Goal: Task Accomplishment & Management: Complete application form

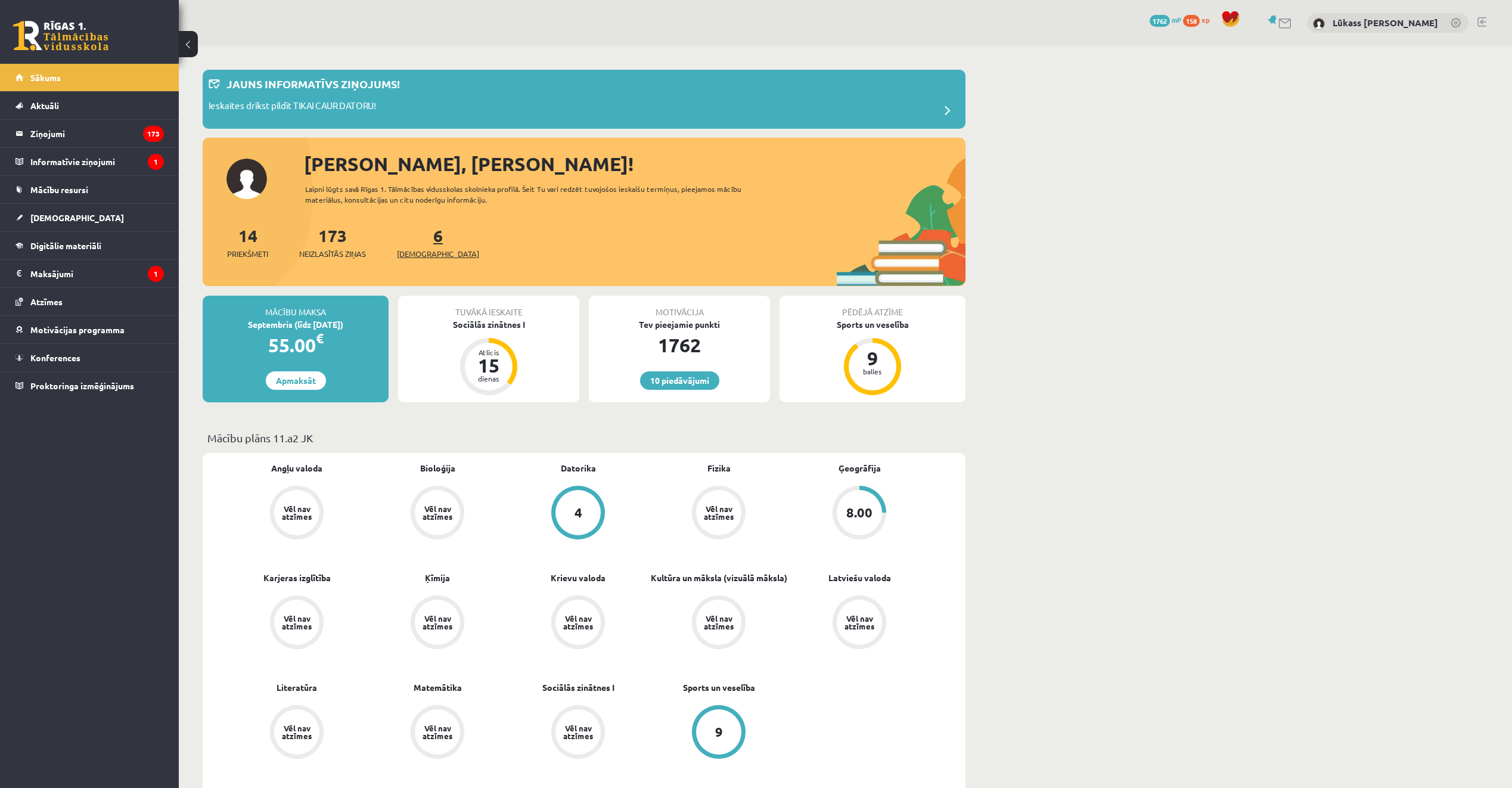
click at [422, 240] on link "6 Ieskaites" at bounding box center [438, 242] width 83 height 35
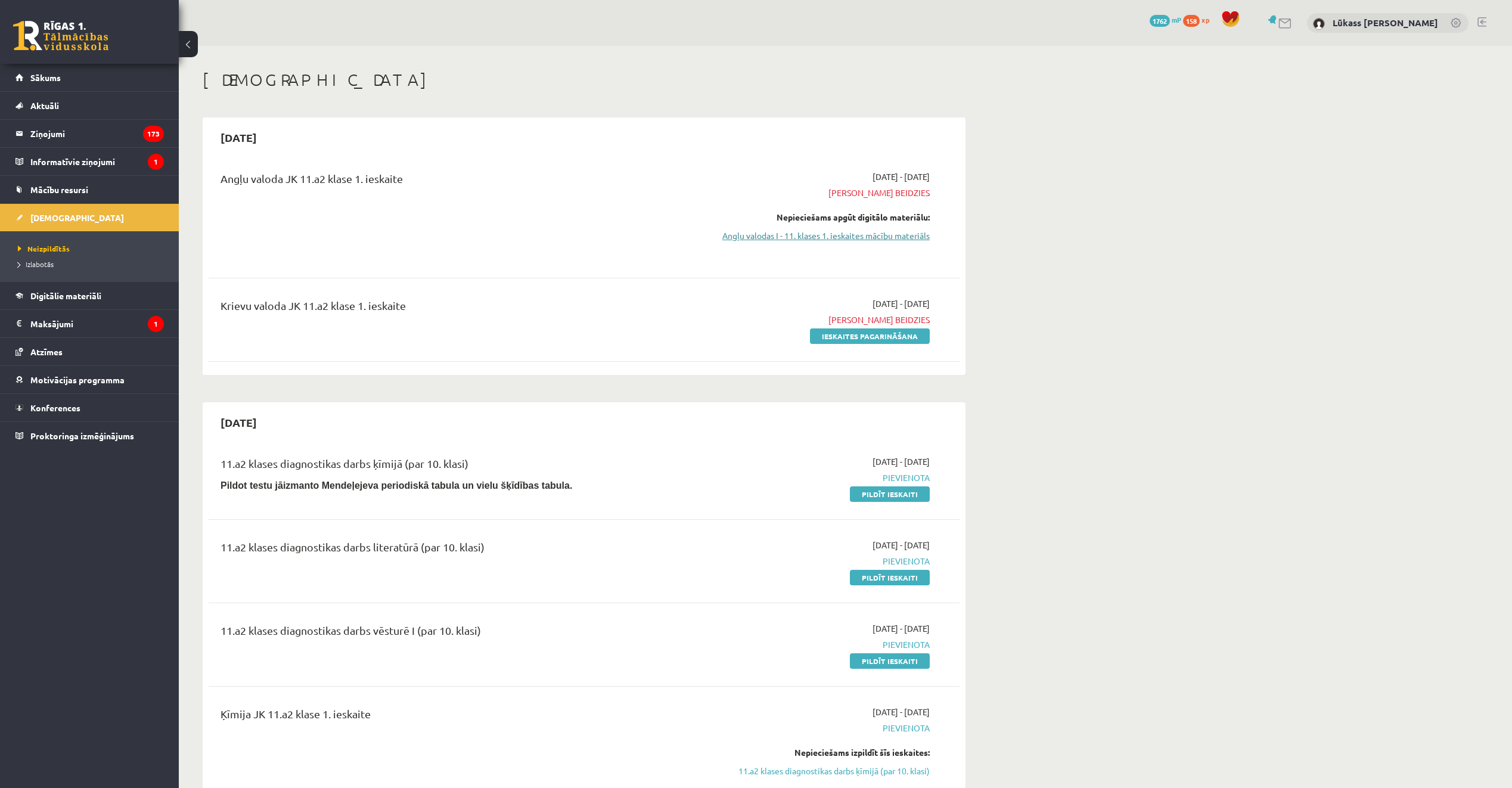
click at [887, 234] on link "Angļu valodas I - 11. klases 1. ieskaites mācību materiāls" at bounding box center [817, 235] width 225 height 13
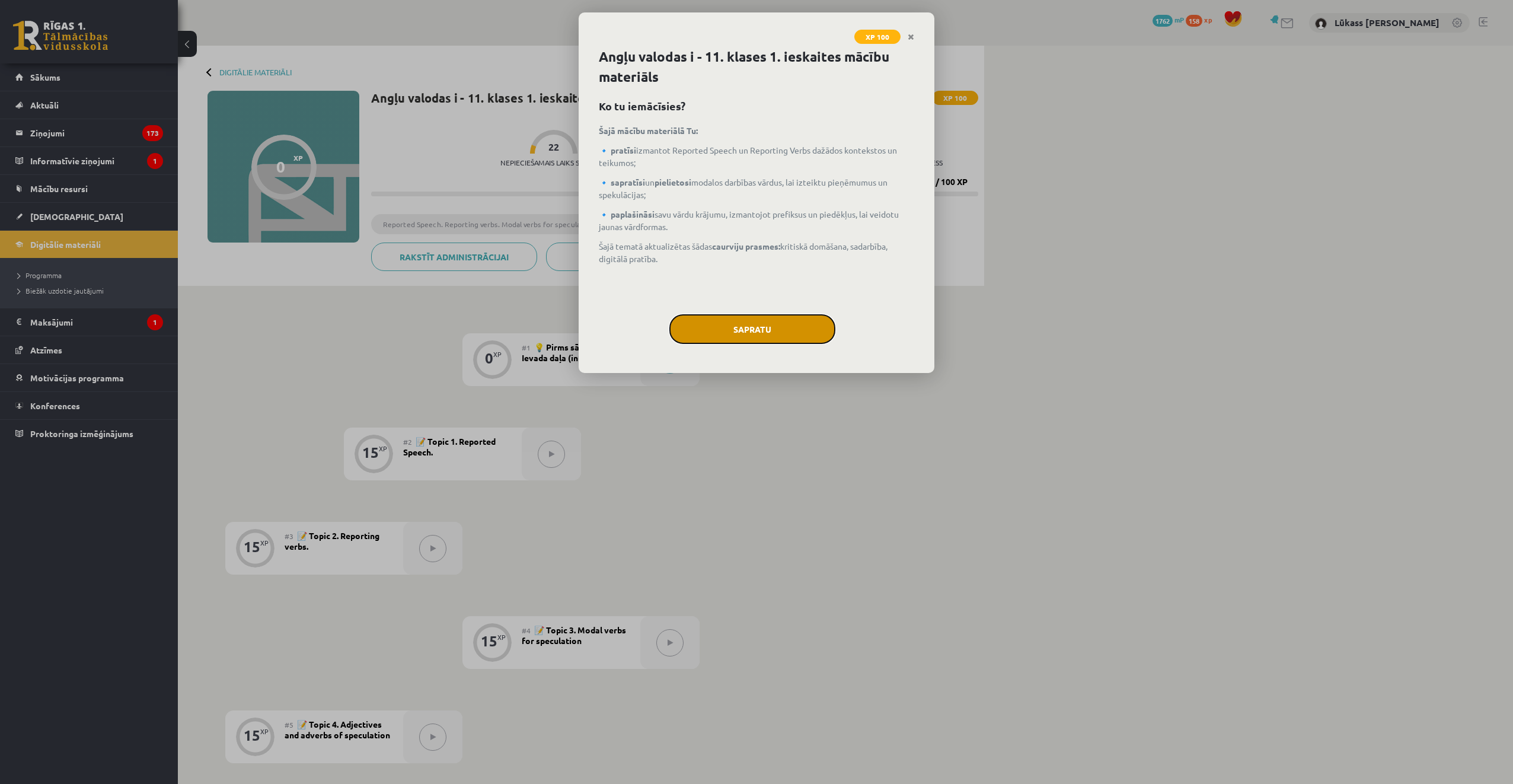
click at [738, 337] on button "Sapratu" at bounding box center [752, 329] width 166 height 30
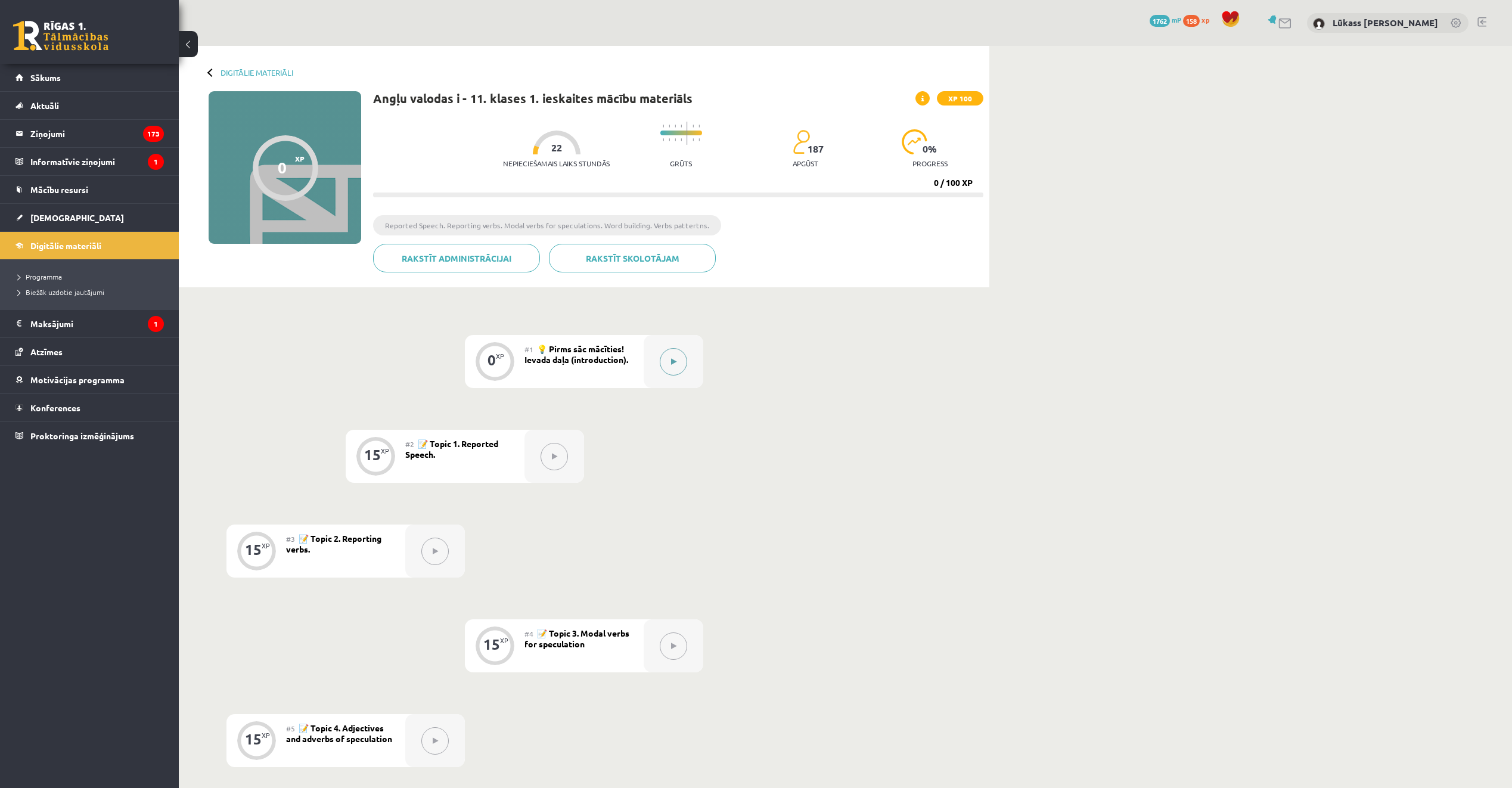
click at [669, 356] on button at bounding box center [673, 362] width 28 height 28
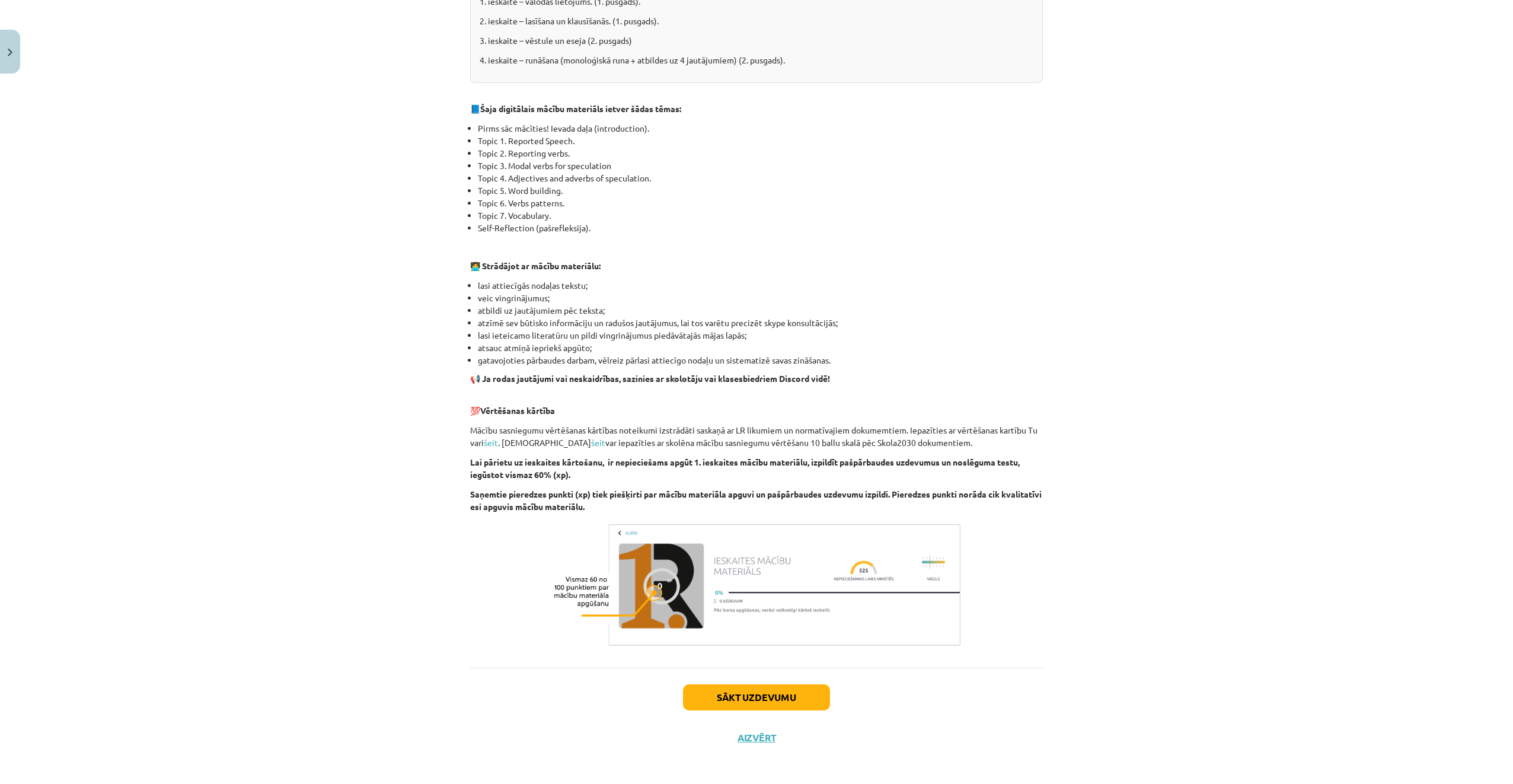
scroll to position [463, 0]
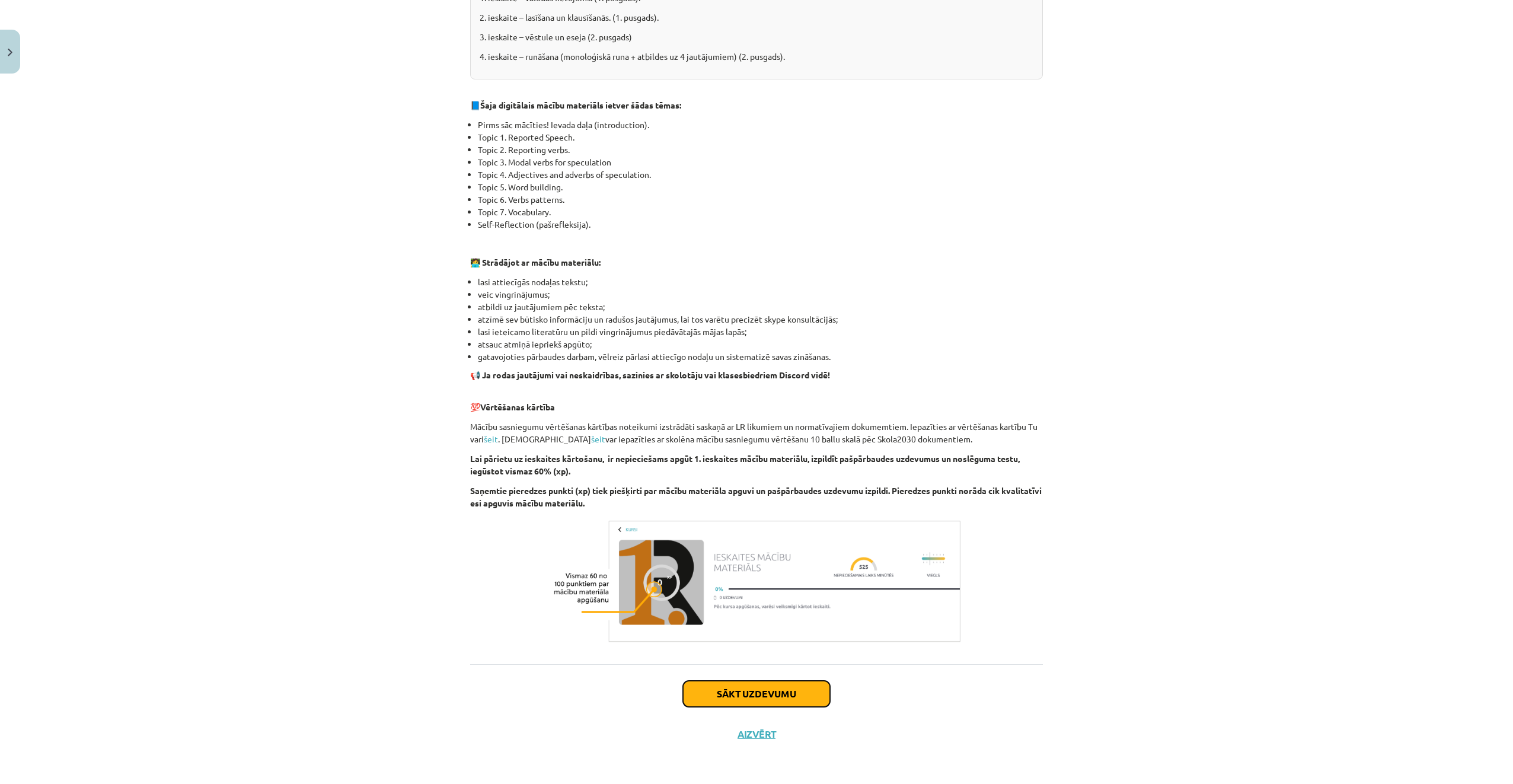
click at [754, 687] on button "Sākt uzdevumu" at bounding box center [756, 693] width 147 height 26
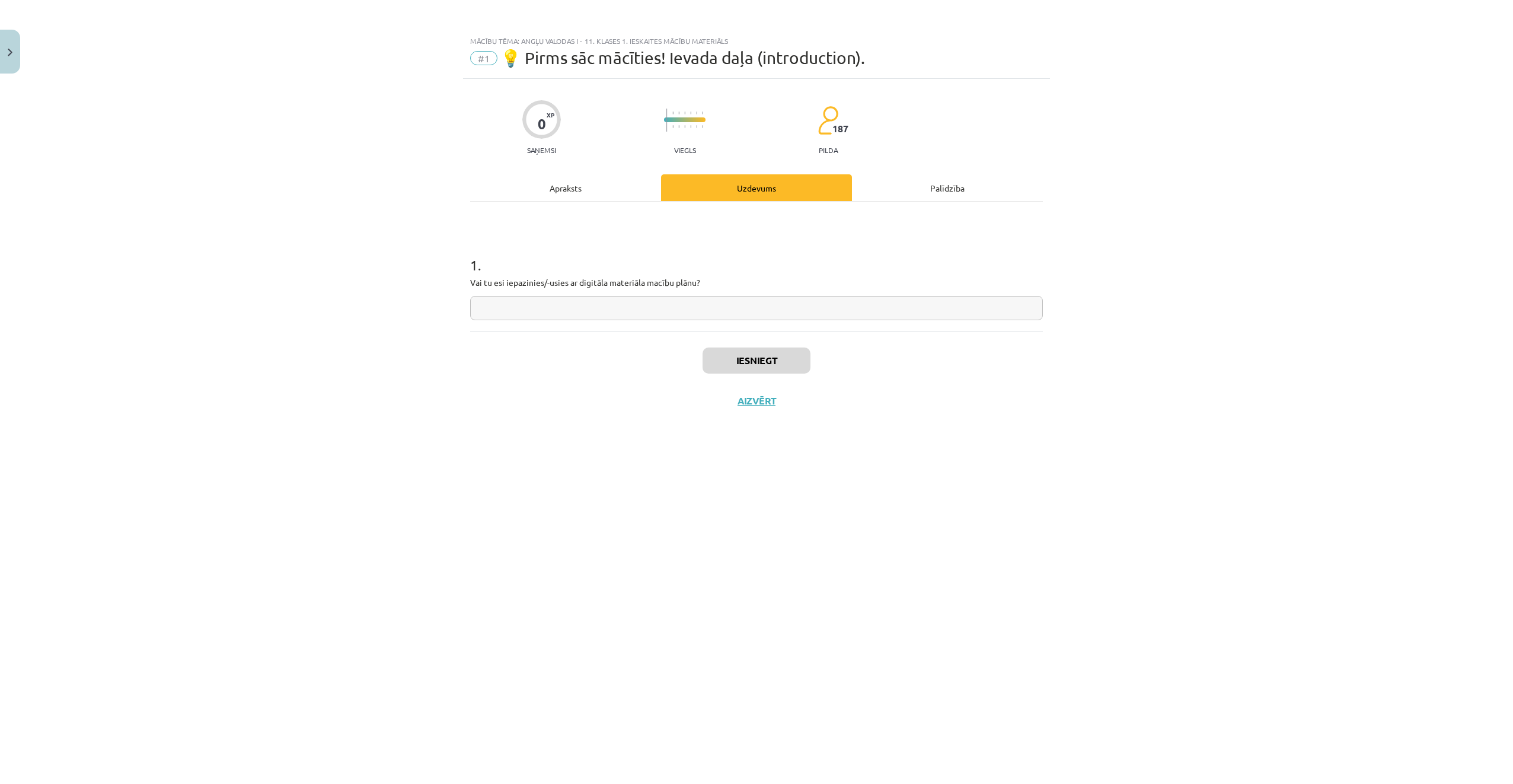
click at [606, 311] on input "text" at bounding box center [757, 308] width 573 height 24
type input "**"
click at [743, 362] on button "Iesniegt" at bounding box center [757, 360] width 108 height 26
click at [766, 405] on button "Nākamā nodarbība" at bounding box center [756, 408] width 116 height 27
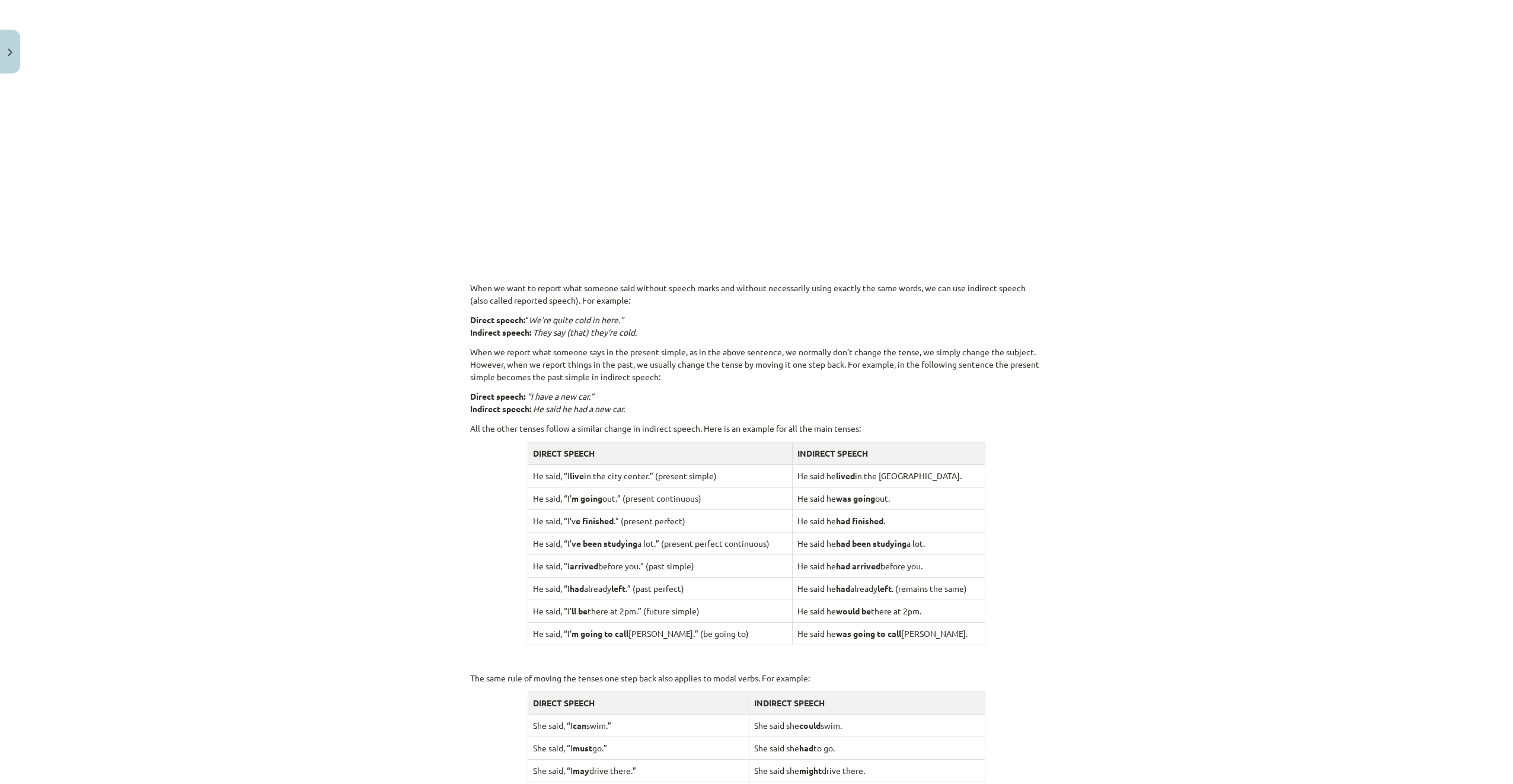
scroll to position [819, 0]
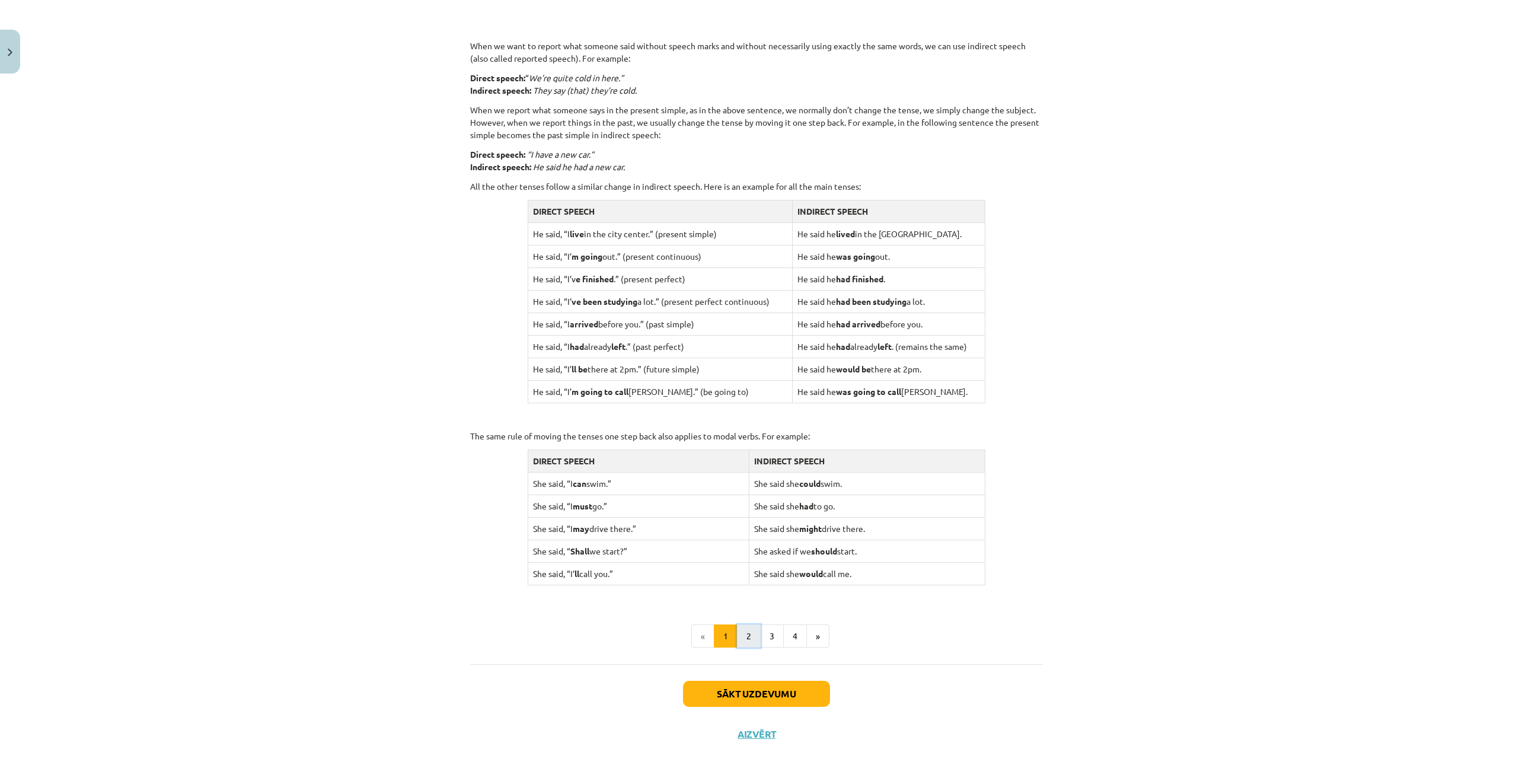
click at [749, 640] on button "2" at bounding box center [749, 636] width 24 height 24
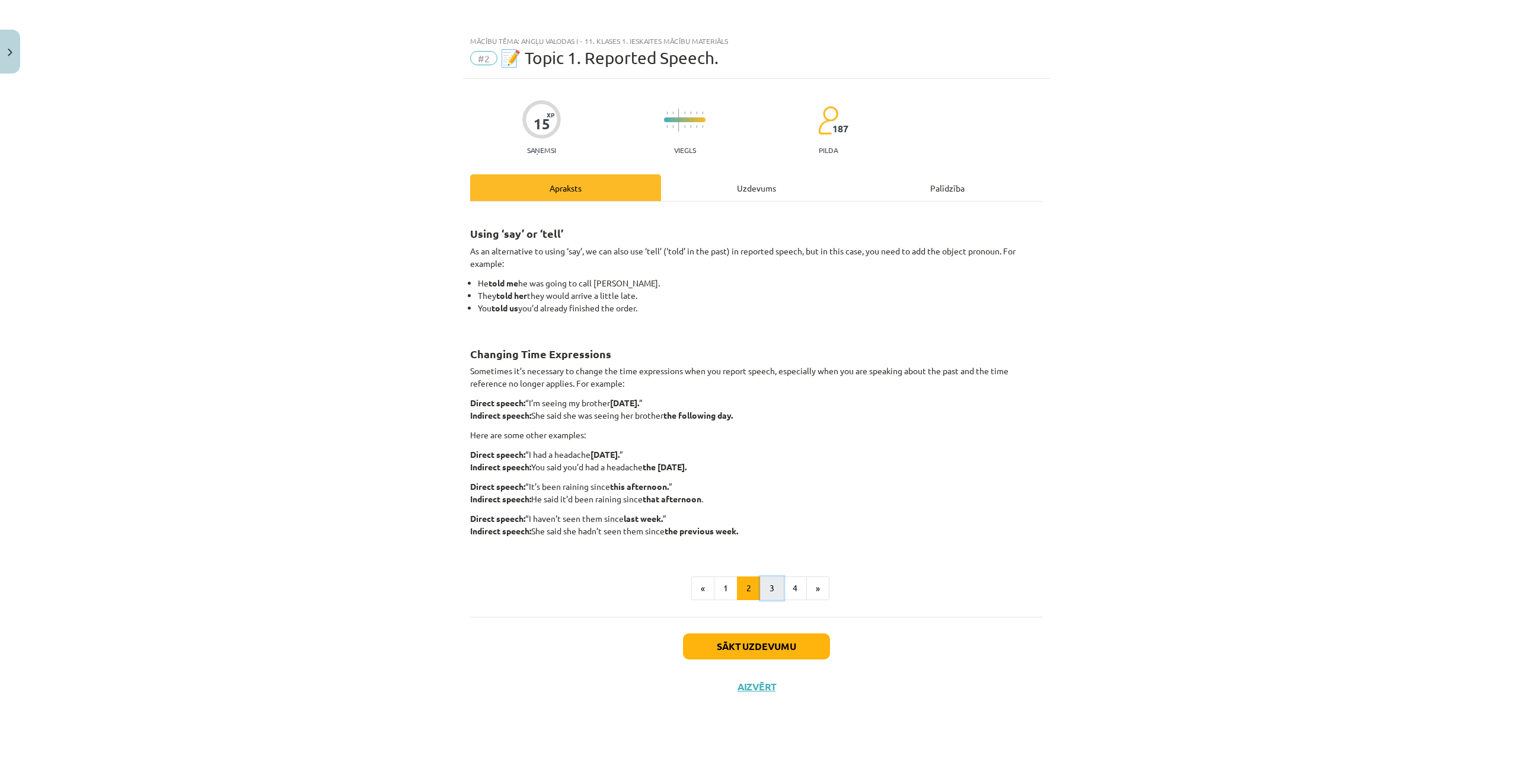
click at [778, 596] on button "3" at bounding box center [772, 588] width 24 height 24
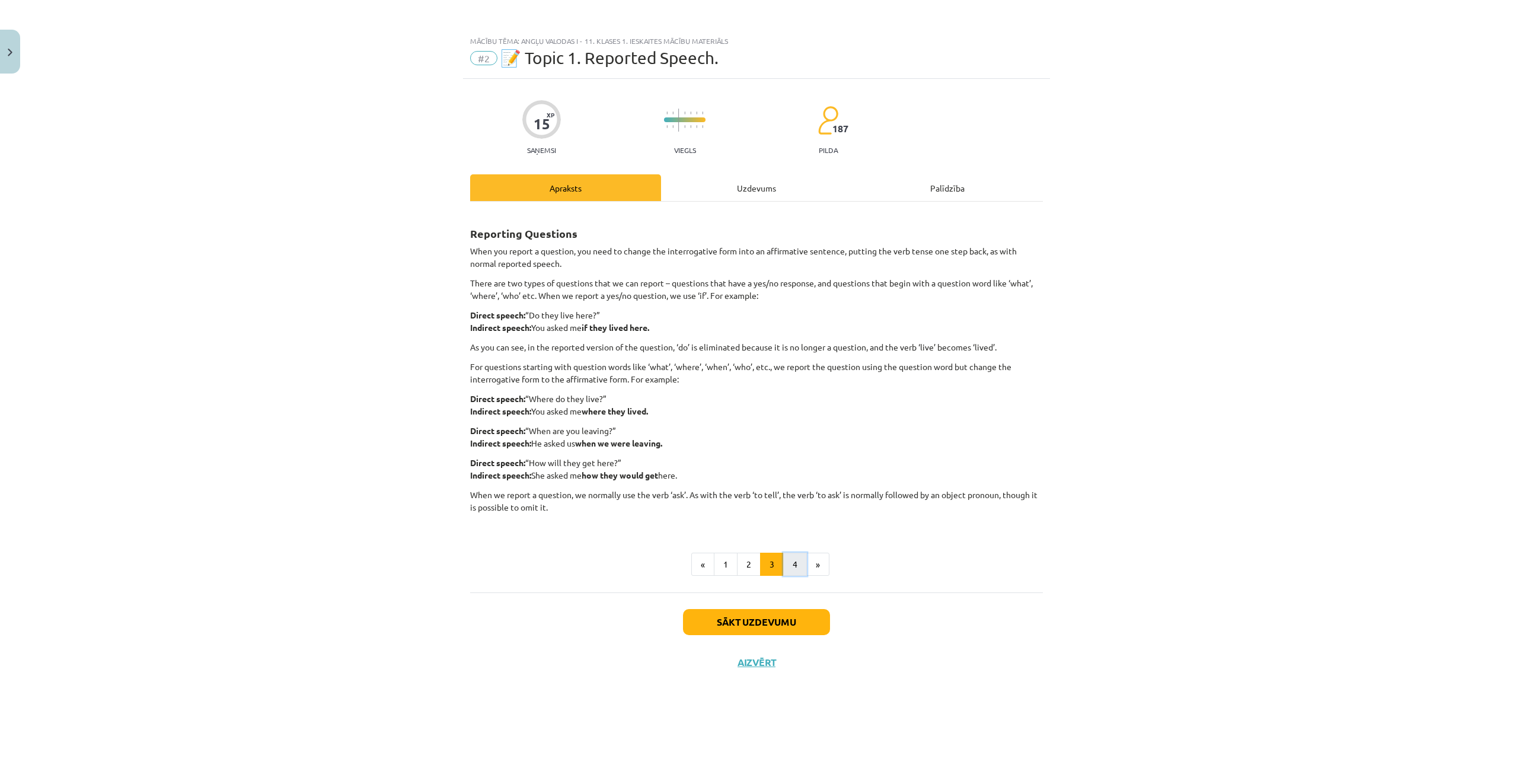
click at [800, 560] on button "4" at bounding box center [795, 564] width 24 height 24
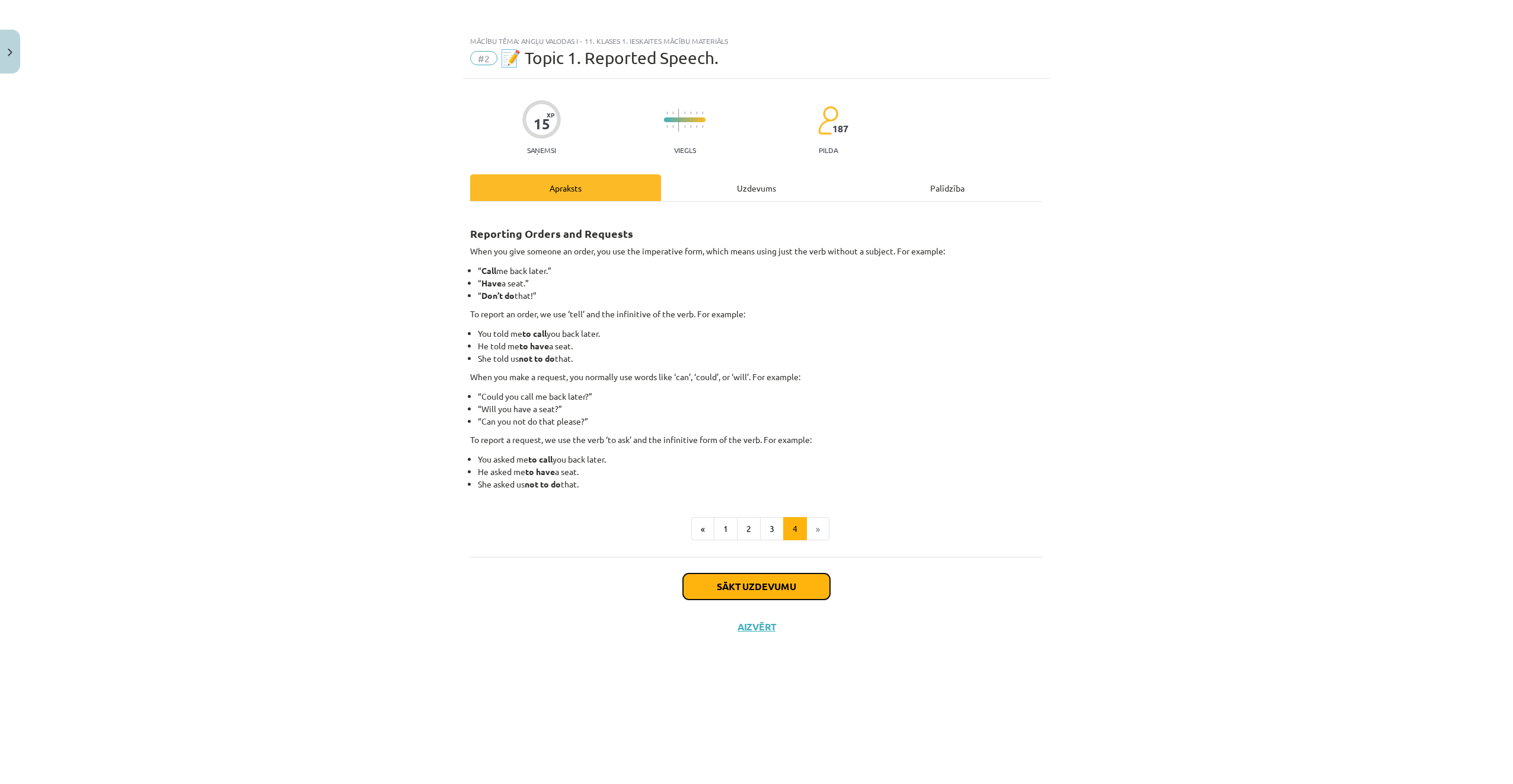
click at [780, 585] on button "Sākt uzdevumu" at bounding box center [756, 586] width 147 height 26
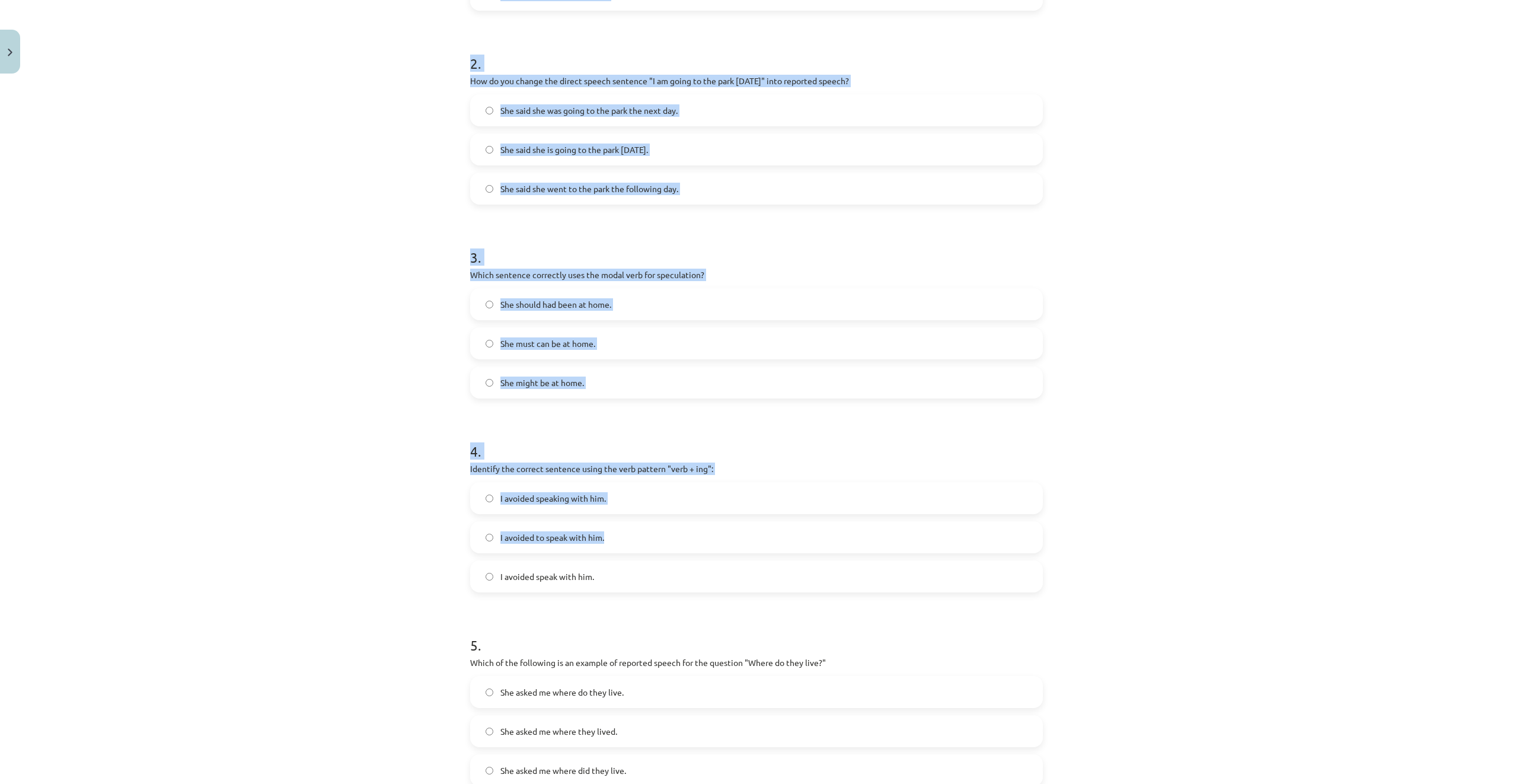
scroll to position [535, 0]
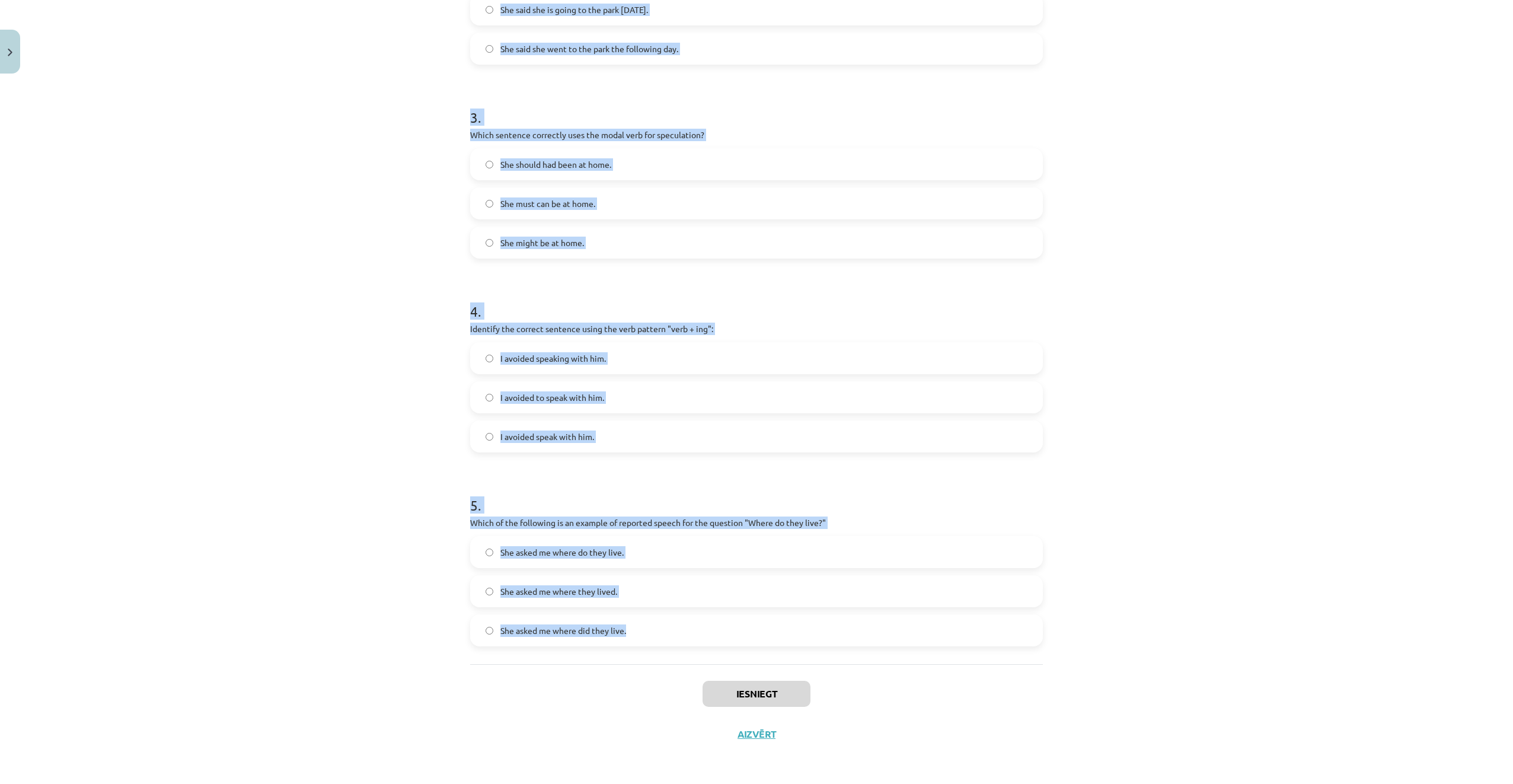
drag, startPoint x: 445, startPoint y: 272, endPoint x: 805, endPoint y: 609, distance: 493.1
click at [805, 609] on div "Mācību tēma: Angļu valodas i - 11. klases 1. ieskaites mācību materiāls #2 📝 To…" at bounding box center [756, 392] width 1513 height 784
copy form "Which of the following sentences correctly uses reported speech? He said that h…"
drag, startPoint x: 330, startPoint y: 318, endPoint x: 337, endPoint y: 321, distance: 7.6
click at [331, 318] on div "Mācību tēma: Angļu valodas i - 11. klases 1. ieskaites mācību materiāls #2 📝 To…" at bounding box center [756, 392] width 1513 height 784
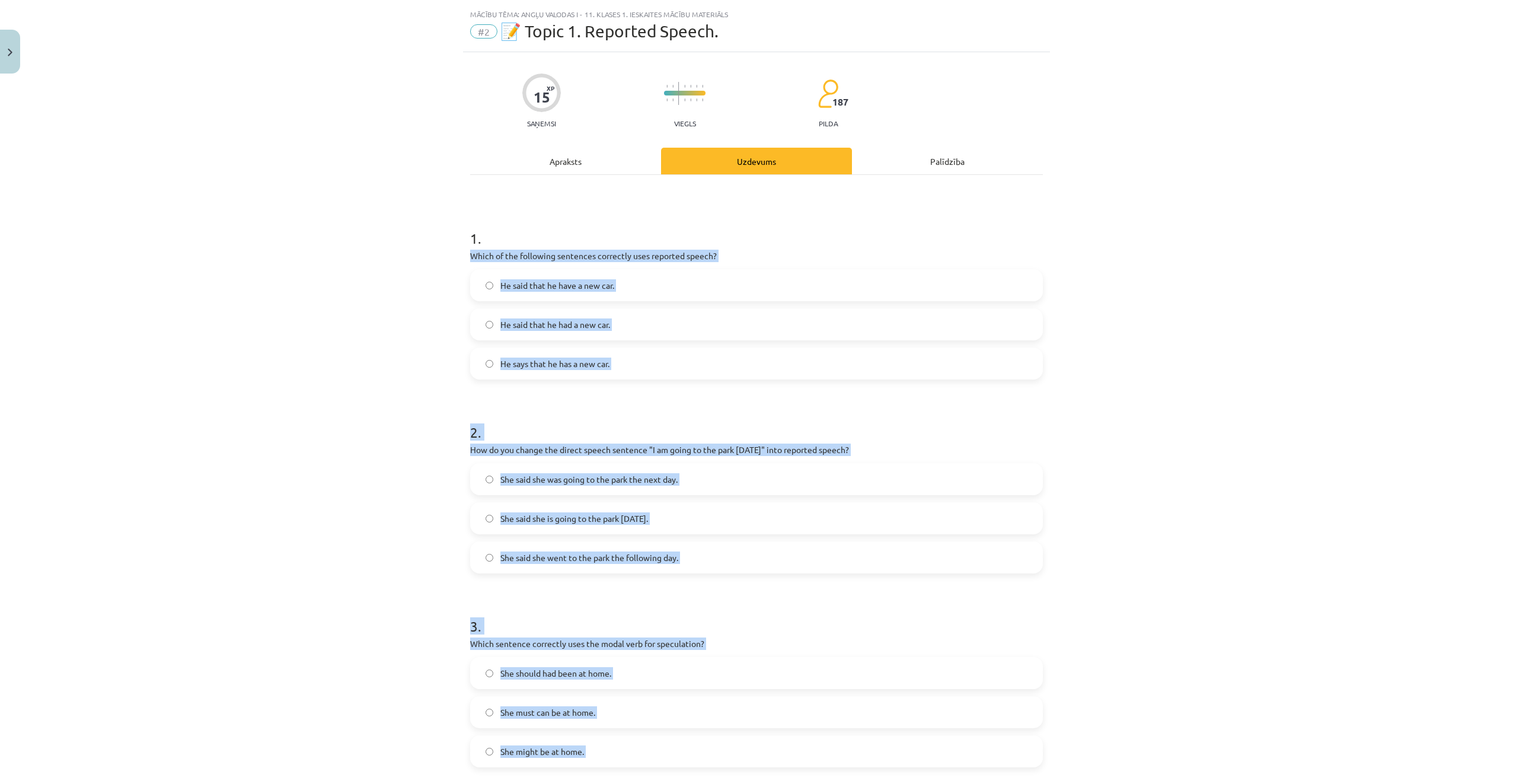
scroll to position [0, 0]
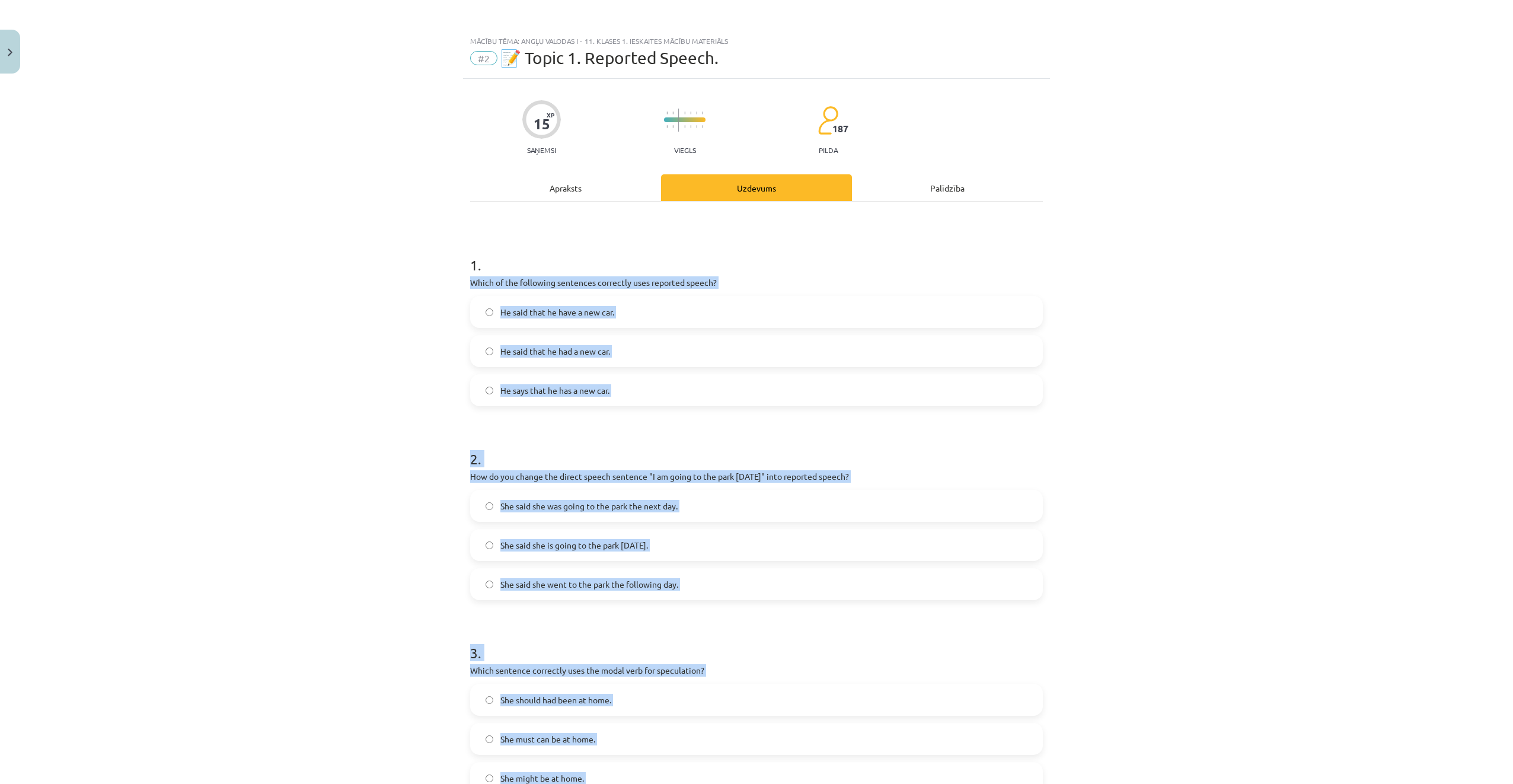
click at [355, 315] on div "Mācību tēma: Angļu valodas i - 11. klases 1. ieskaites mācību materiāls #2 📝 To…" at bounding box center [756, 392] width 1513 height 784
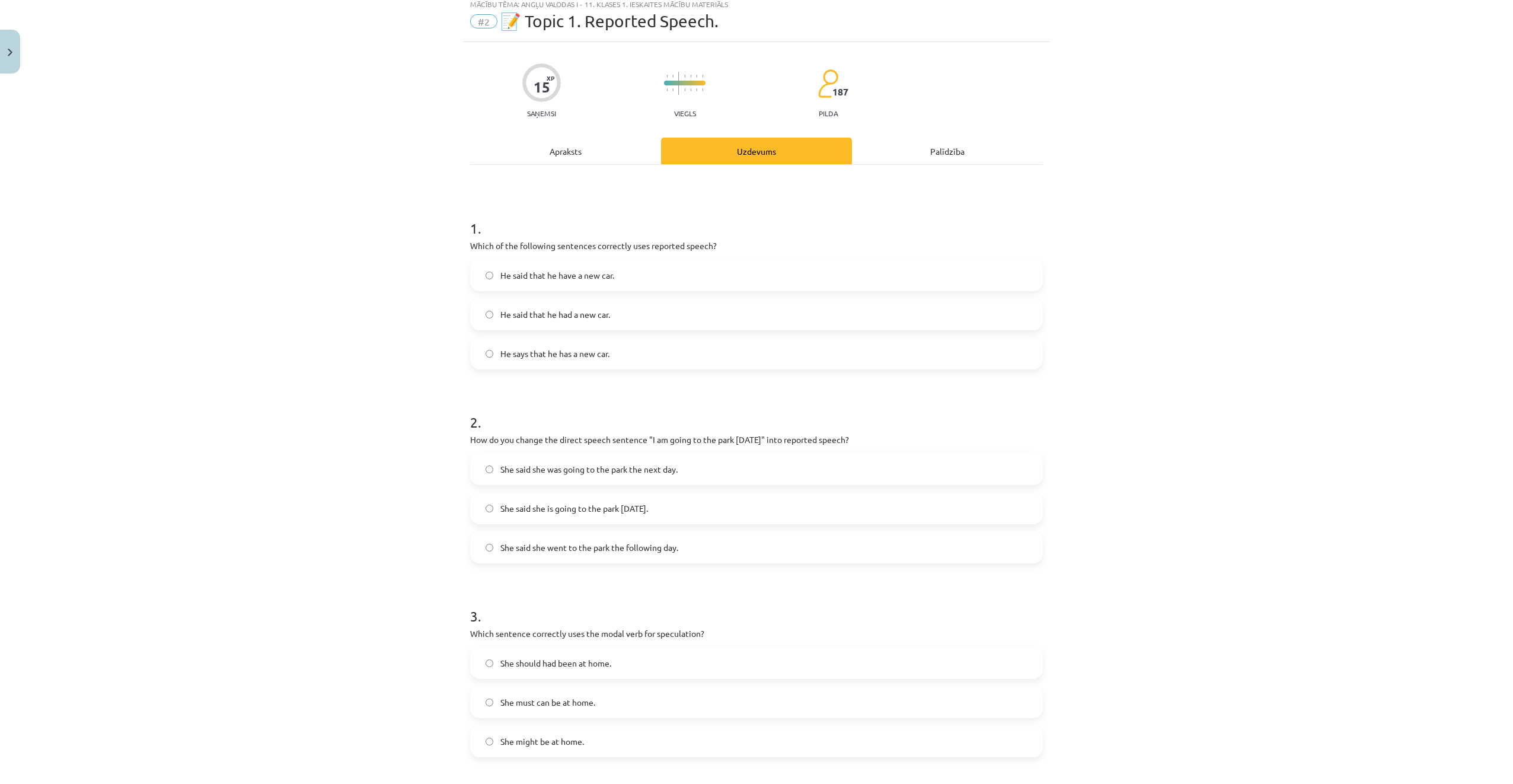
scroll to position [178, 0]
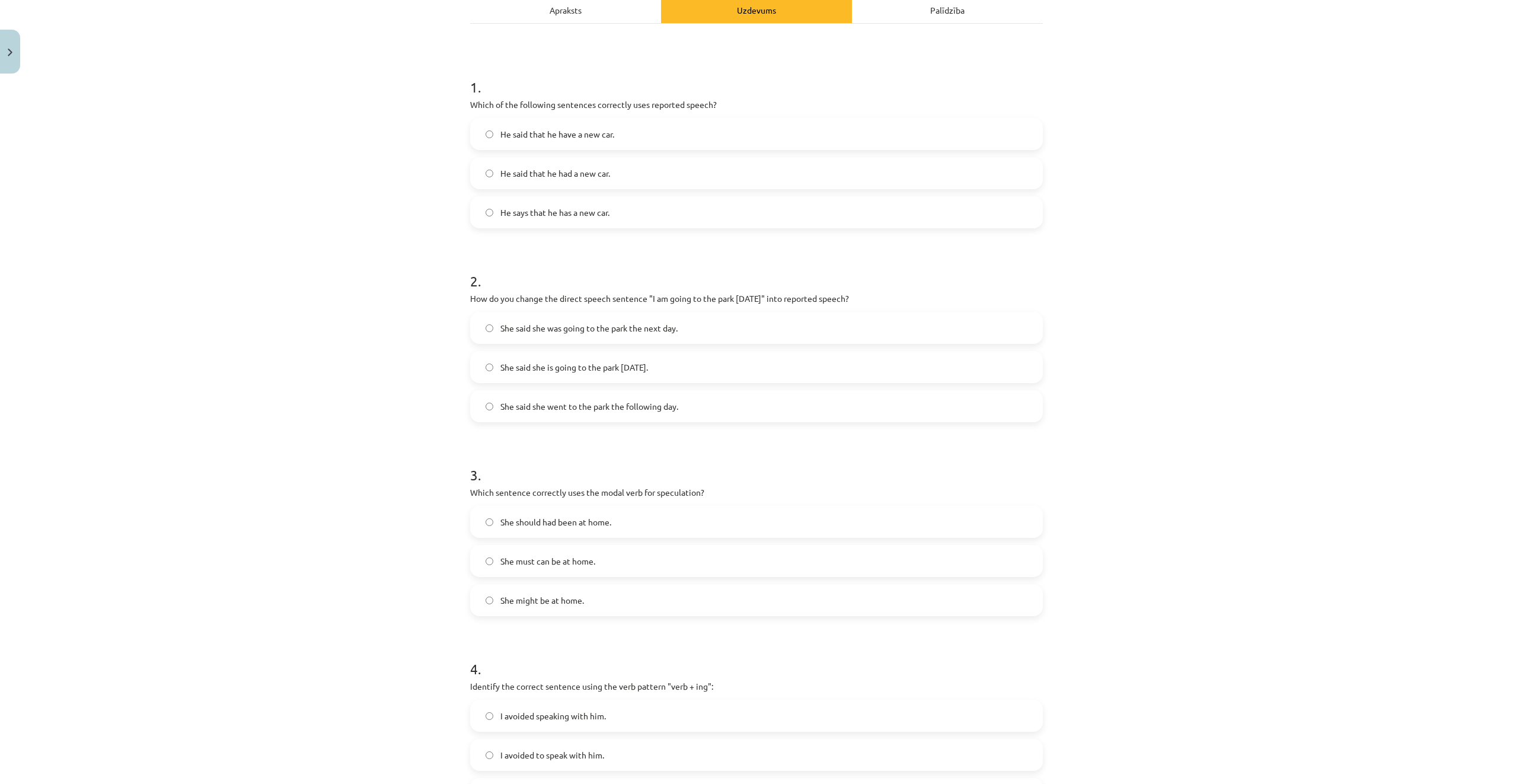
click at [601, 133] on span "He said that he have a new car." at bounding box center [558, 134] width 114 height 13
click at [591, 177] on span "He said that he had a new car." at bounding box center [555, 173] width 110 height 13
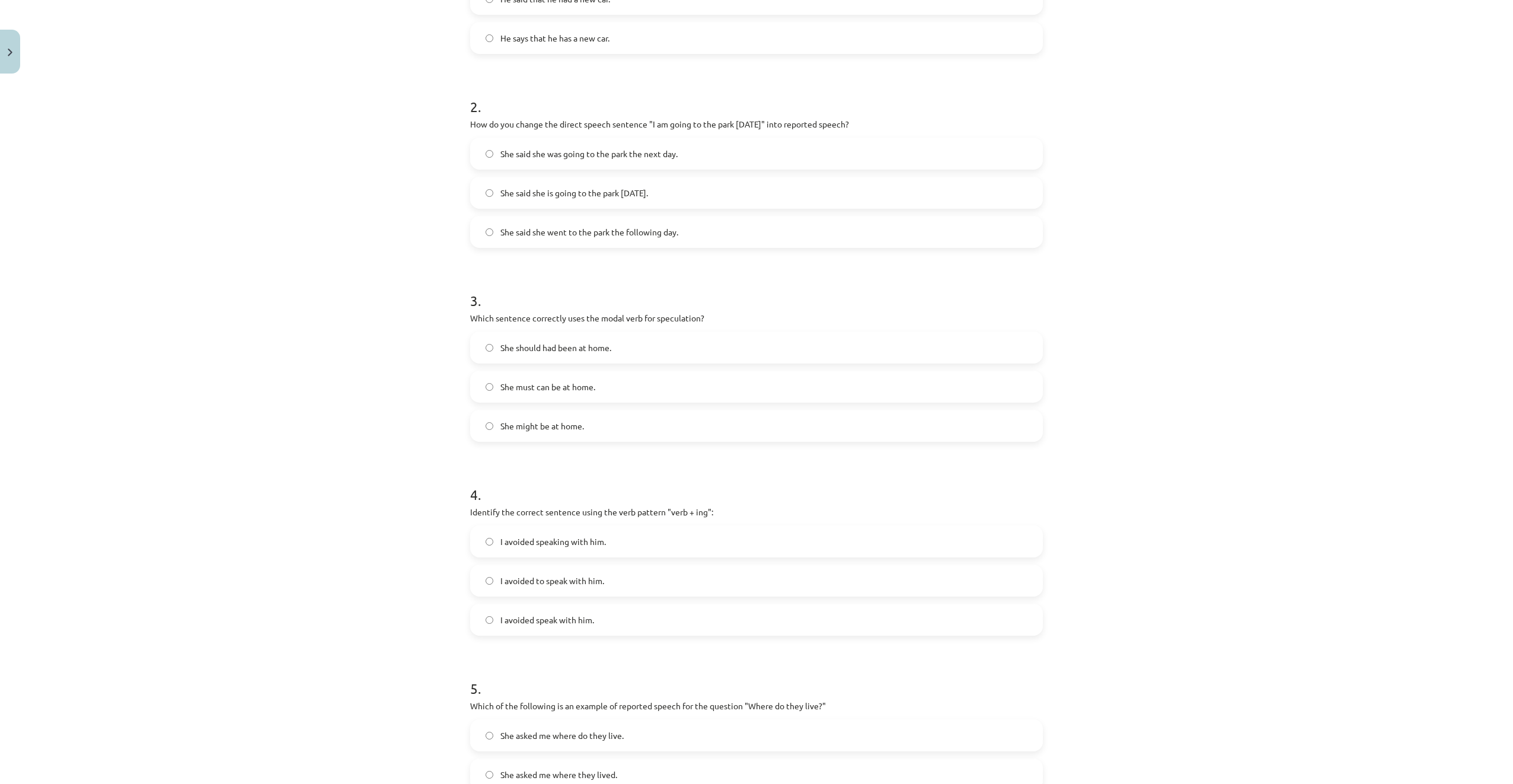
scroll to position [355, 0]
click at [315, 235] on div "Mācību tēma: Angļu valodas i - 11. klases 1. ieskaites mācību materiāls #2 📝 To…" at bounding box center [756, 392] width 1513 height 784
click at [565, 147] on span "She said she was going to the park the next day." at bounding box center [589, 150] width 177 height 13
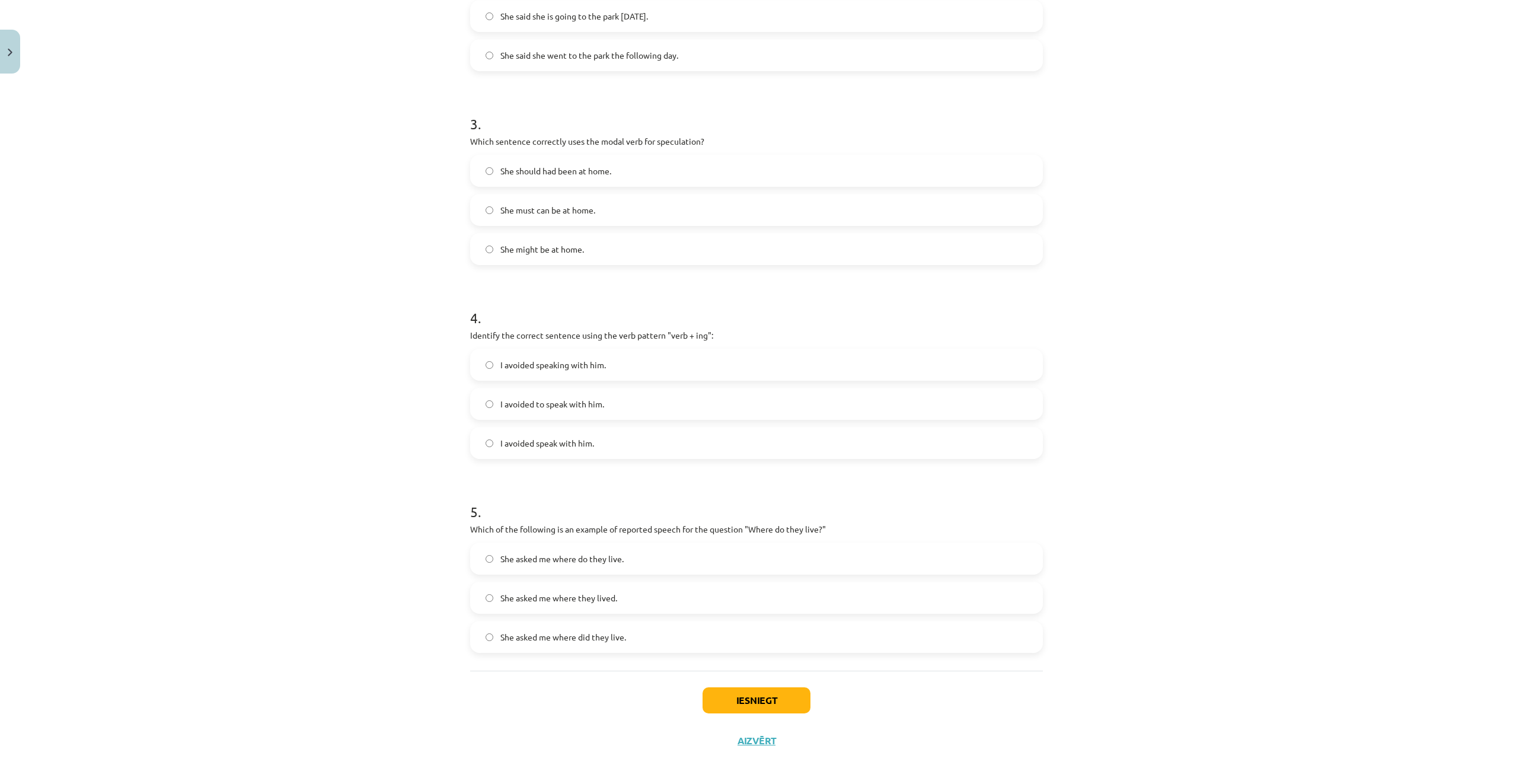
scroll to position [535, 0]
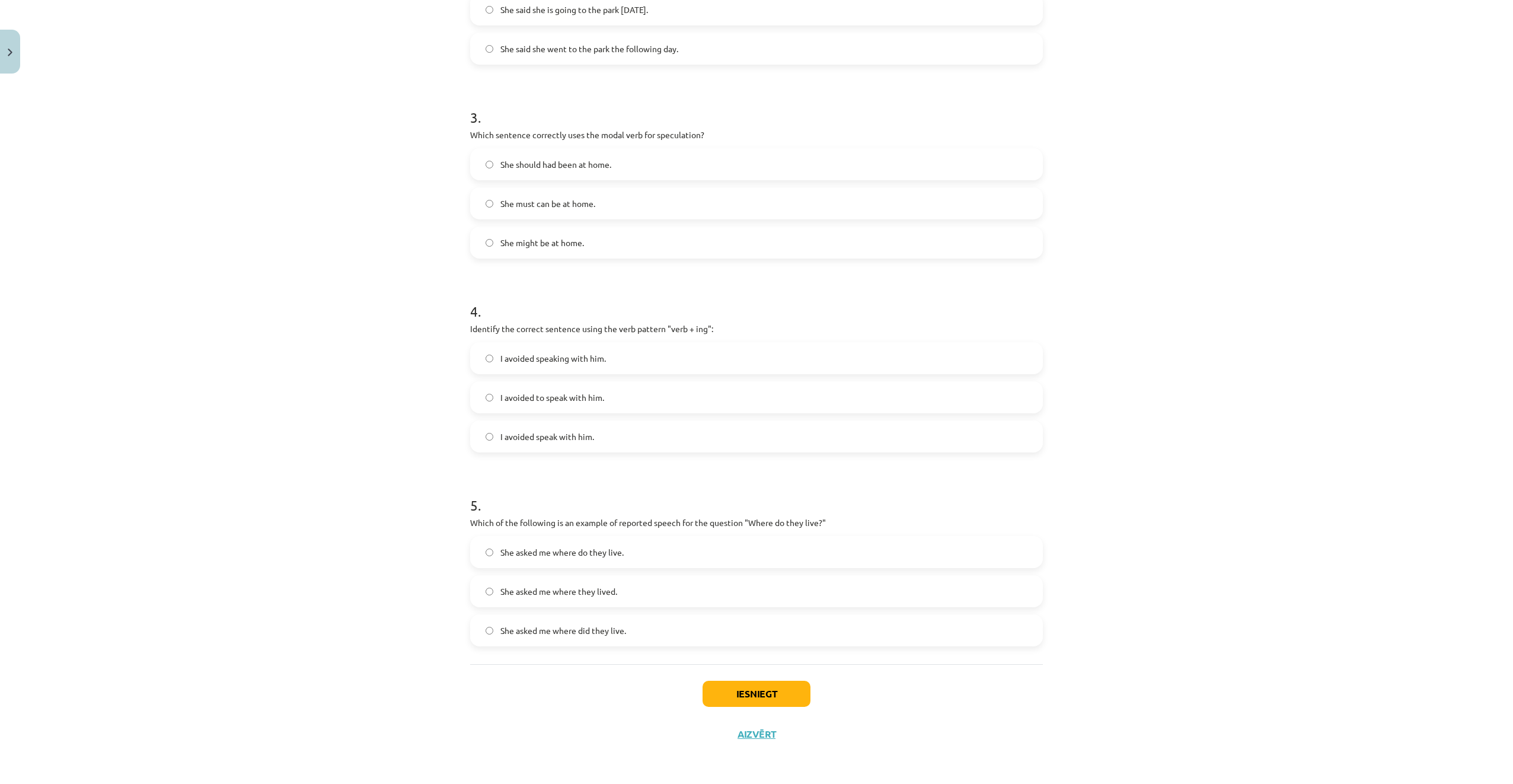
click at [591, 247] on label "She might be at home." at bounding box center [757, 242] width 570 height 30
click at [600, 436] on label "I avoided speak with him." at bounding box center [757, 436] width 570 height 30
click at [597, 363] on span "I avoided speaking with him." at bounding box center [553, 358] width 106 height 13
click at [649, 595] on label "She asked me where they lived." at bounding box center [757, 591] width 570 height 30
click at [776, 697] on button "Iesniegt" at bounding box center [757, 693] width 108 height 26
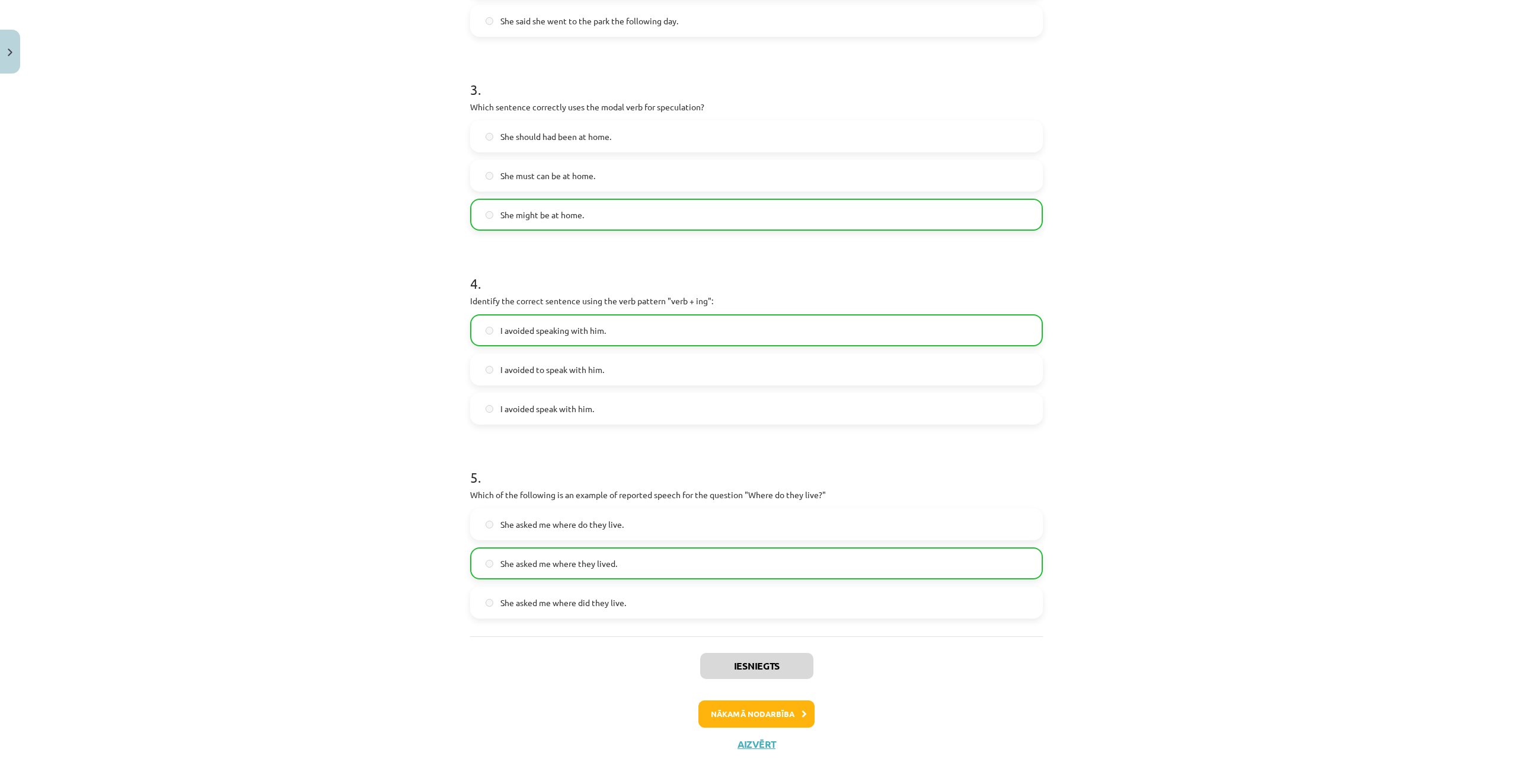
scroll to position [573, 0]
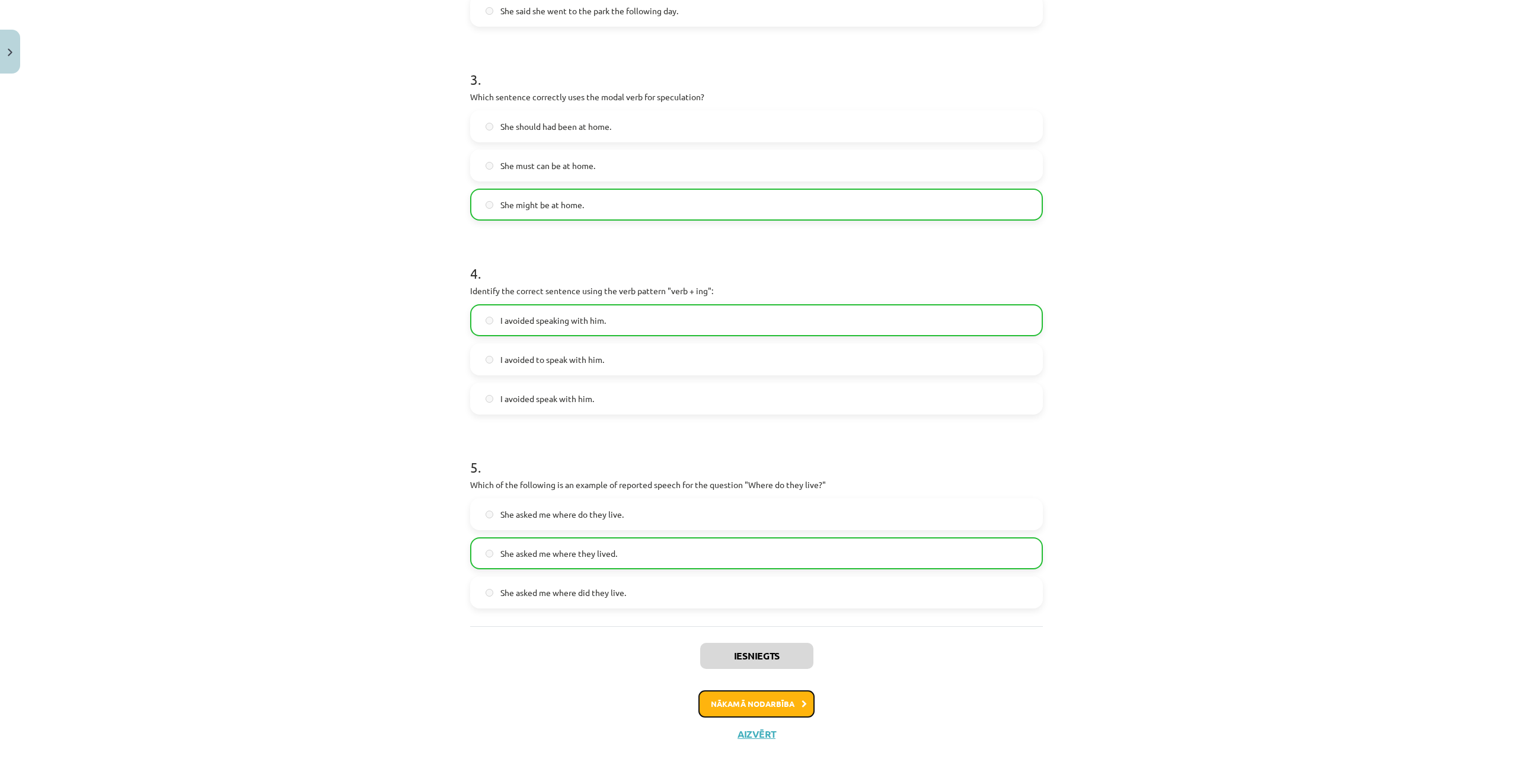
click at [781, 705] on button "Nākamā nodarbība" at bounding box center [756, 703] width 116 height 27
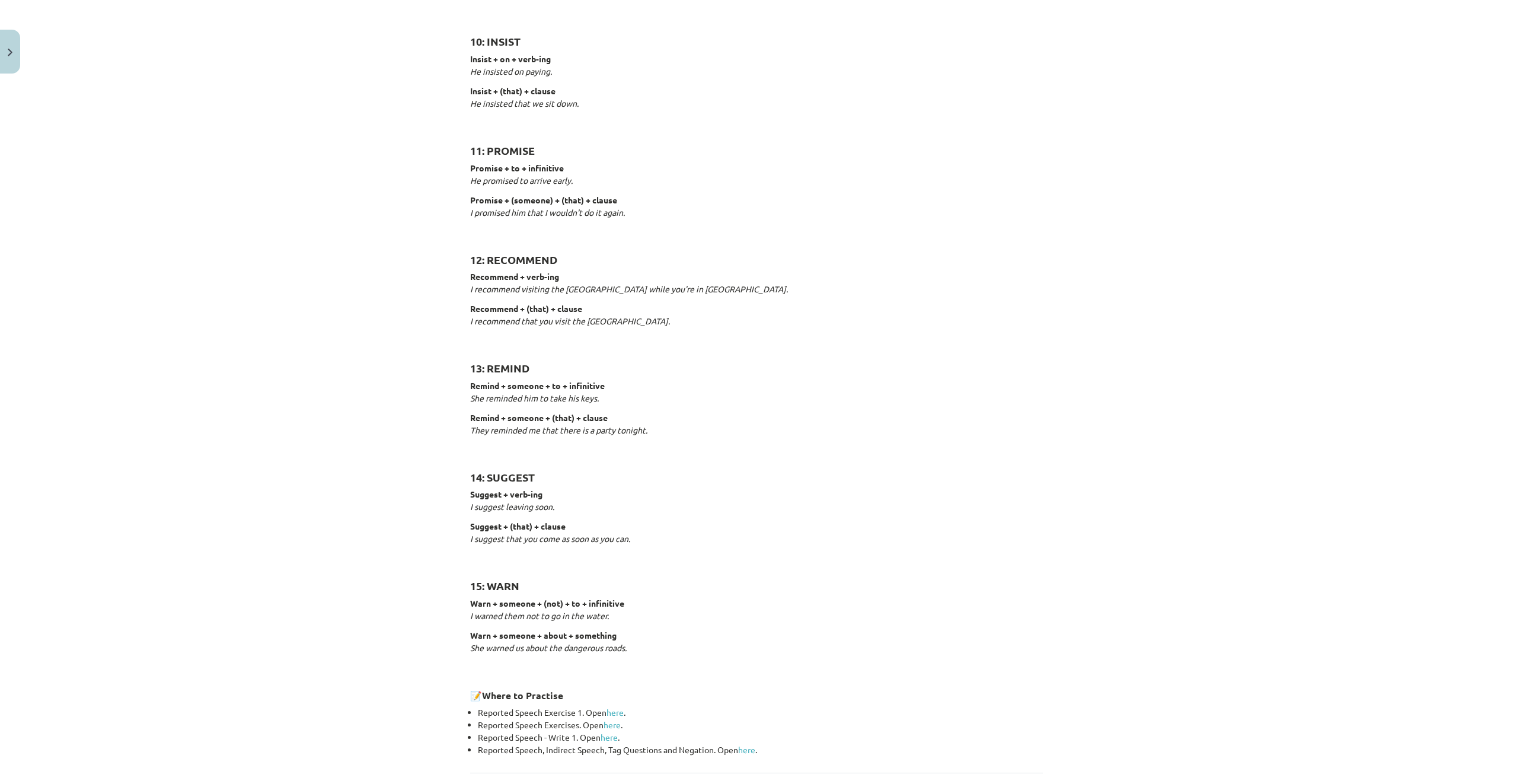
scroll to position [1386, 0]
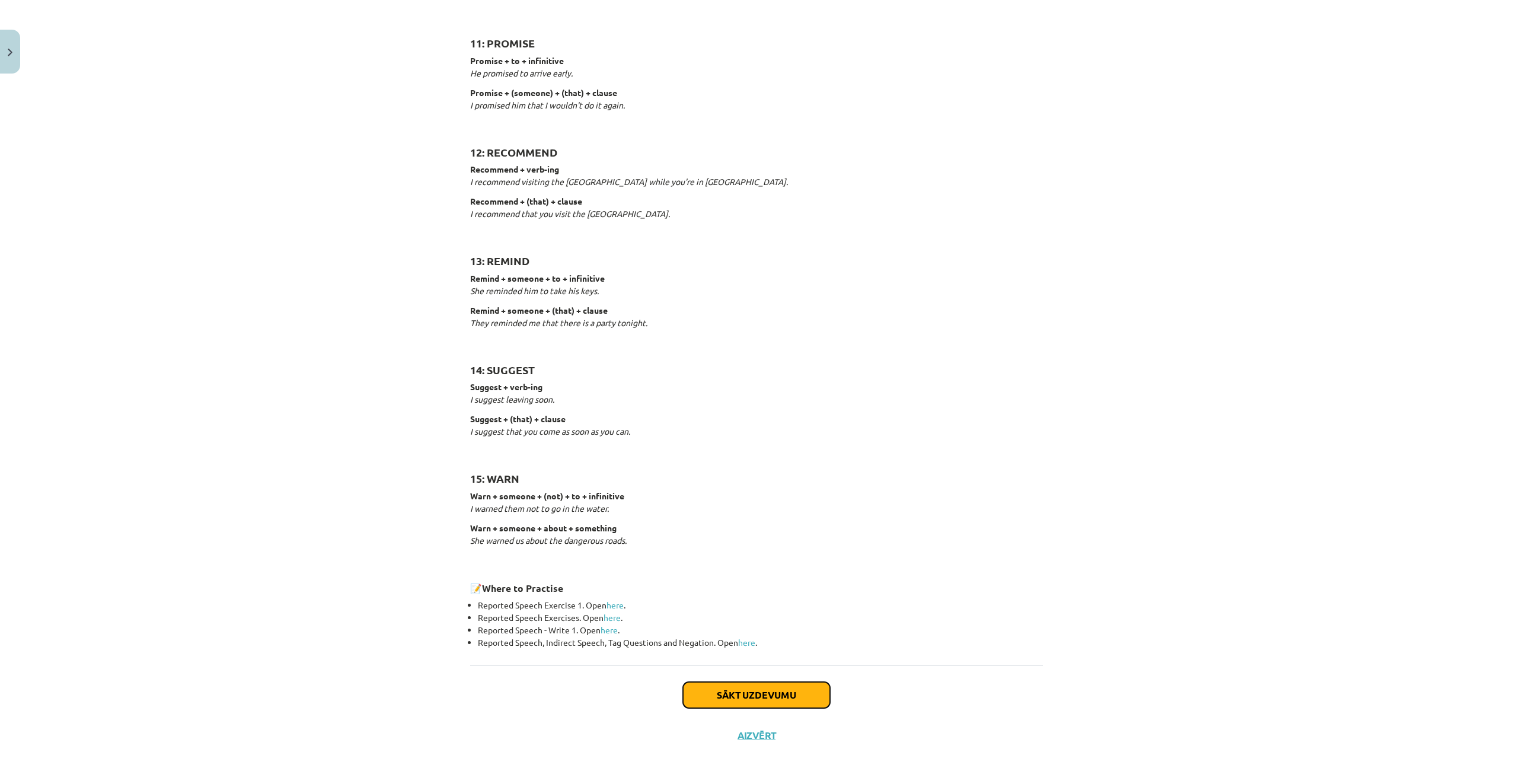
click at [772, 694] on button "Sākt uzdevumu" at bounding box center [756, 694] width 147 height 26
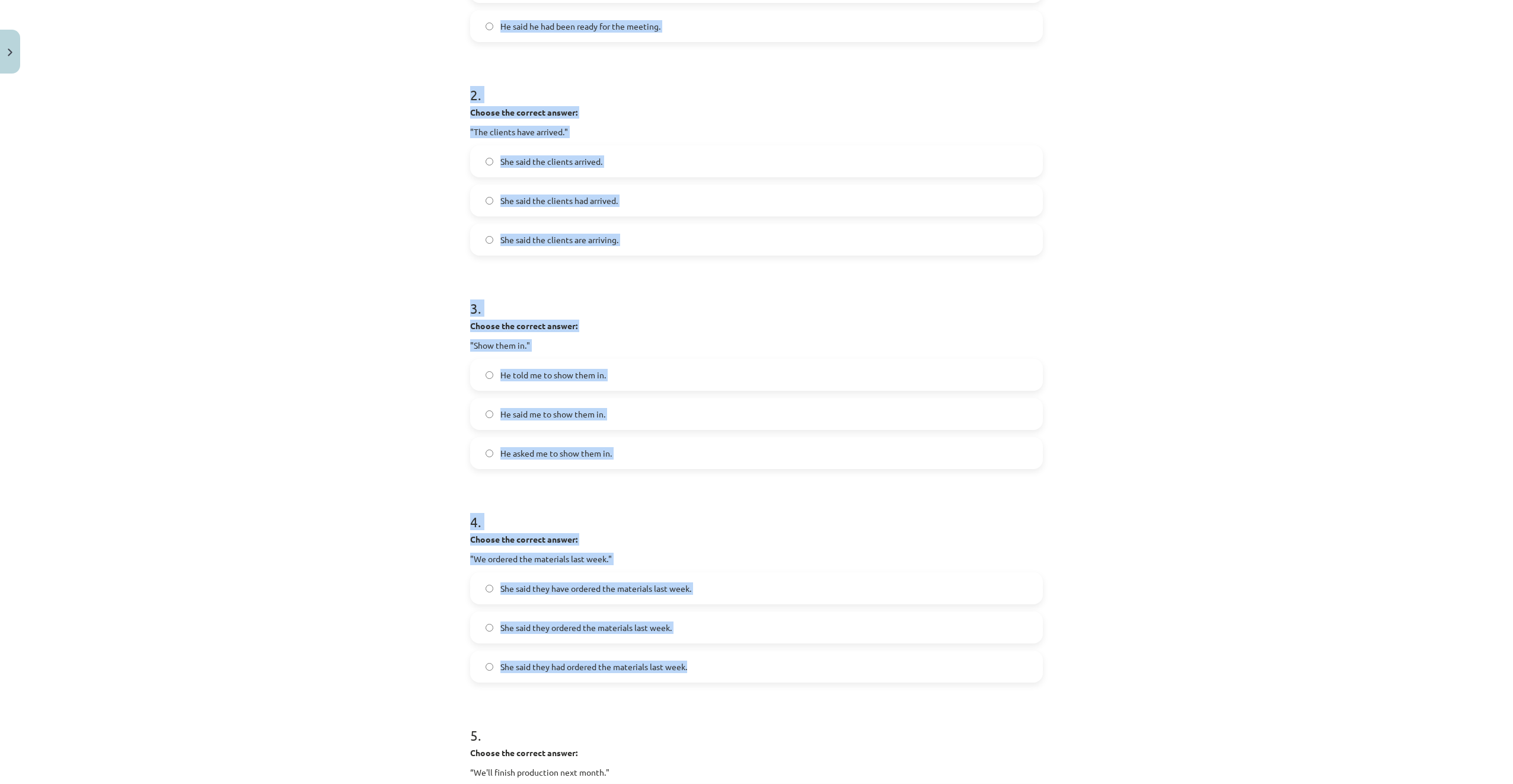
scroll to position [633, 0]
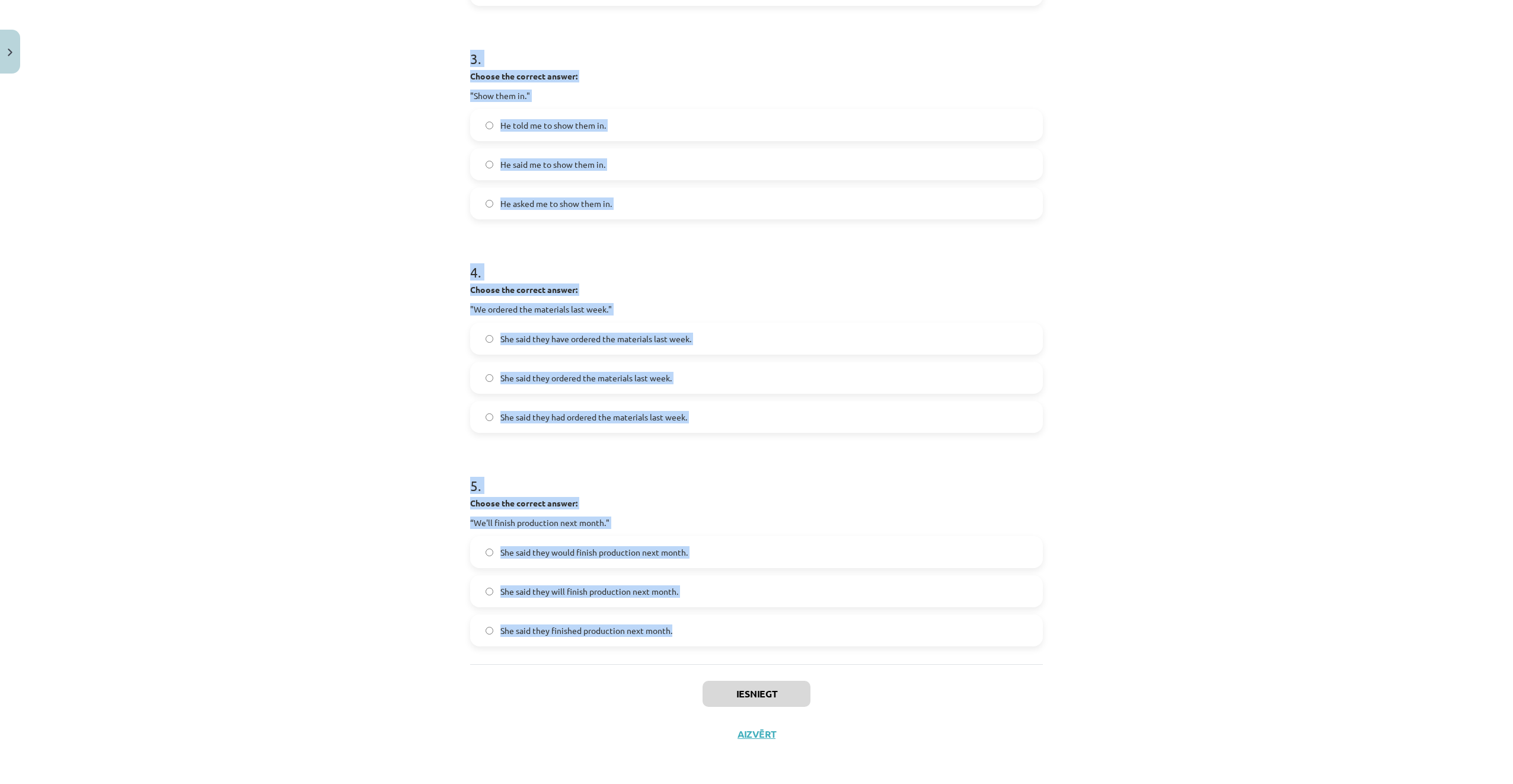
drag, startPoint x: 455, startPoint y: 220, endPoint x: 786, endPoint y: 623, distance: 521.5
click at [786, 623] on div "Mācību tēma: Angļu valodas i - 11. klases 1. ieskaites mācību materiāls #3 📝 To…" at bounding box center [756, 392] width 1513 height 784
copy form "1 . Choose the correct answer: "I'm ready for the meeting." He said he was read…"
click at [285, 243] on div "Mācību tēma: Angļu valodas i - 11. klases 1. ieskaites mācību materiāls #3 📝 To…" at bounding box center [756, 392] width 1513 height 784
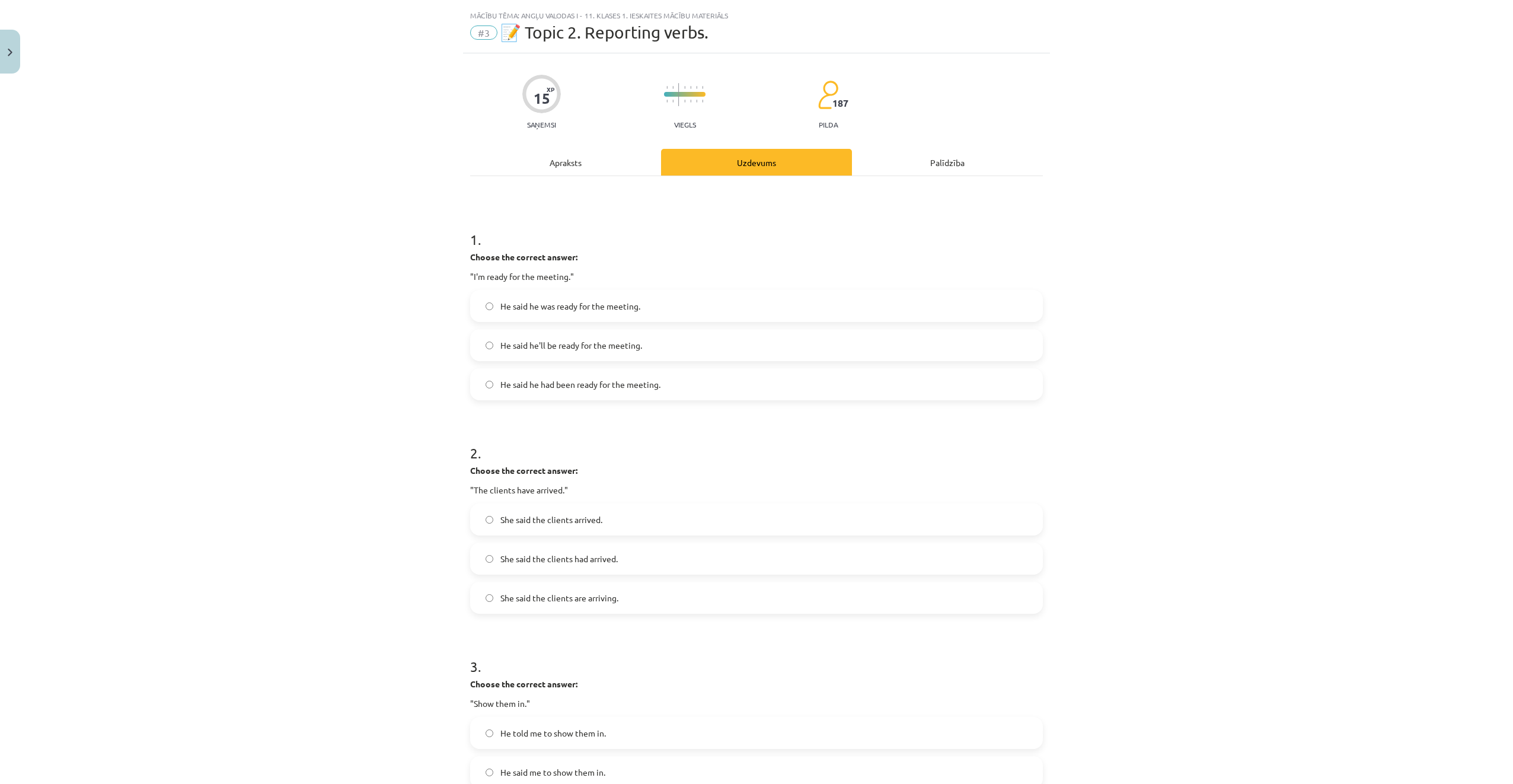
scroll to position [0, 0]
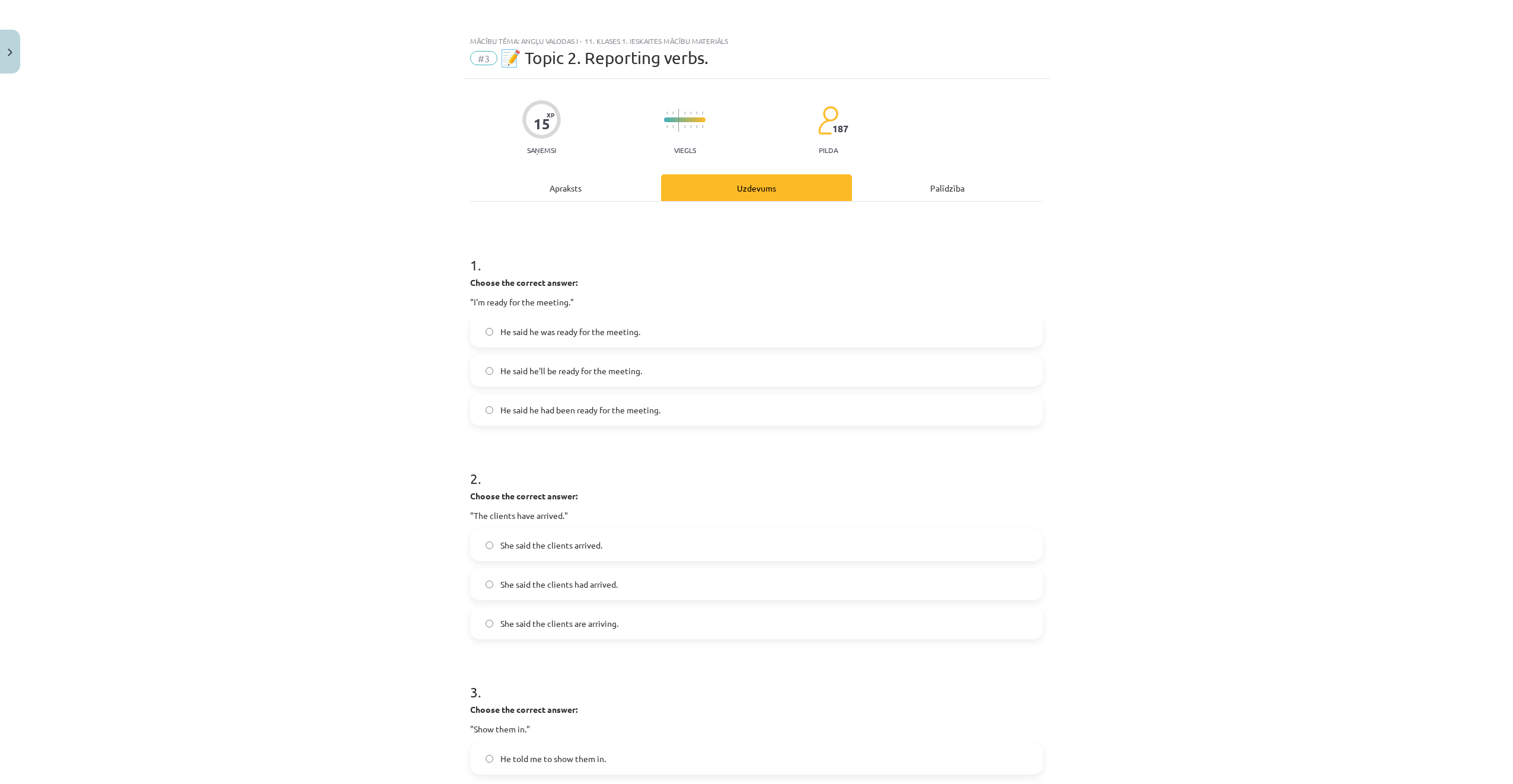
drag, startPoint x: 567, startPoint y: 331, endPoint x: 564, endPoint y: 340, distance: 9.5
click at [566, 330] on span "He said he was ready for the meeting." at bounding box center [570, 332] width 140 height 13
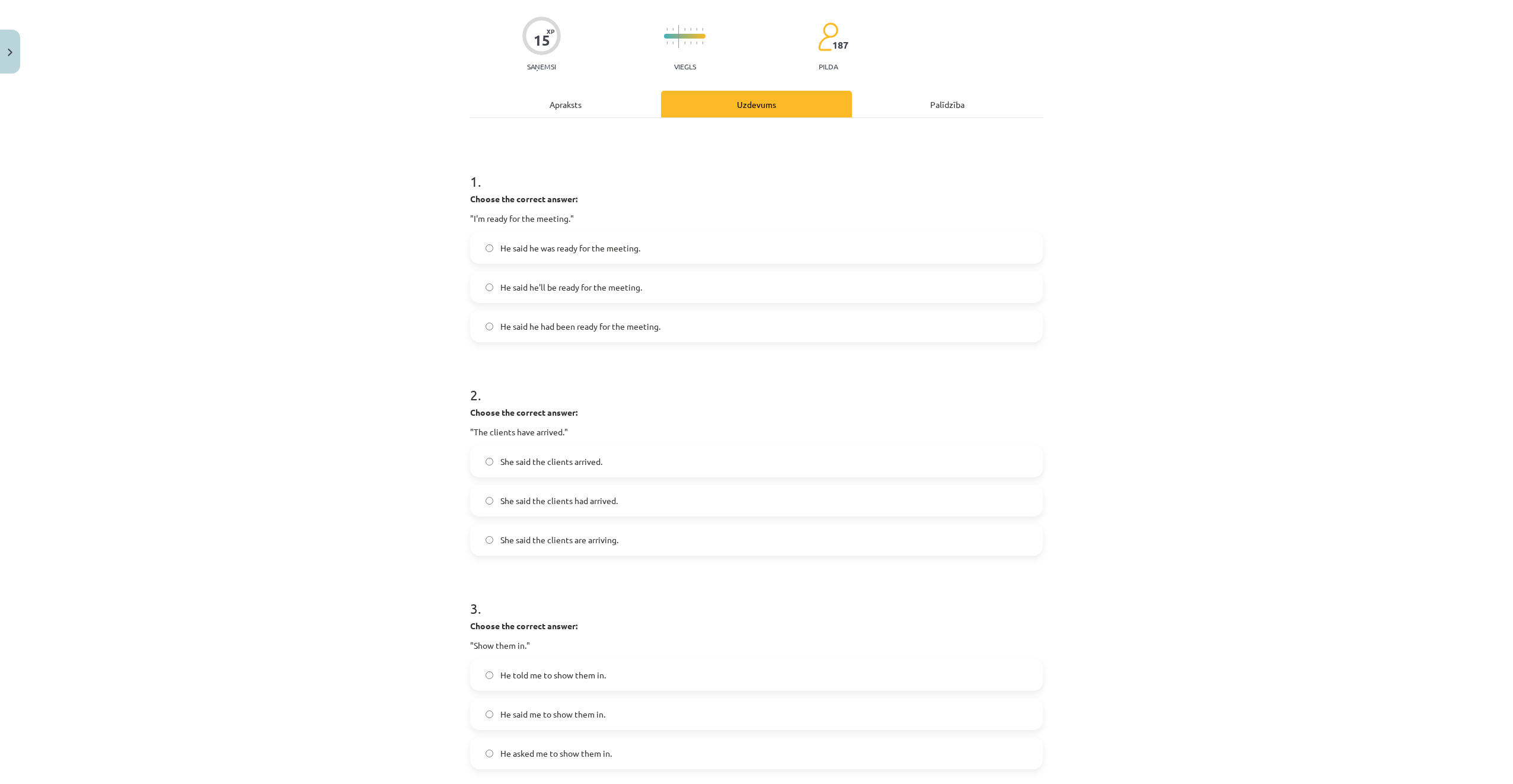
scroll to position [178, 0]
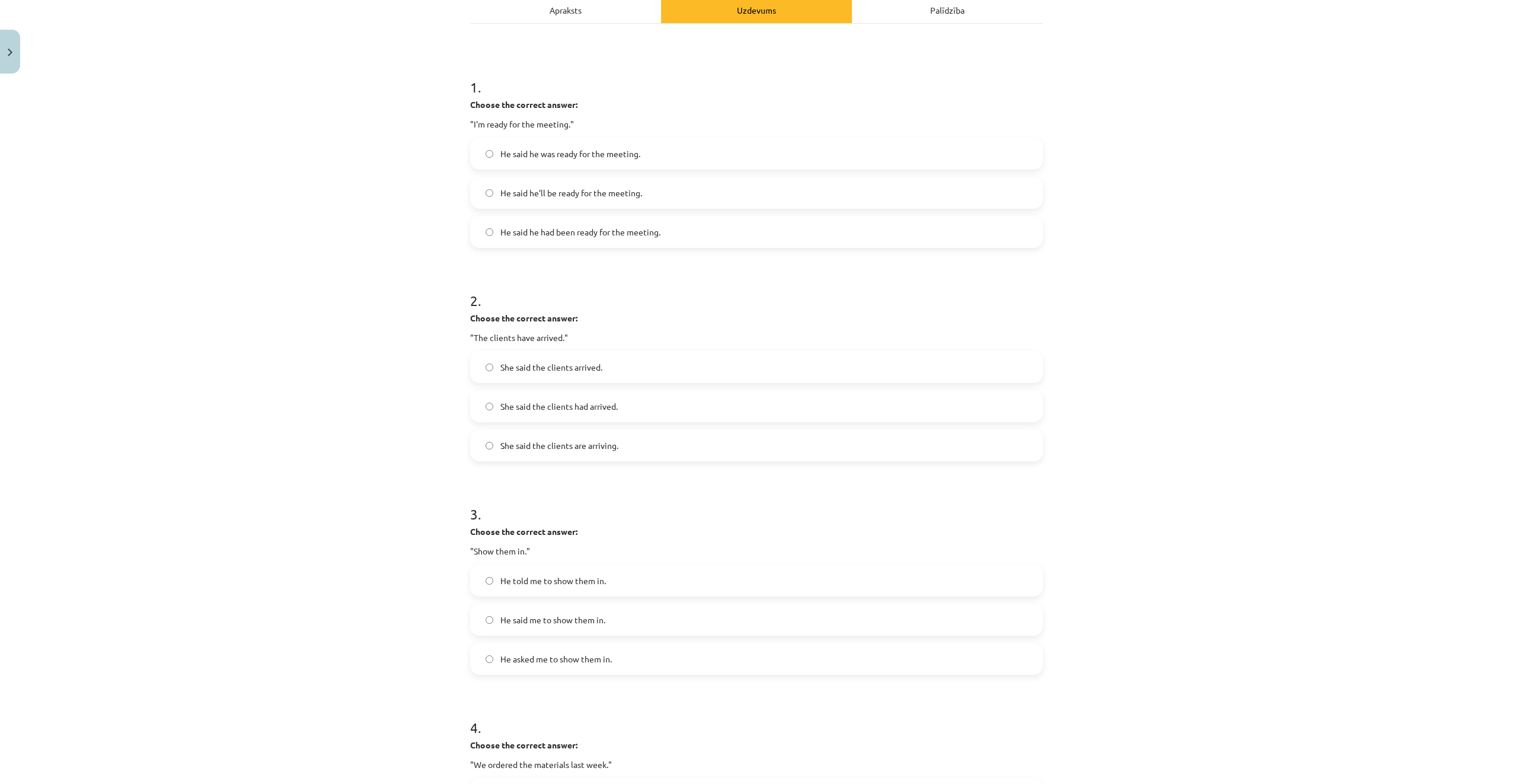
click at [652, 400] on label "She said the clients had arrived." at bounding box center [757, 406] width 570 height 30
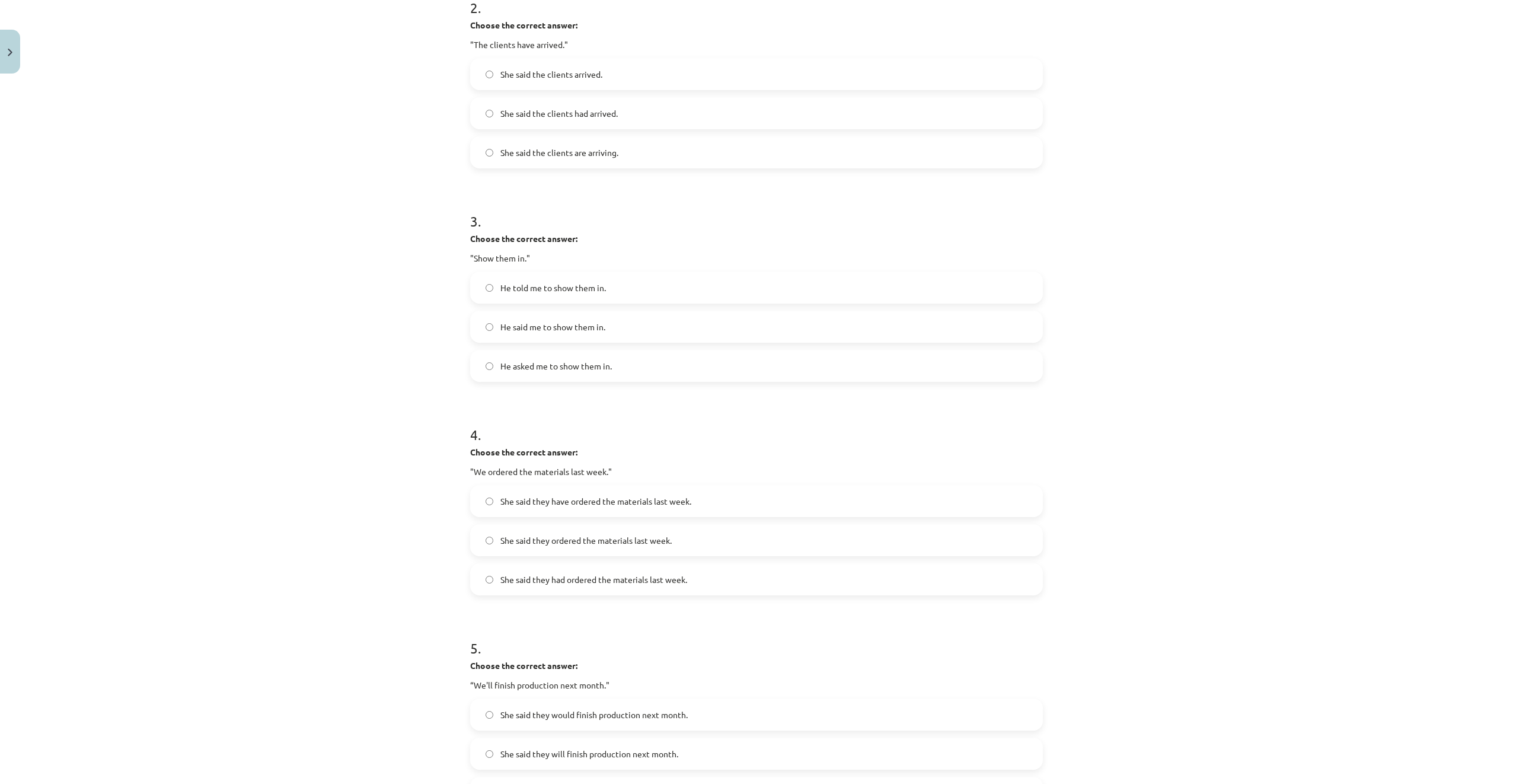
scroll to position [475, 0]
click at [620, 284] on label "He told me to show them in." at bounding box center [757, 284] width 570 height 30
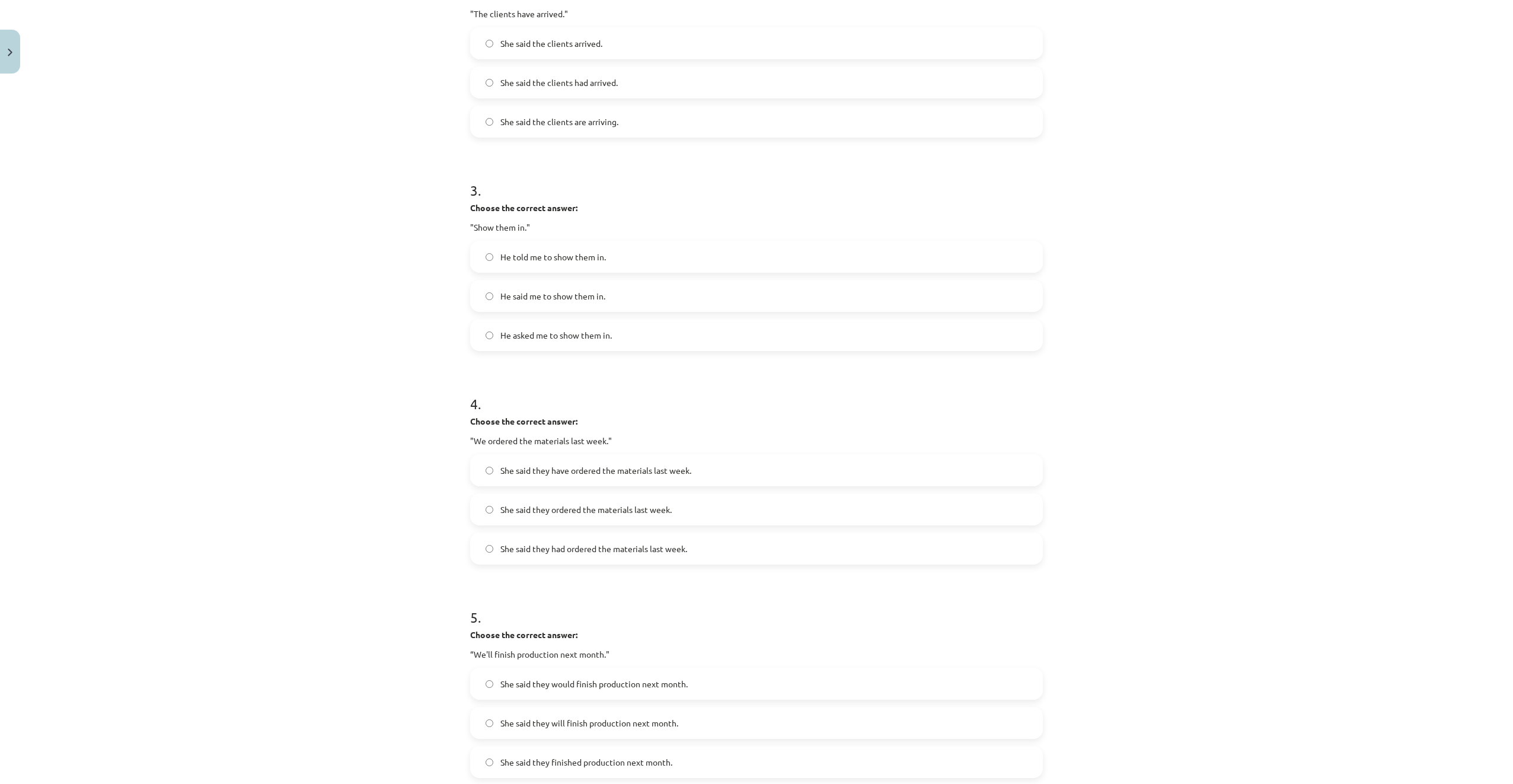
scroll to position [633, 0]
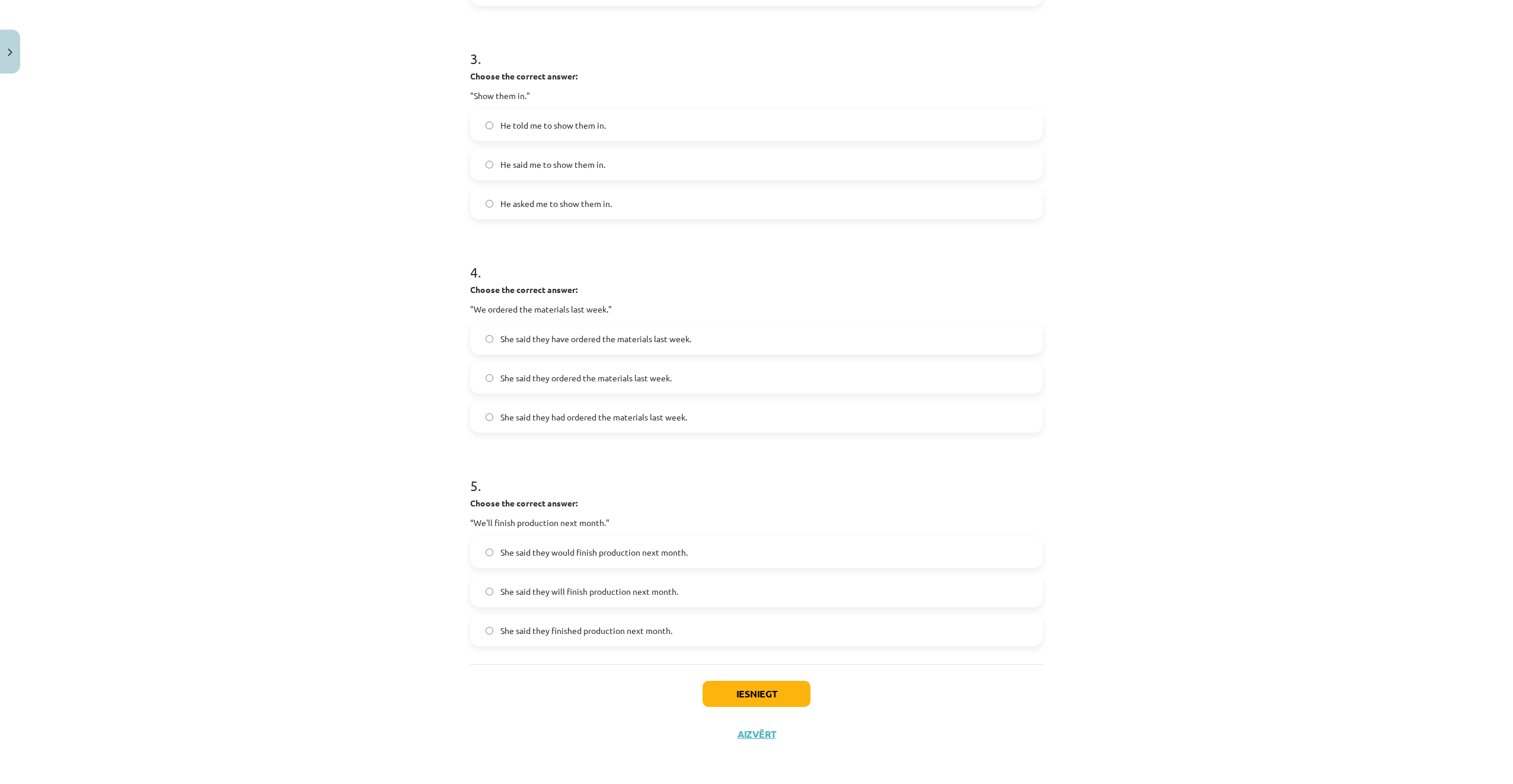
click at [597, 421] on span "She said they had ordered the materials last week." at bounding box center [594, 417] width 187 height 13
click at [579, 552] on span "She said they would finish production next month." at bounding box center [594, 552] width 187 height 13
click at [777, 691] on button "Iesniegt" at bounding box center [757, 693] width 108 height 26
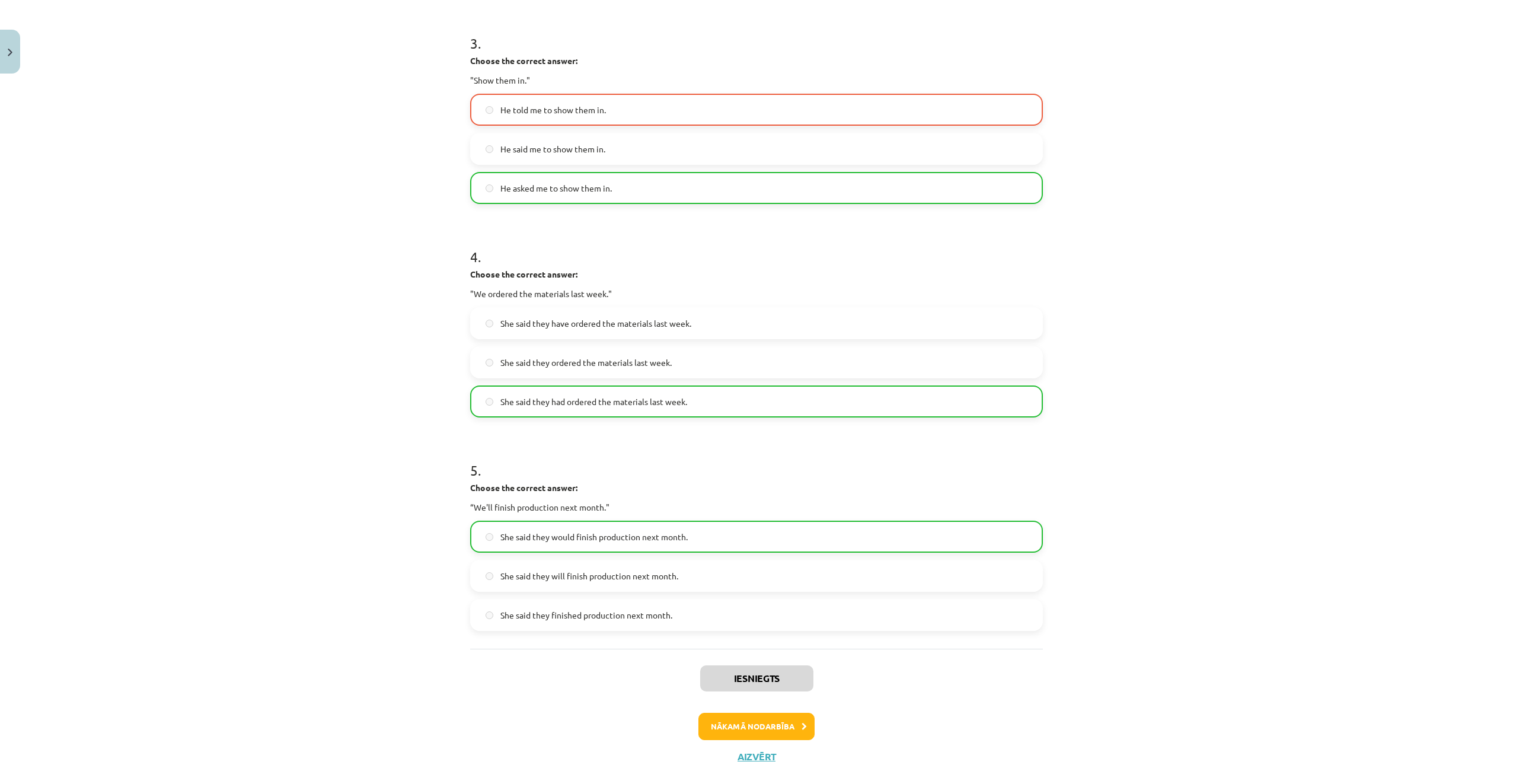
scroll to position [671, 0]
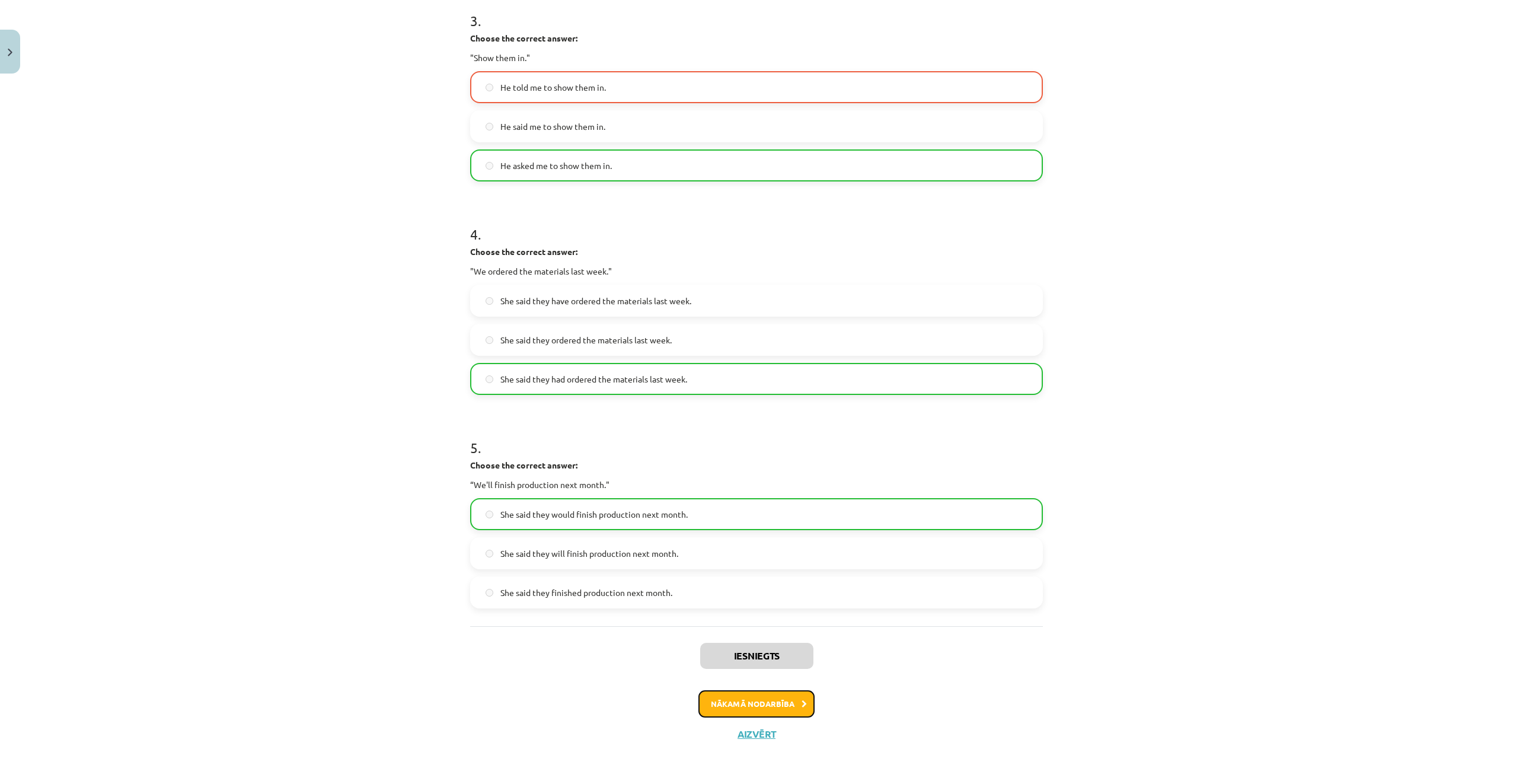
click at [769, 701] on button "Nākamā nodarbība" at bounding box center [756, 703] width 116 height 27
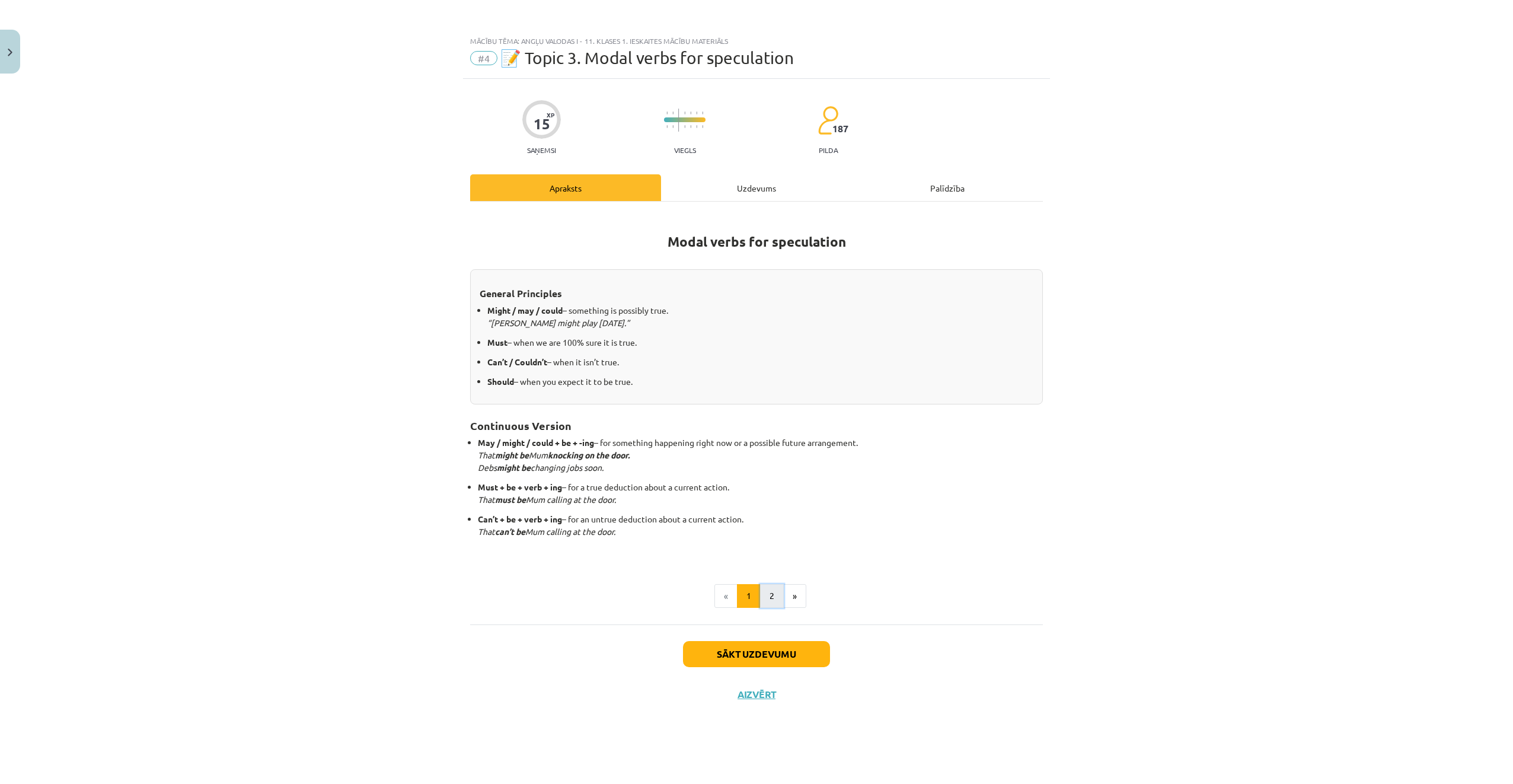
click at [775, 594] on button "2" at bounding box center [772, 596] width 24 height 24
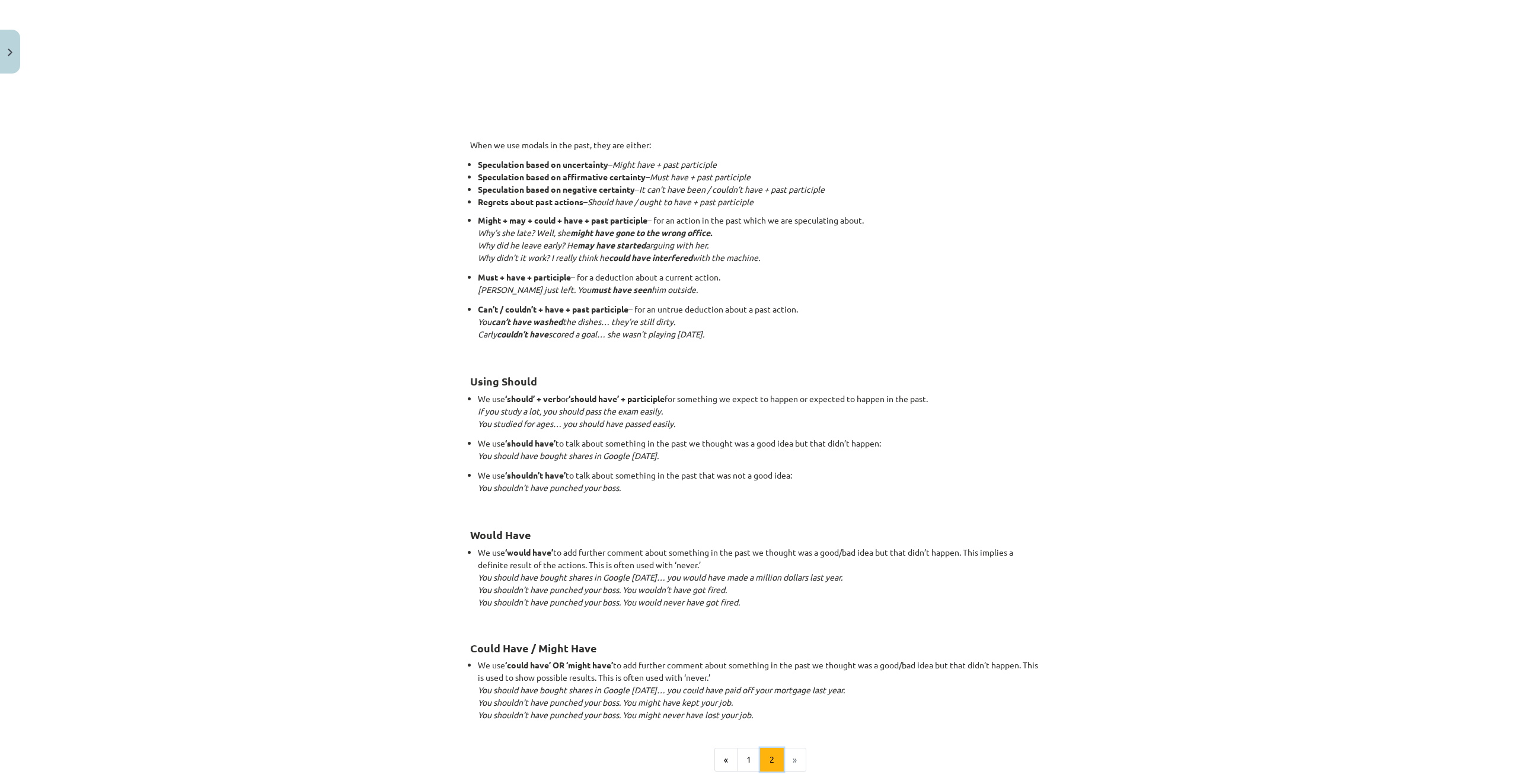
scroll to position [771, 0]
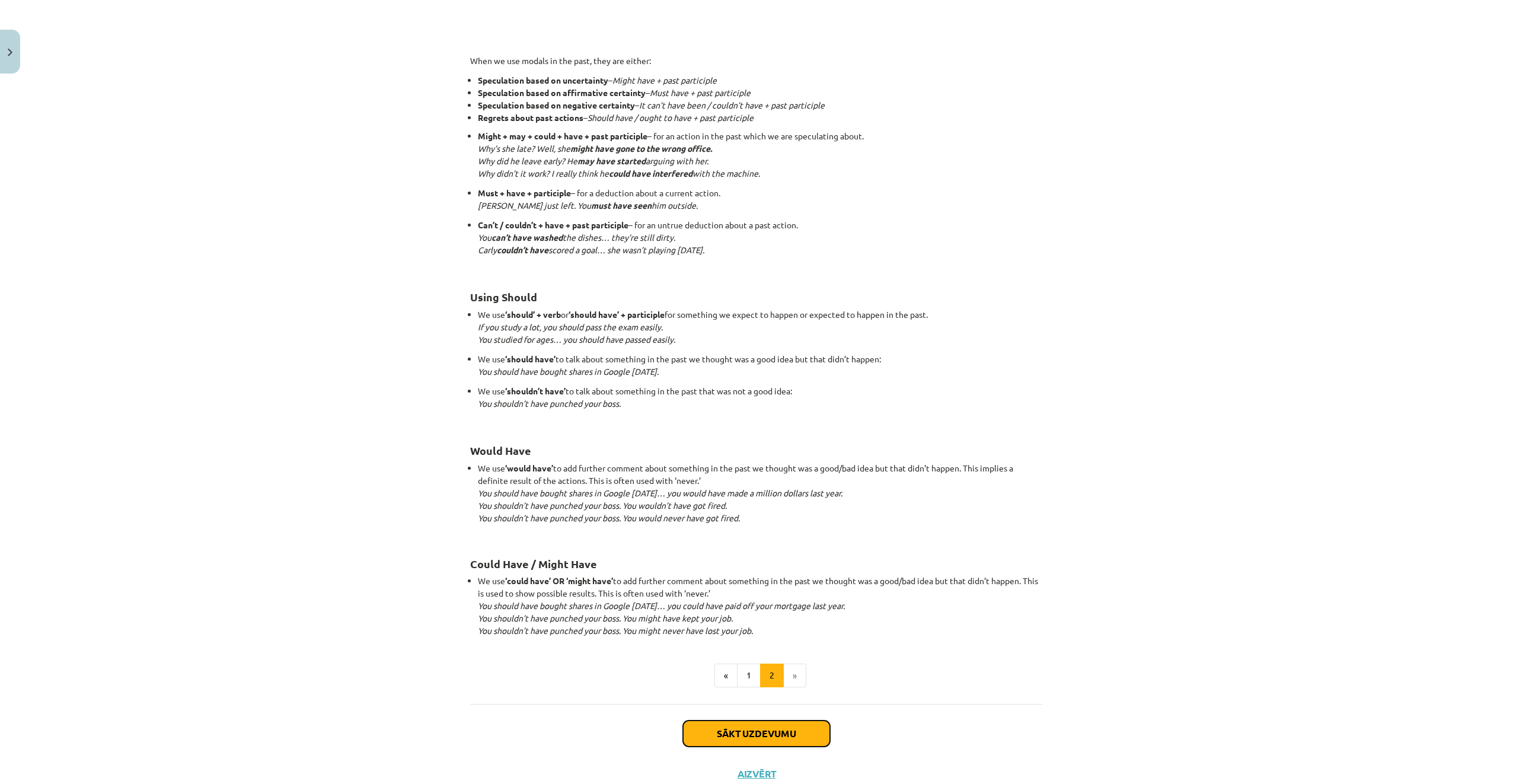
click at [795, 736] on button "Sākt uzdevumu" at bounding box center [756, 733] width 147 height 26
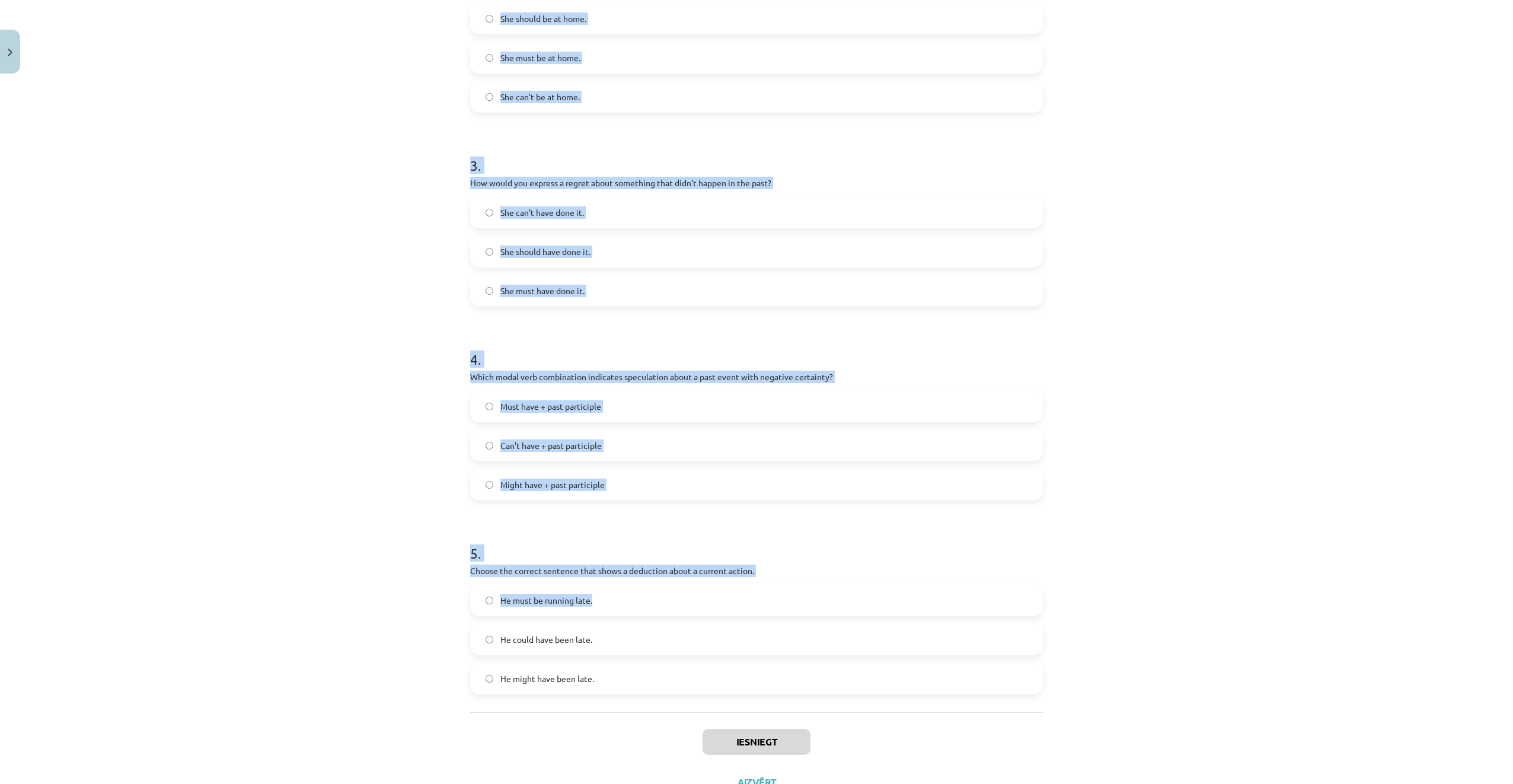
scroll to position [535, 0]
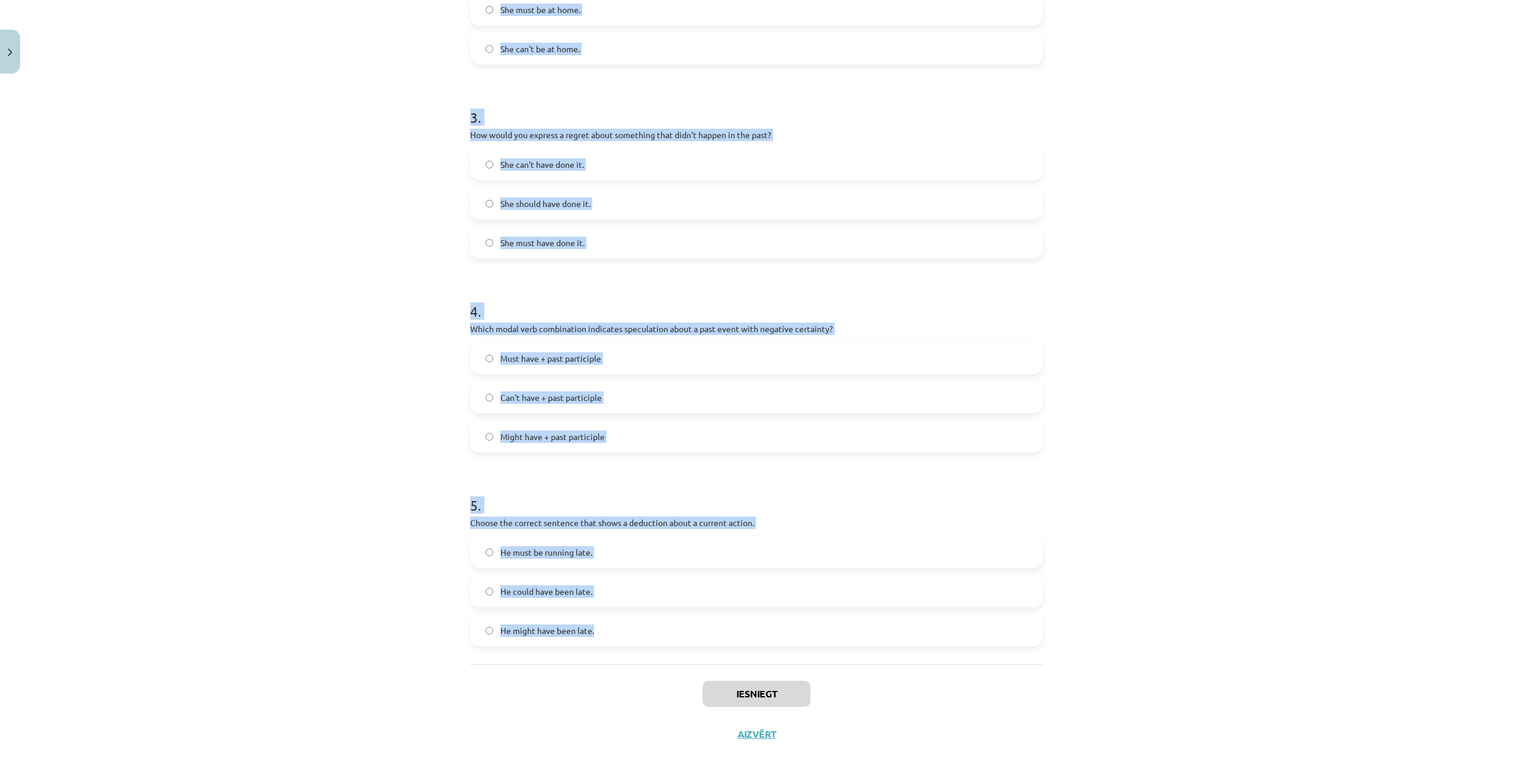
drag, startPoint x: 433, startPoint y: 226, endPoint x: 828, endPoint y: 617, distance: 555.8
click at [828, 617] on div "Mācību tēma: Angļu valodas i - 11. klases 1. ieskaites mācību materiāls #4 📝 To…" at bounding box center [756, 392] width 1513 height 784
copy form "1 . Which modal verb would you use to speculate about something that is possibl…"
click at [300, 347] on div "Mācību tēma: Angļu valodas i - 11. klases 1. ieskaites mācību materiāls #4 📝 To…" at bounding box center [756, 392] width 1513 height 784
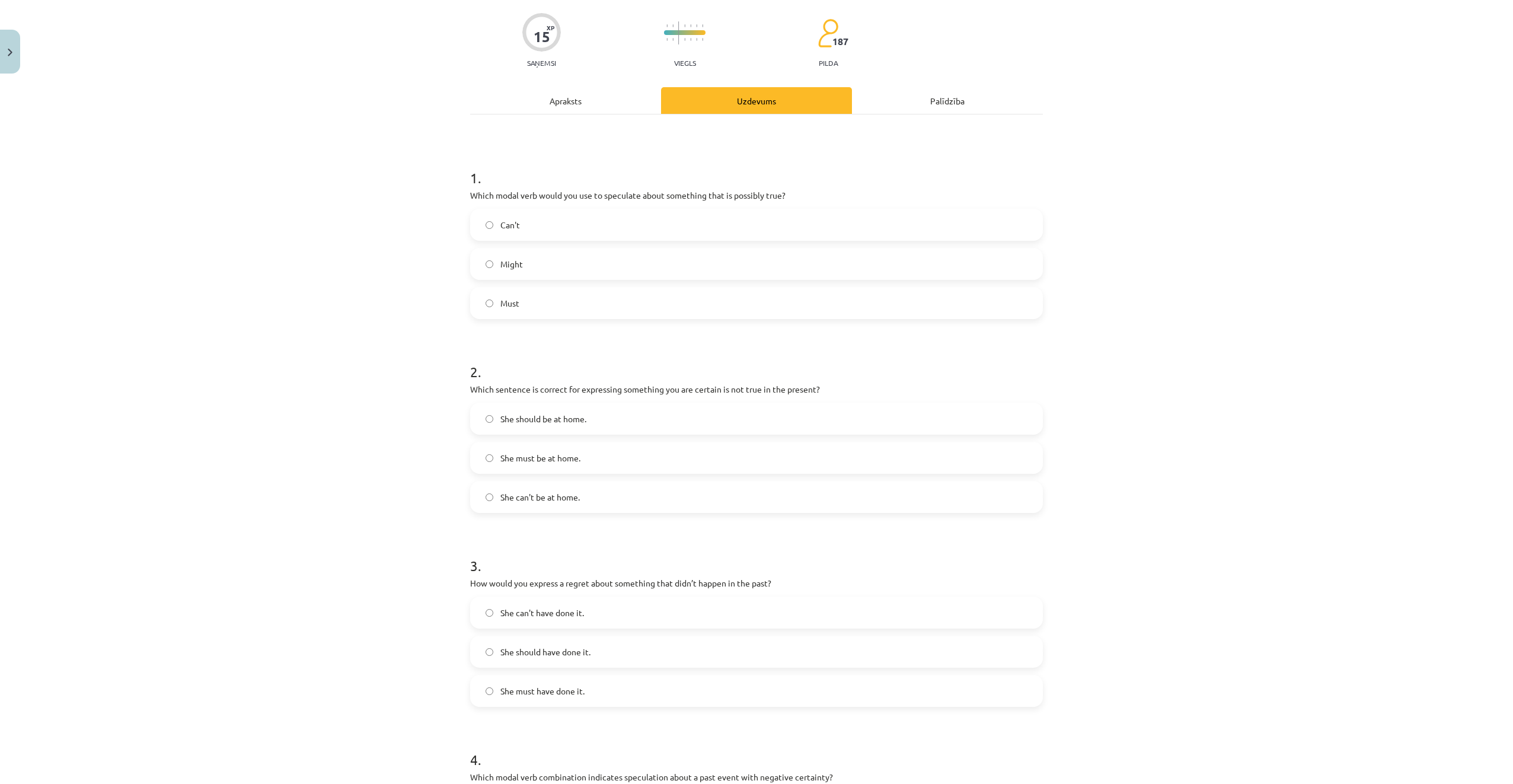
scroll to position [61, 0]
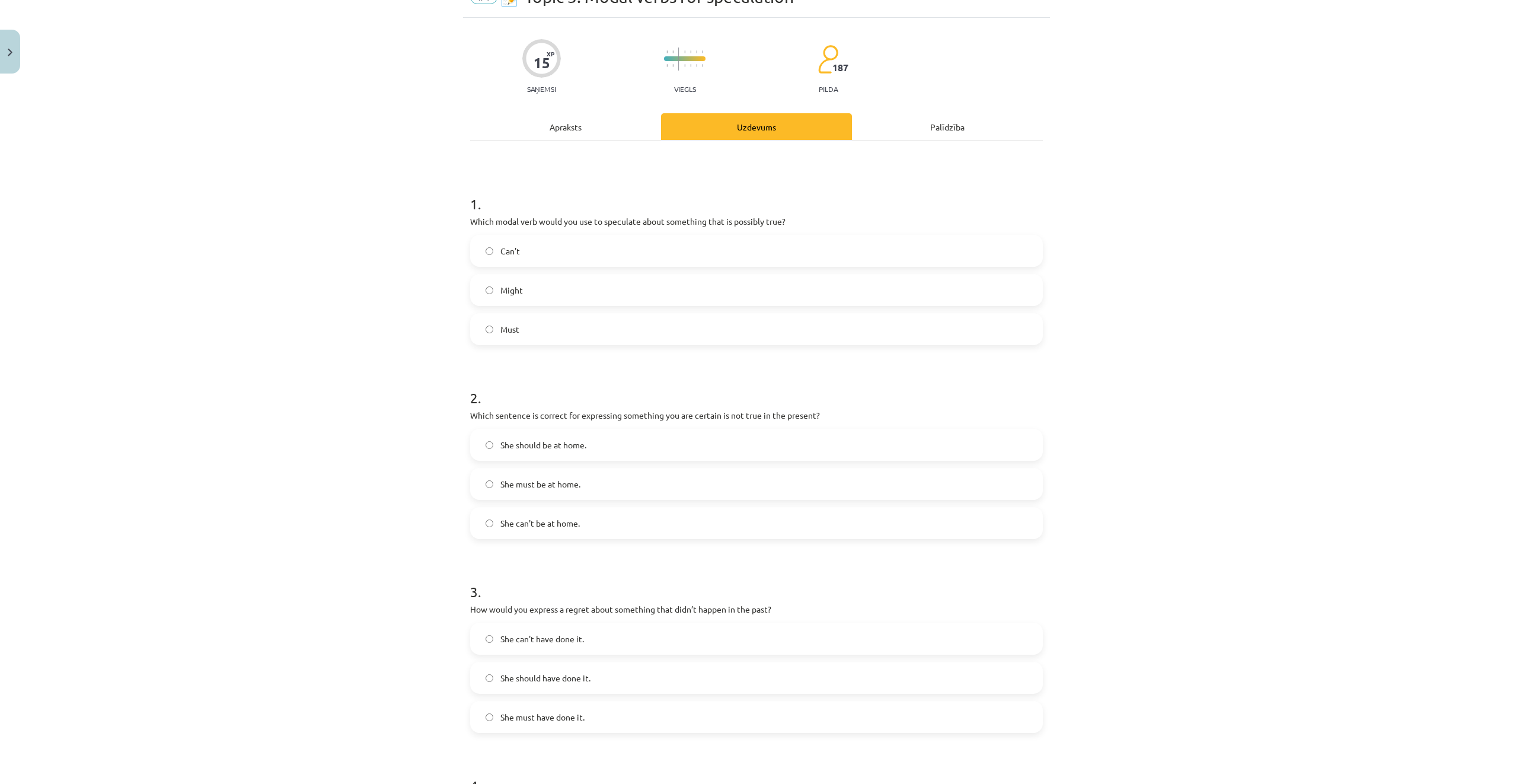
click at [564, 290] on label "Might" at bounding box center [757, 290] width 570 height 30
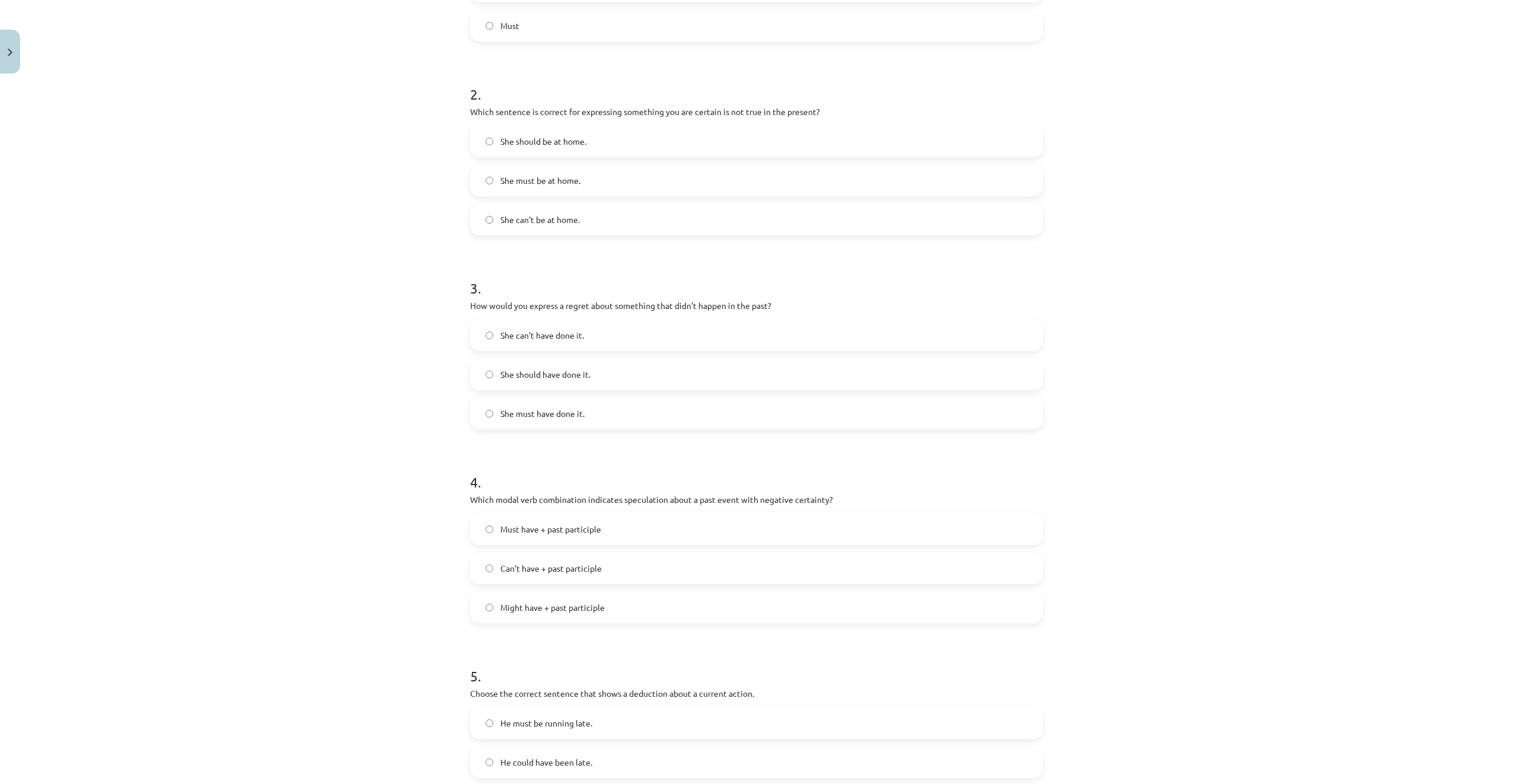
scroll to position [358, 0]
click at [589, 224] on label "She can't be at home." at bounding box center [757, 227] width 570 height 30
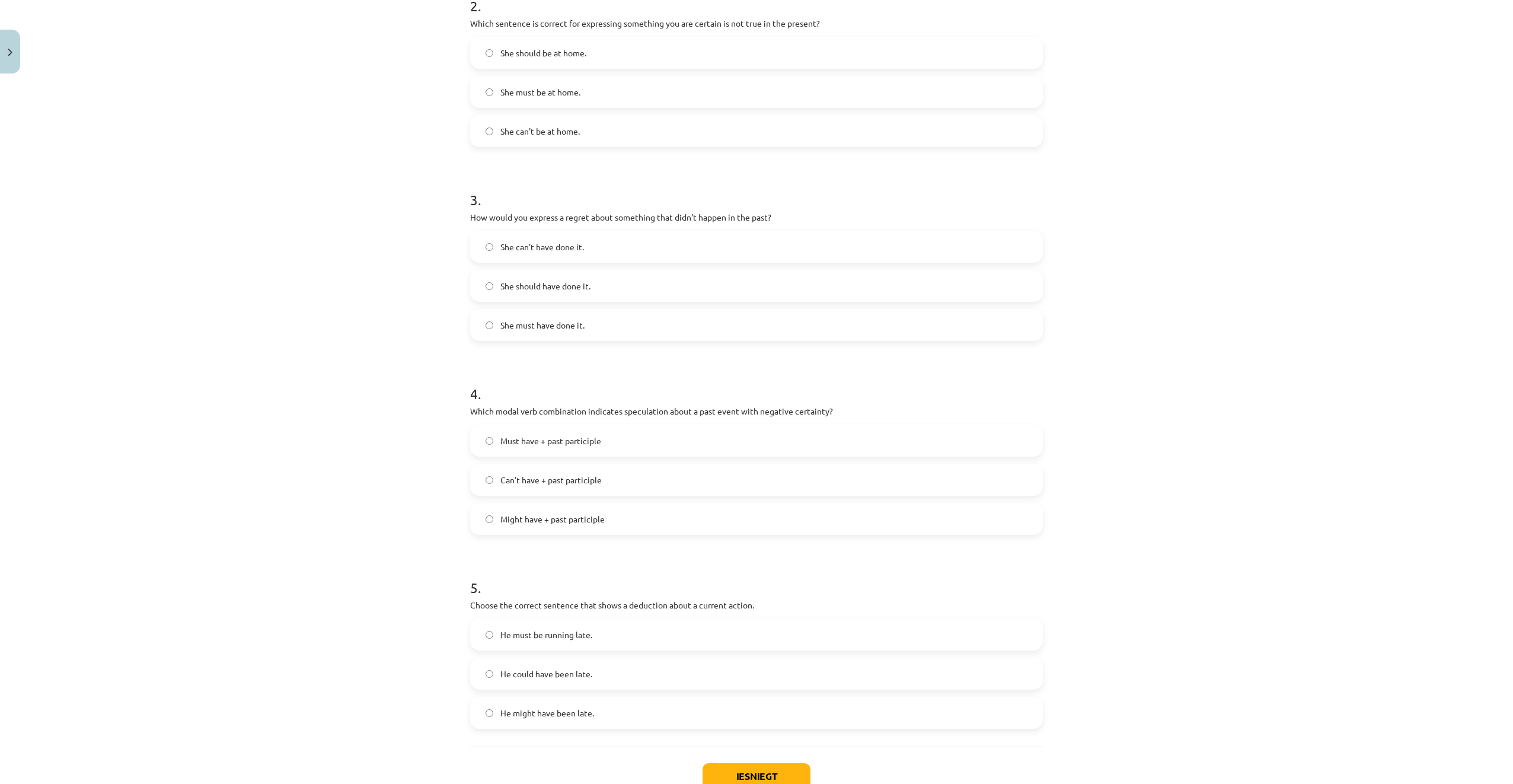
scroll to position [535, 0]
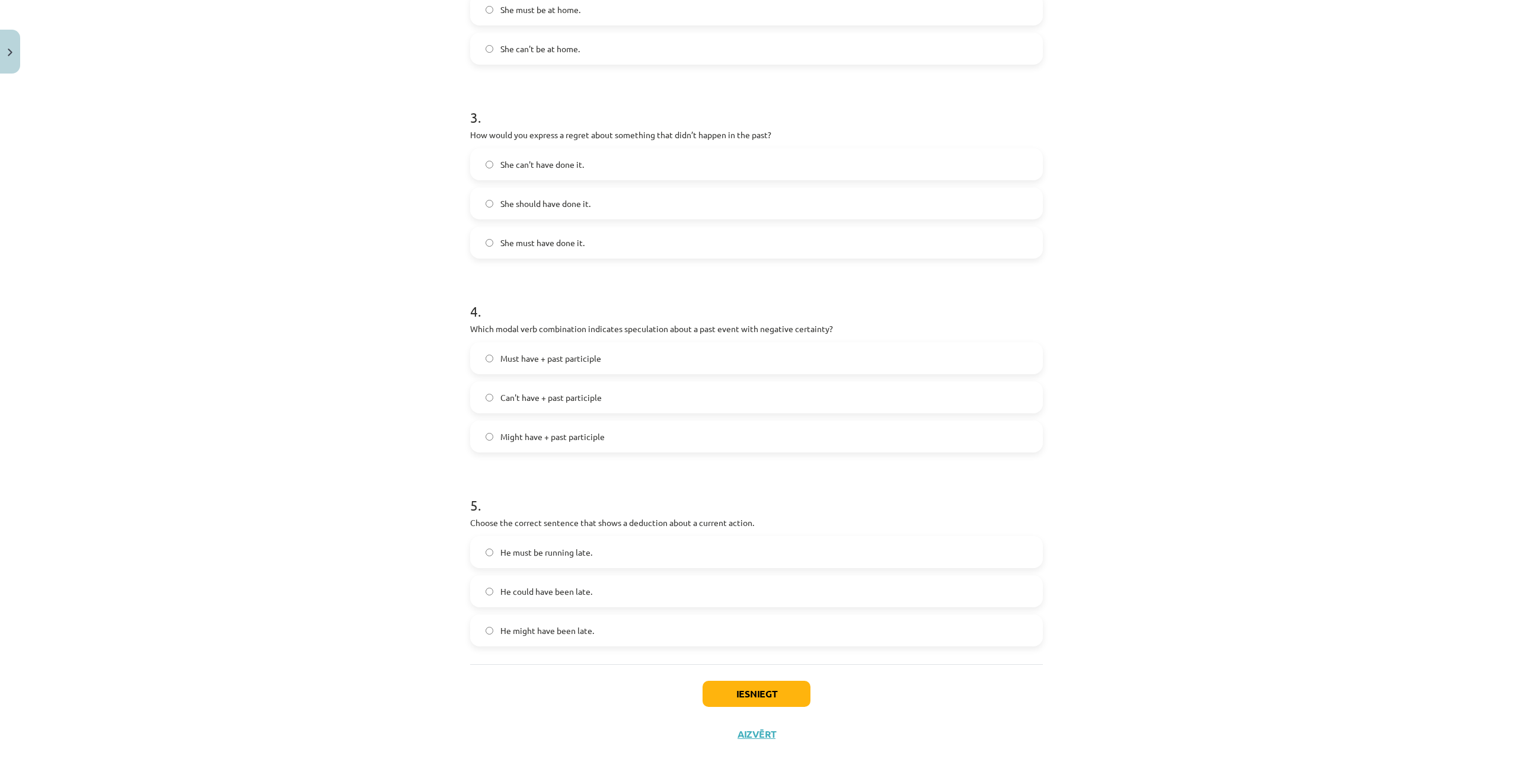
click at [591, 205] on label "She should have done it." at bounding box center [757, 204] width 570 height 30
click at [632, 398] on label "Can't have + past participle" at bounding box center [757, 397] width 570 height 30
click at [635, 555] on label "He must be running late." at bounding box center [757, 552] width 570 height 30
click at [748, 682] on button "Iesniegt" at bounding box center [757, 693] width 108 height 26
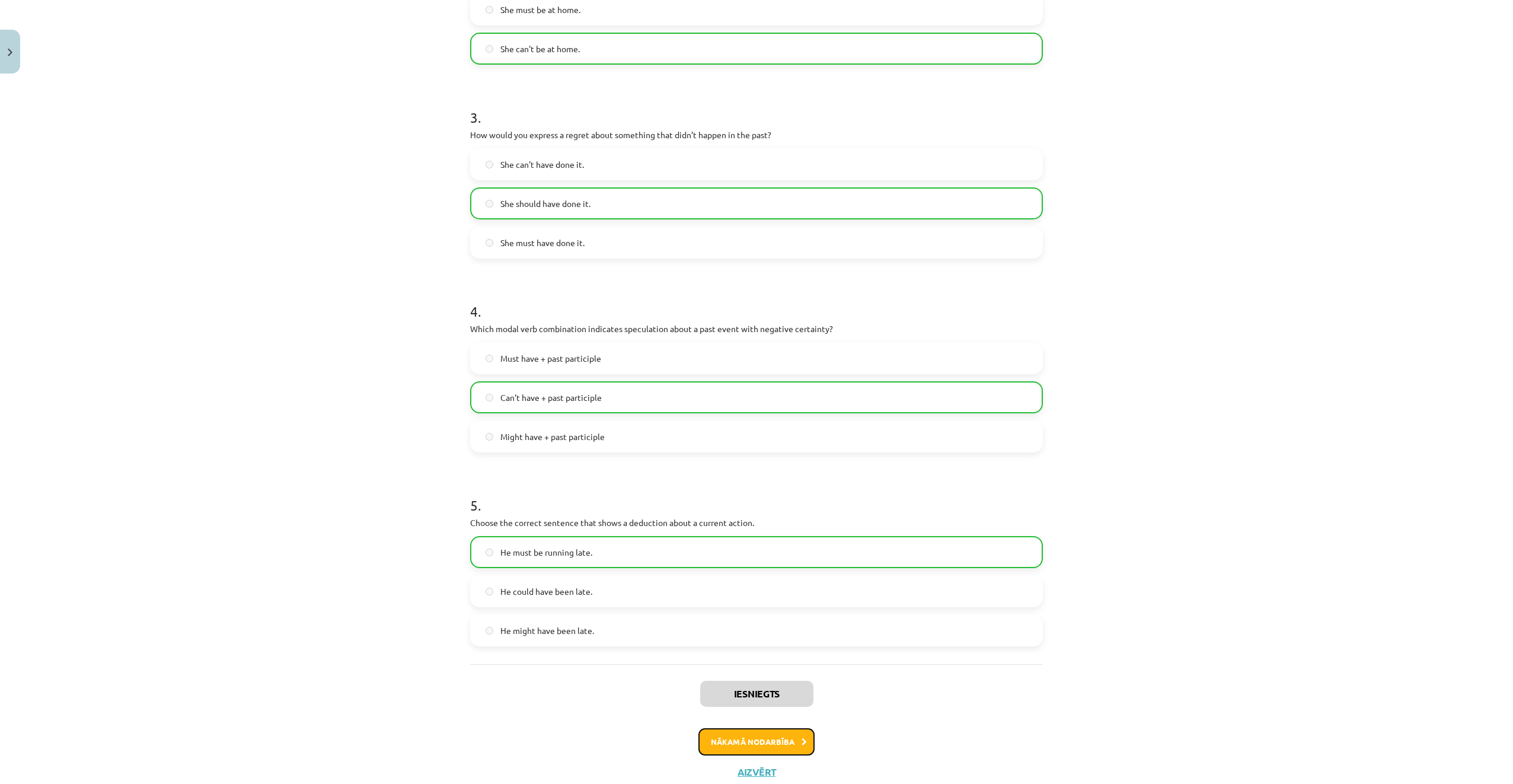
click at [794, 743] on button "Nākamā nodarbība" at bounding box center [756, 741] width 116 height 27
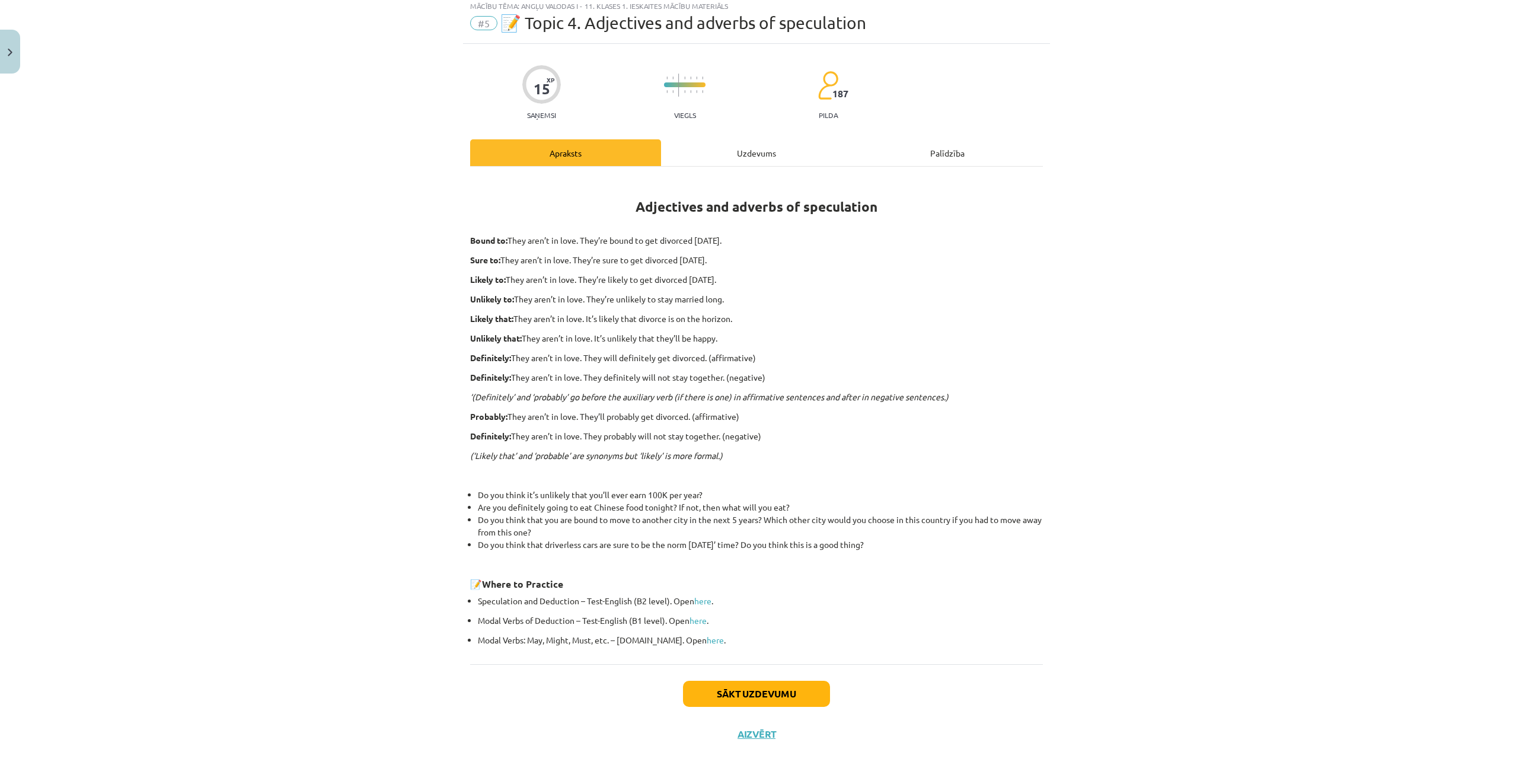
scroll to position [30, 0]
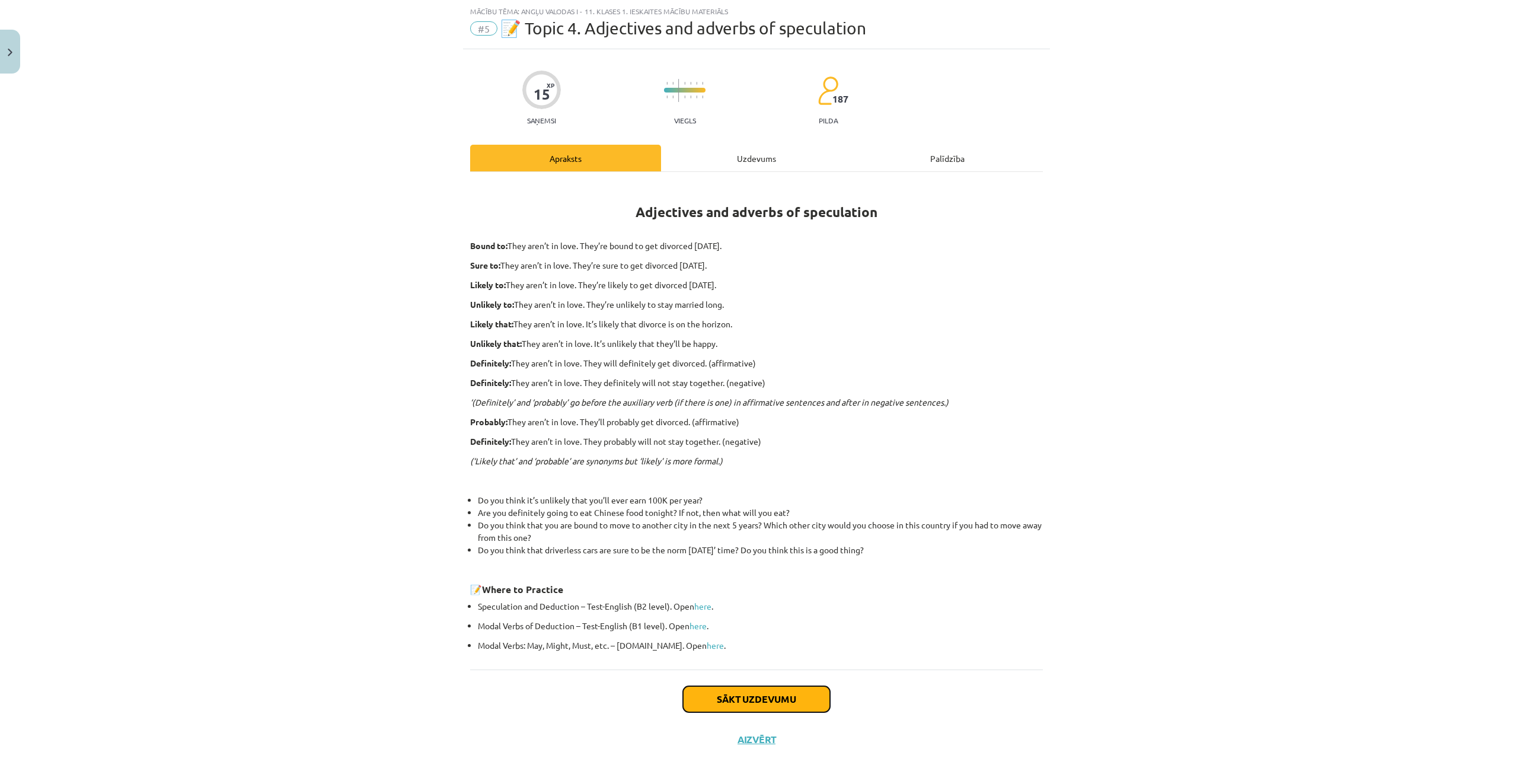
click at [796, 706] on button "Sākt uzdevumu" at bounding box center [756, 698] width 147 height 26
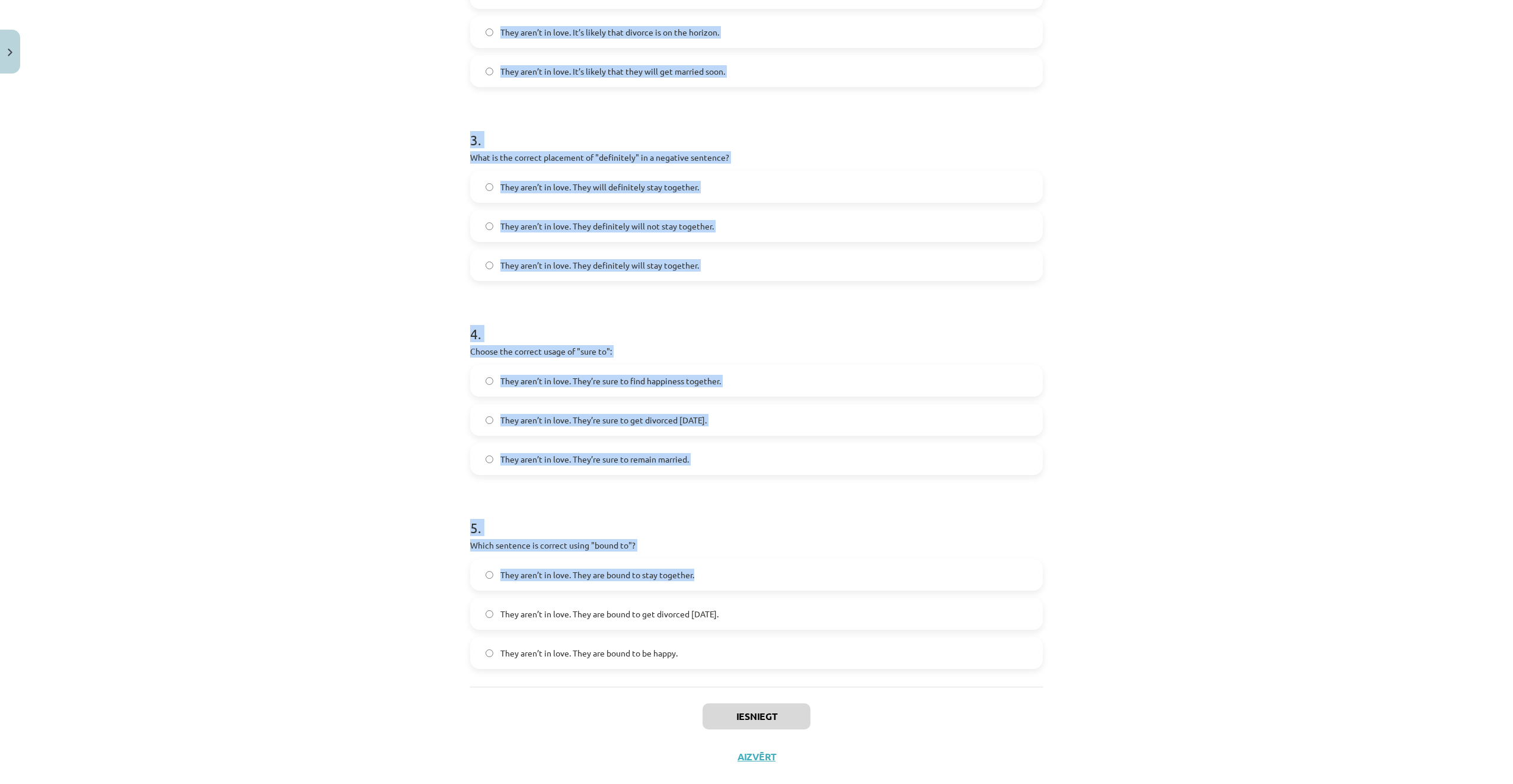
scroll to position [555, 0]
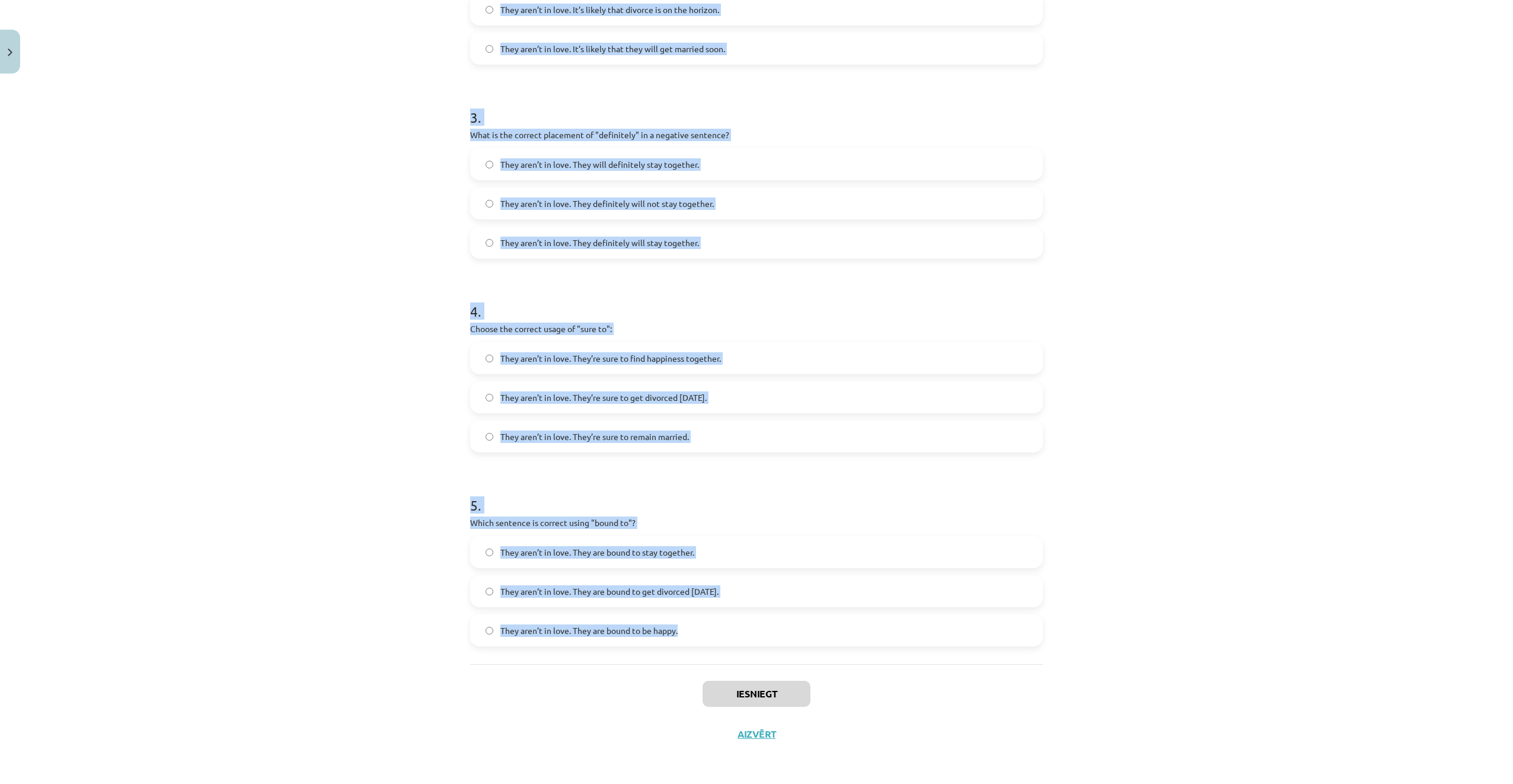
drag, startPoint x: 448, startPoint y: 268, endPoint x: 808, endPoint y: 623, distance: 505.6
click at [808, 623] on div "Mācību tēma: Angļu valodas i - 11. klases 1. ieskaites mācību materiāls #5 📝 To…" at bounding box center [756, 392] width 1513 height 784
copy form "1 . Choose the correct sentence using "probably" in an affirmative context: The…"
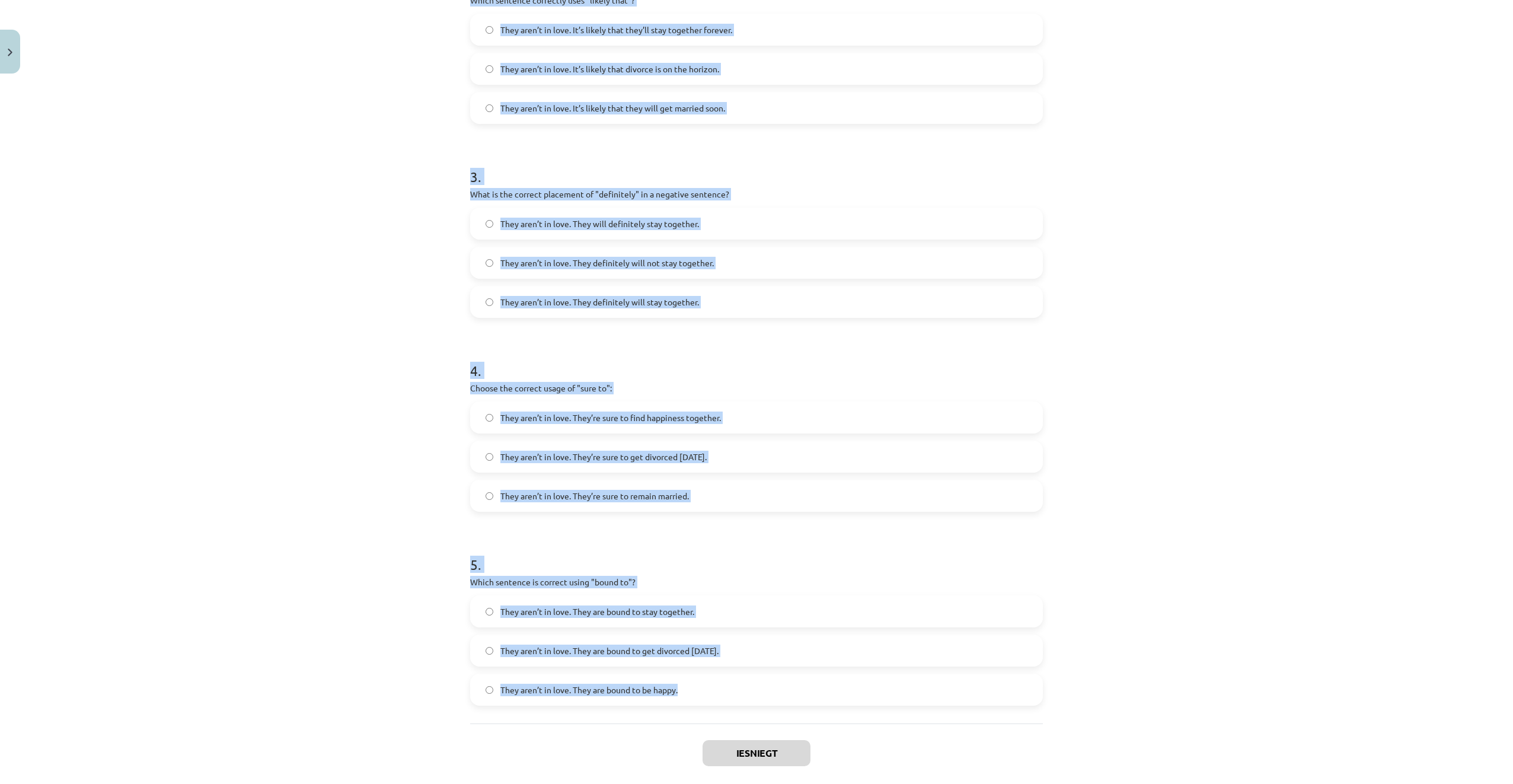
click at [308, 336] on div "Mācību tēma: Angļu valodas i - 11. klases 1. ieskaites mācību materiāls #5 📝 To…" at bounding box center [756, 392] width 1513 height 784
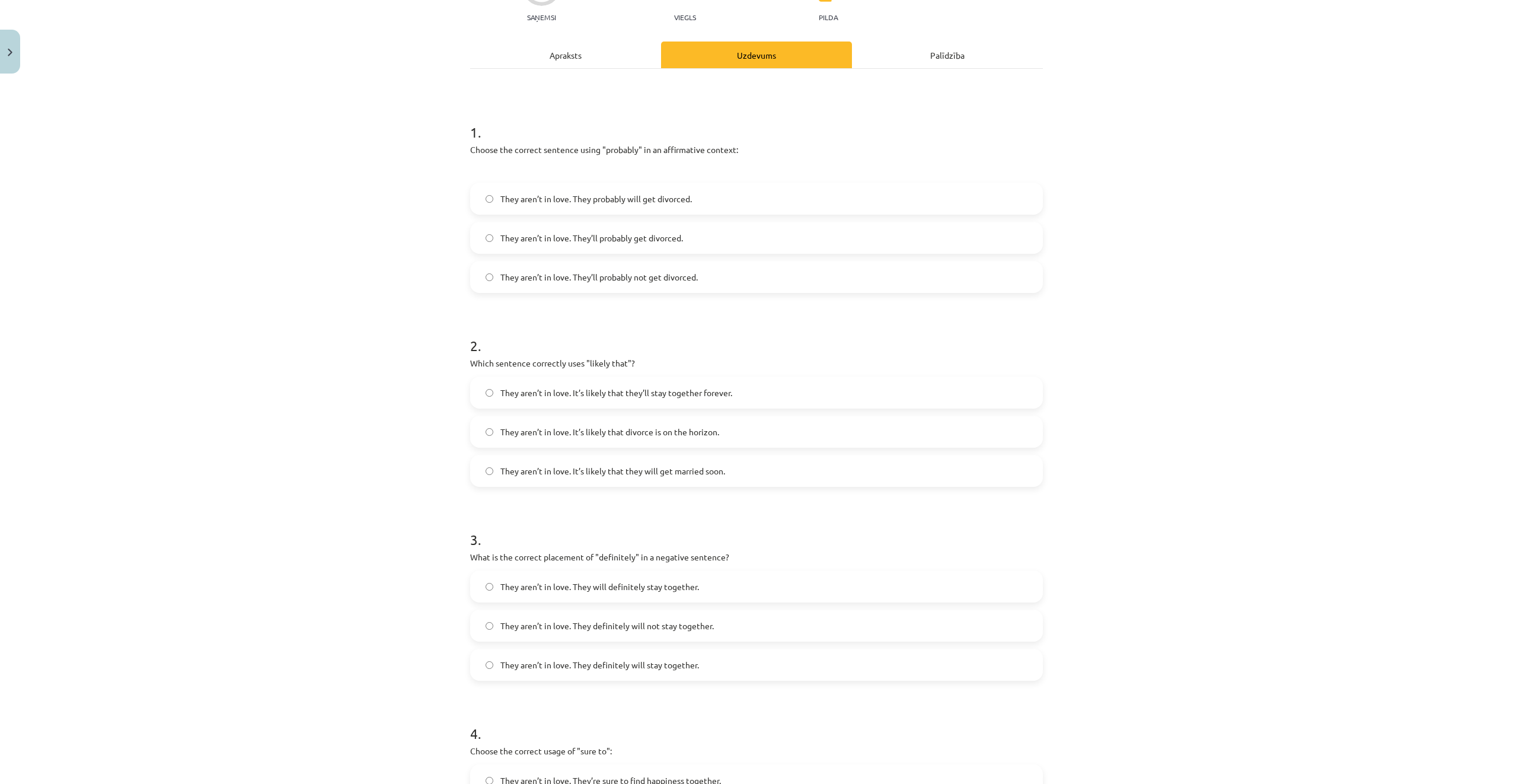
scroll to position [140, 0]
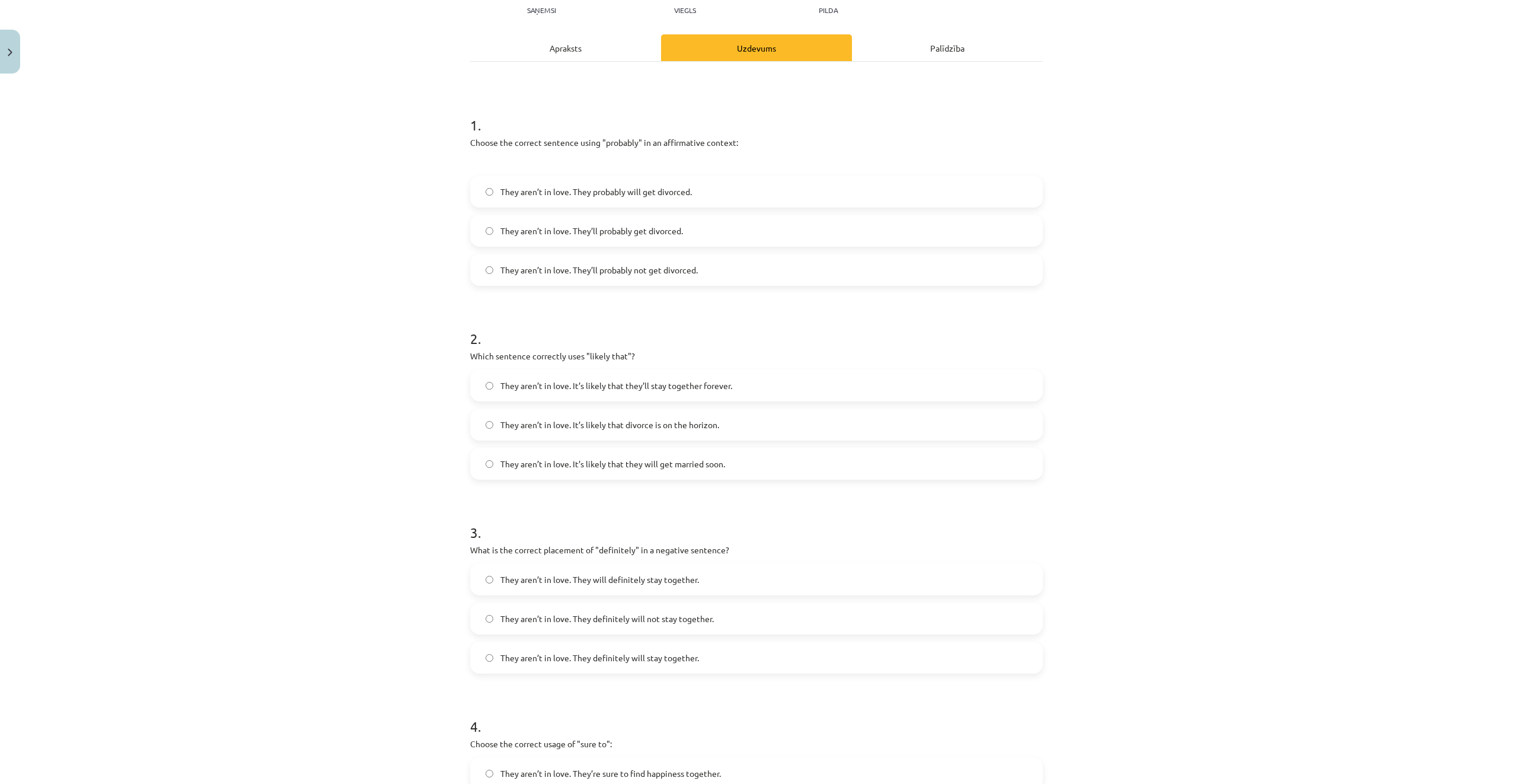
click at [737, 233] on label "They aren’t in love. They’ll probably get divorced." at bounding box center [757, 230] width 570 height 30
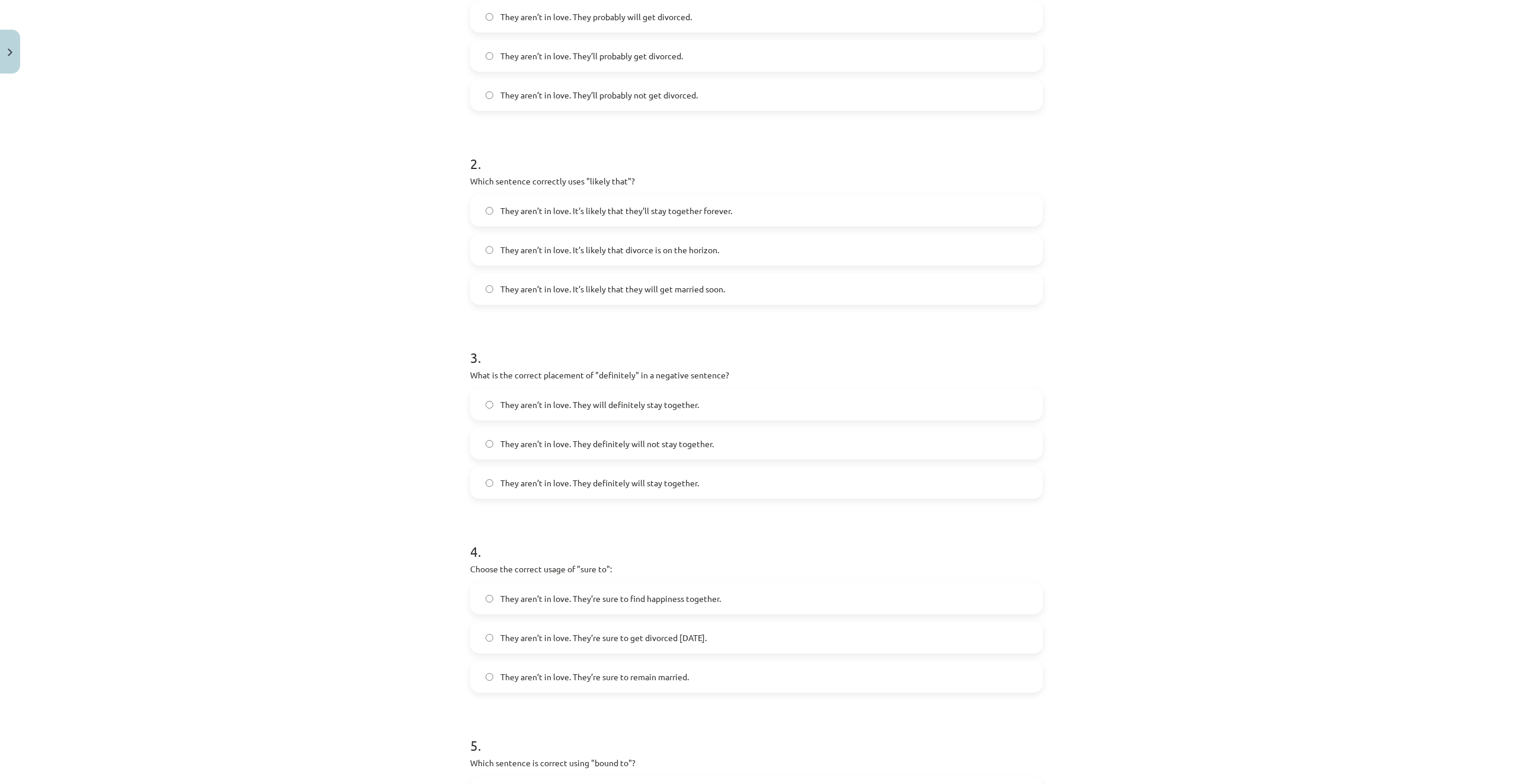
scroll to position [318, 0]
click at [749, 249] on label "They aren’t in love. It’s likely that divorce is on the horizon." at bounding box center [757, 247] width 570 height 30
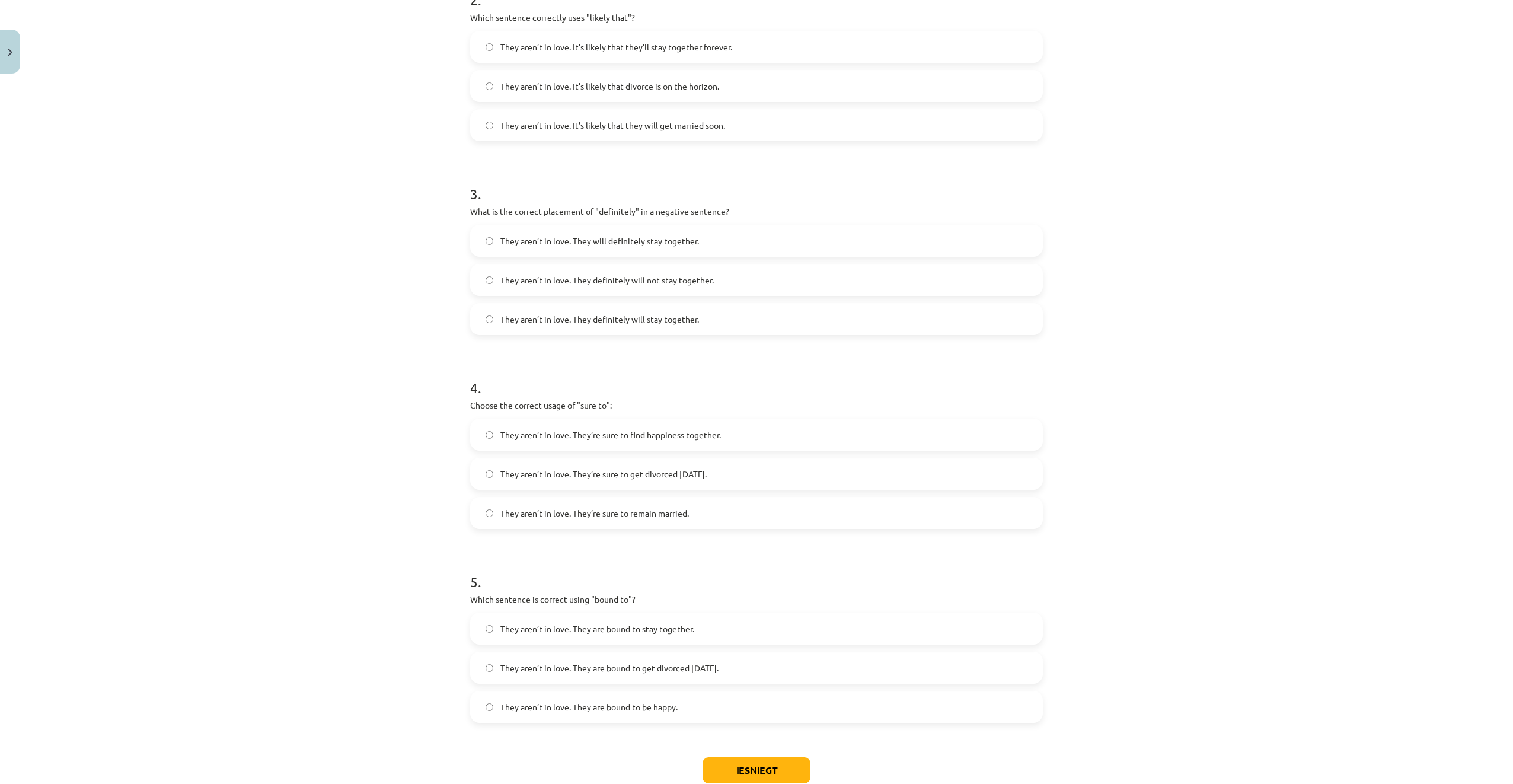
scroll to position [555, 0]
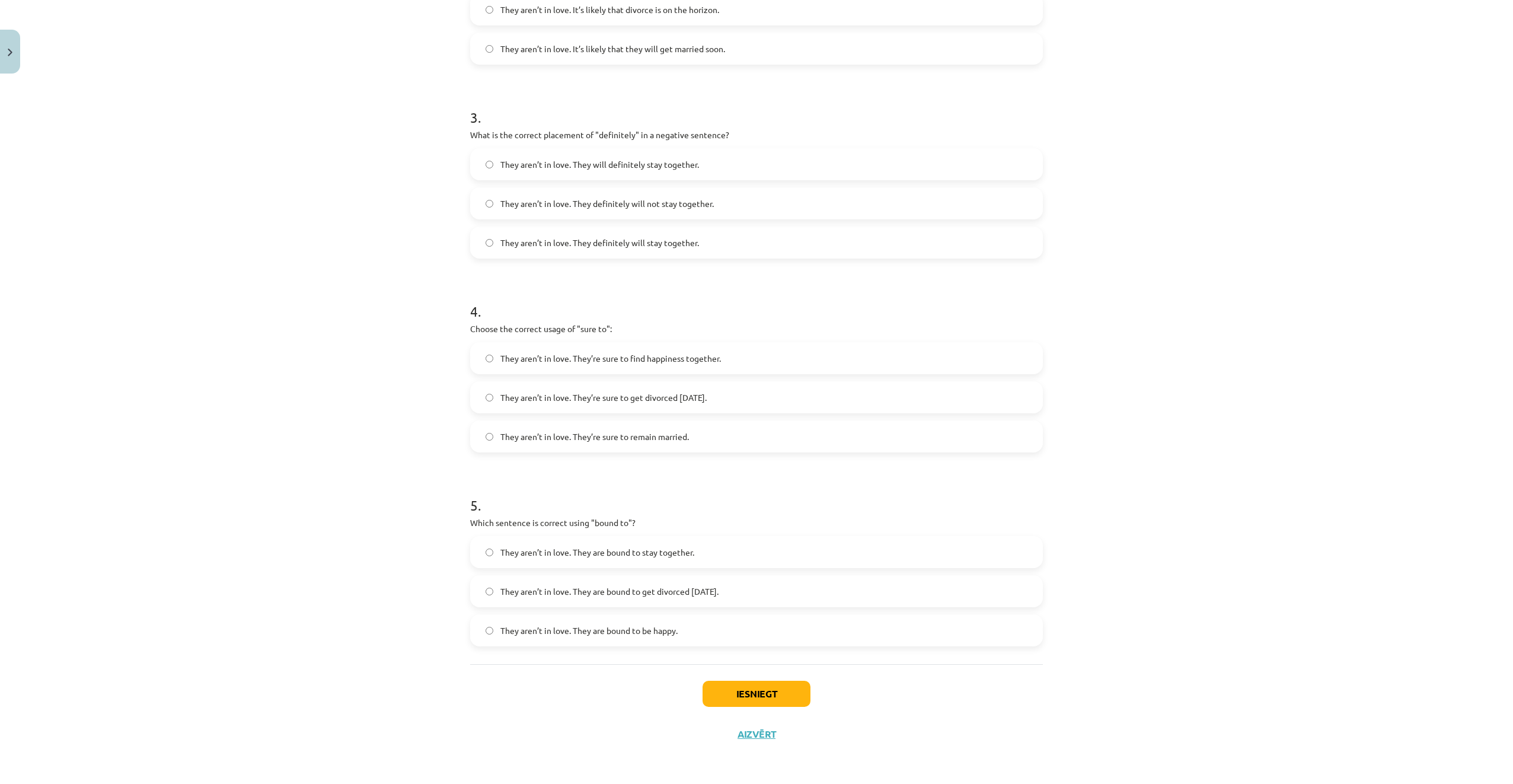
click at [691, 202] on span "They aren’t in love. They definitely will not stay together." at bounding box center [607, 204] width 213 height 13
click at [695, 396] on span "They aren’t in love. They’re sure to get divorced within six months." at bounding box center [604, 397] width 207 height 13
click at [537, 590] on span "They aren’t in love. They are bound to get divorced within six months." at bounding box center [609, 591] width 218 height 13
click at [726, 576] on div "They aren’t in love. They are bound to get divorced within six months." at bounding box center [757, 591] width 573 height 32
click at [718, 594] on span "They aren’t in love. They are bound to get divorced within six months." at bounding box center [609, 591] width 218 height 13
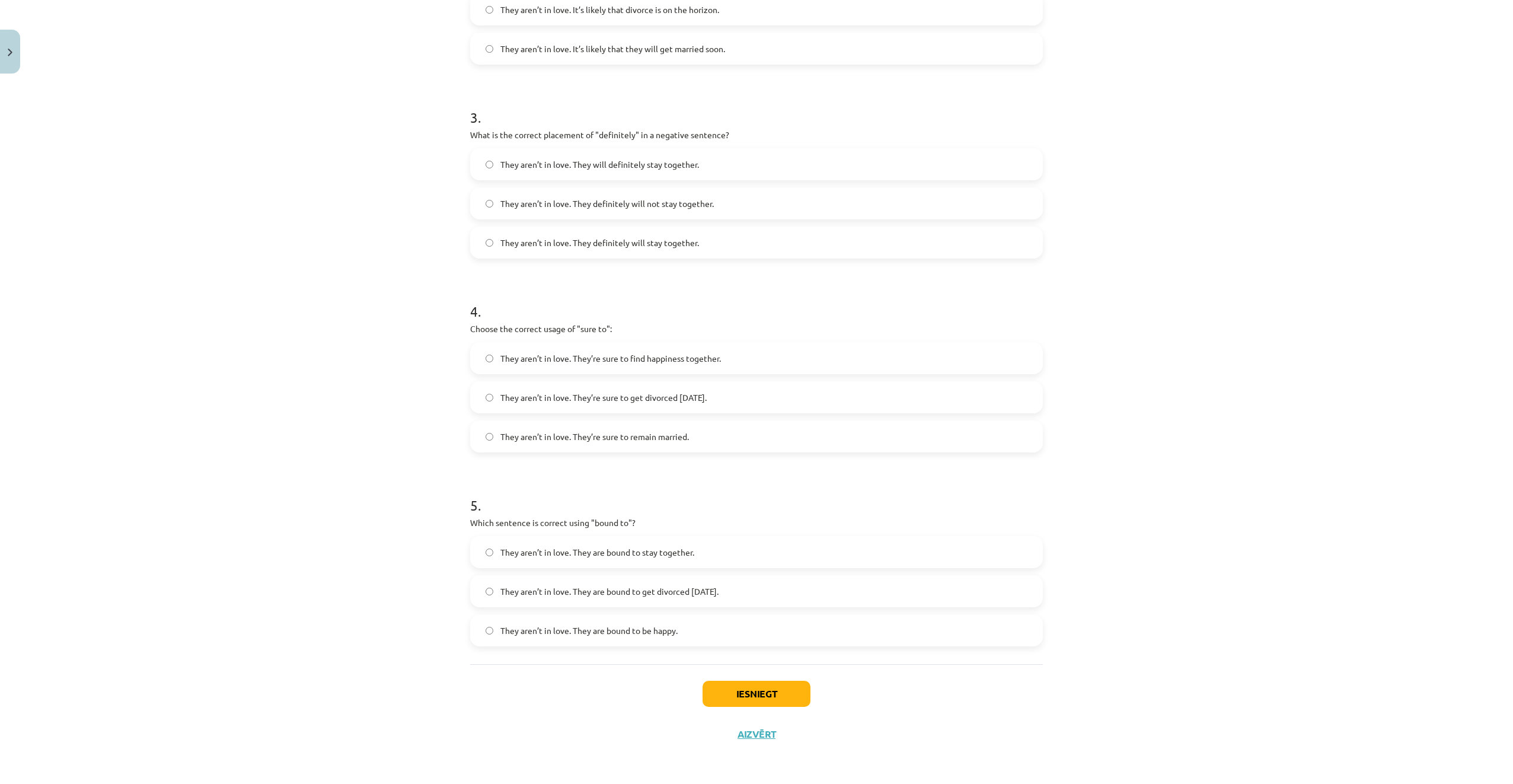
drag, startPoint x: 781, startPoint y: 668, endPoint x: 775, endPoint y: 694, distance: 26.7
click at [781, 670] on div "Iesniegt Aizvērt" at bounding box center [757, 706] width 573 height 83
click at [775, 697] on button "Iesniegt" at bounding box center [757, 693] width 108 height 26
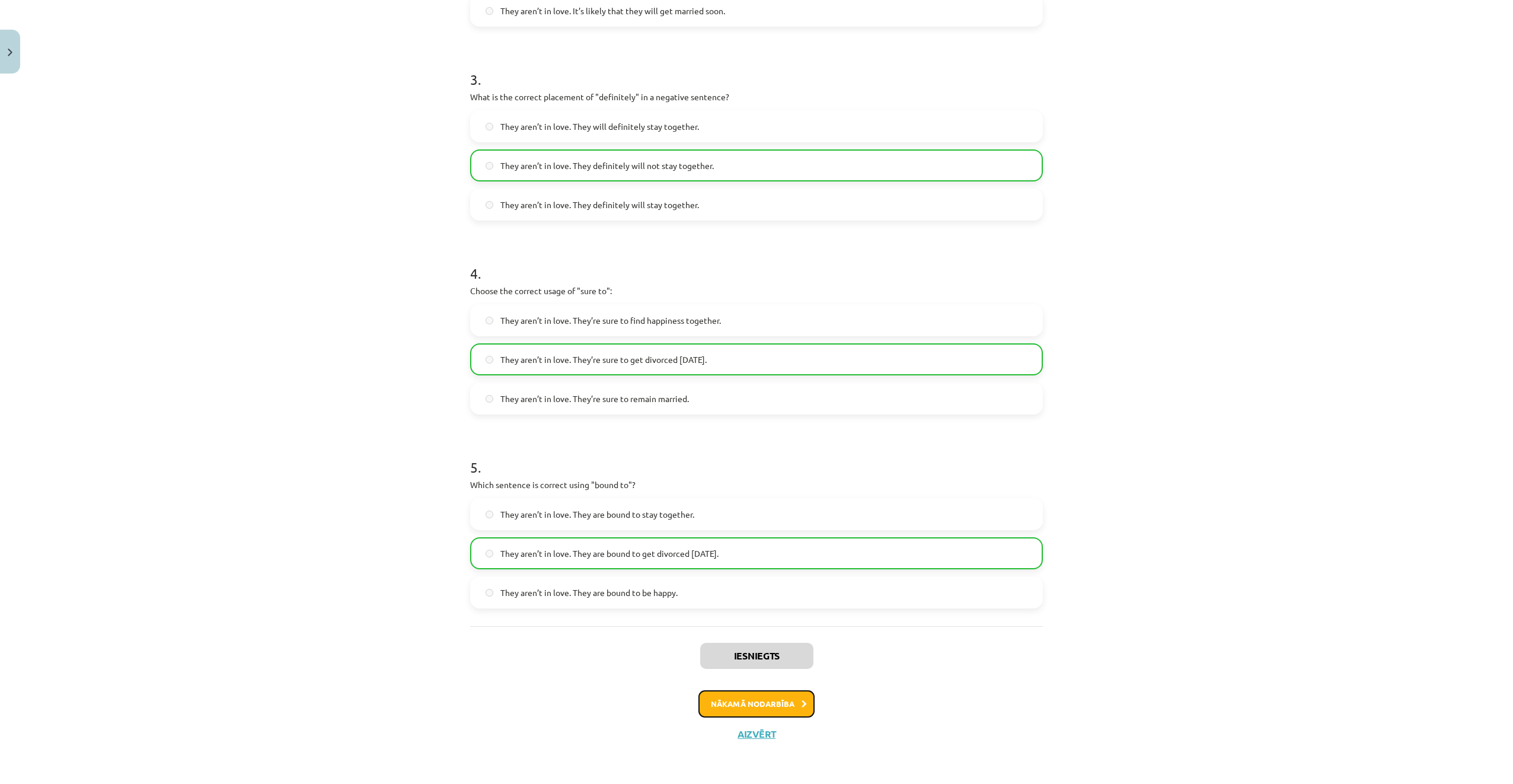
click at [791, 694] on button "Nākamā nodarbība" at bounding box center [756, 703] width 116 height 27
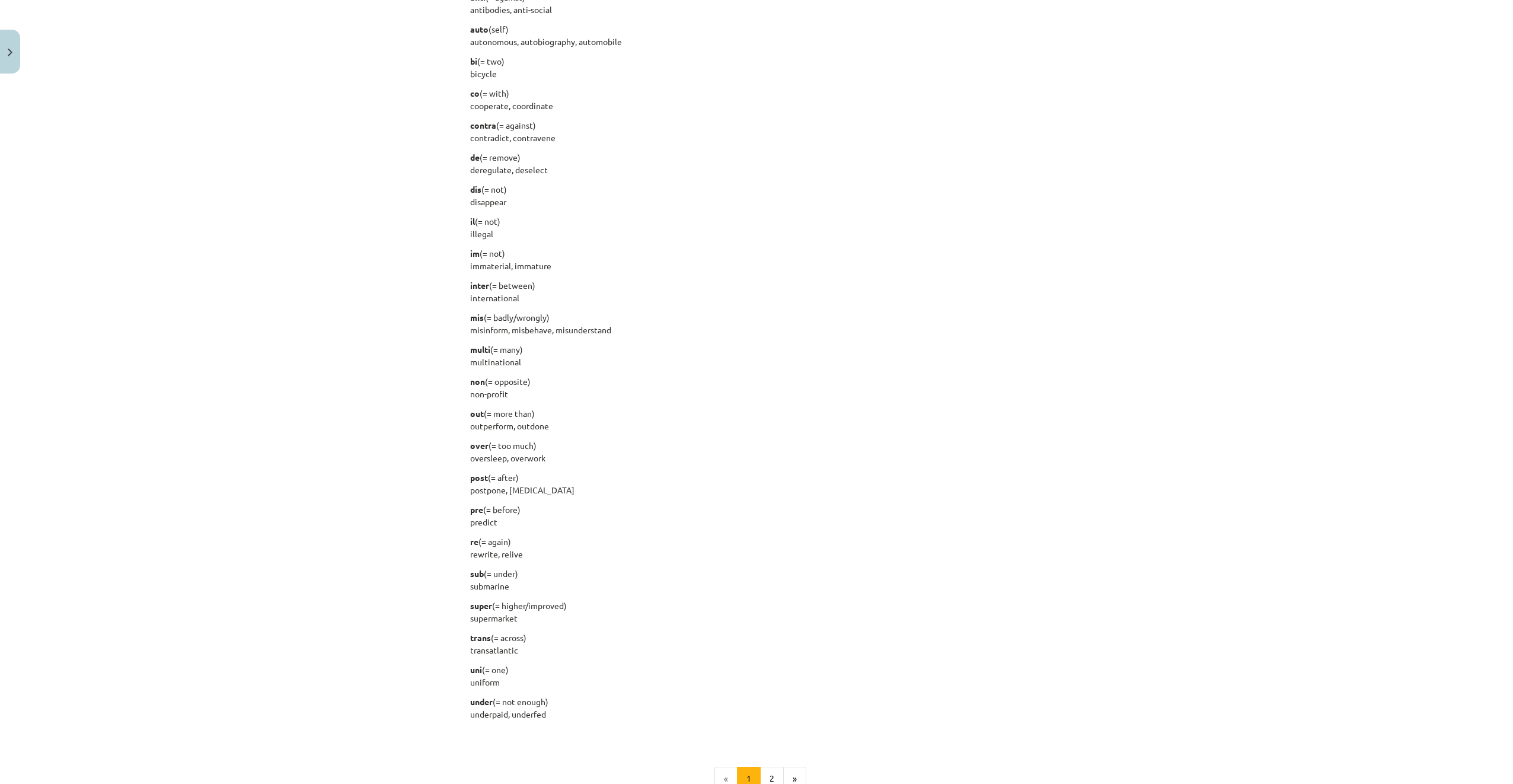
scroll to position [1151, 0]
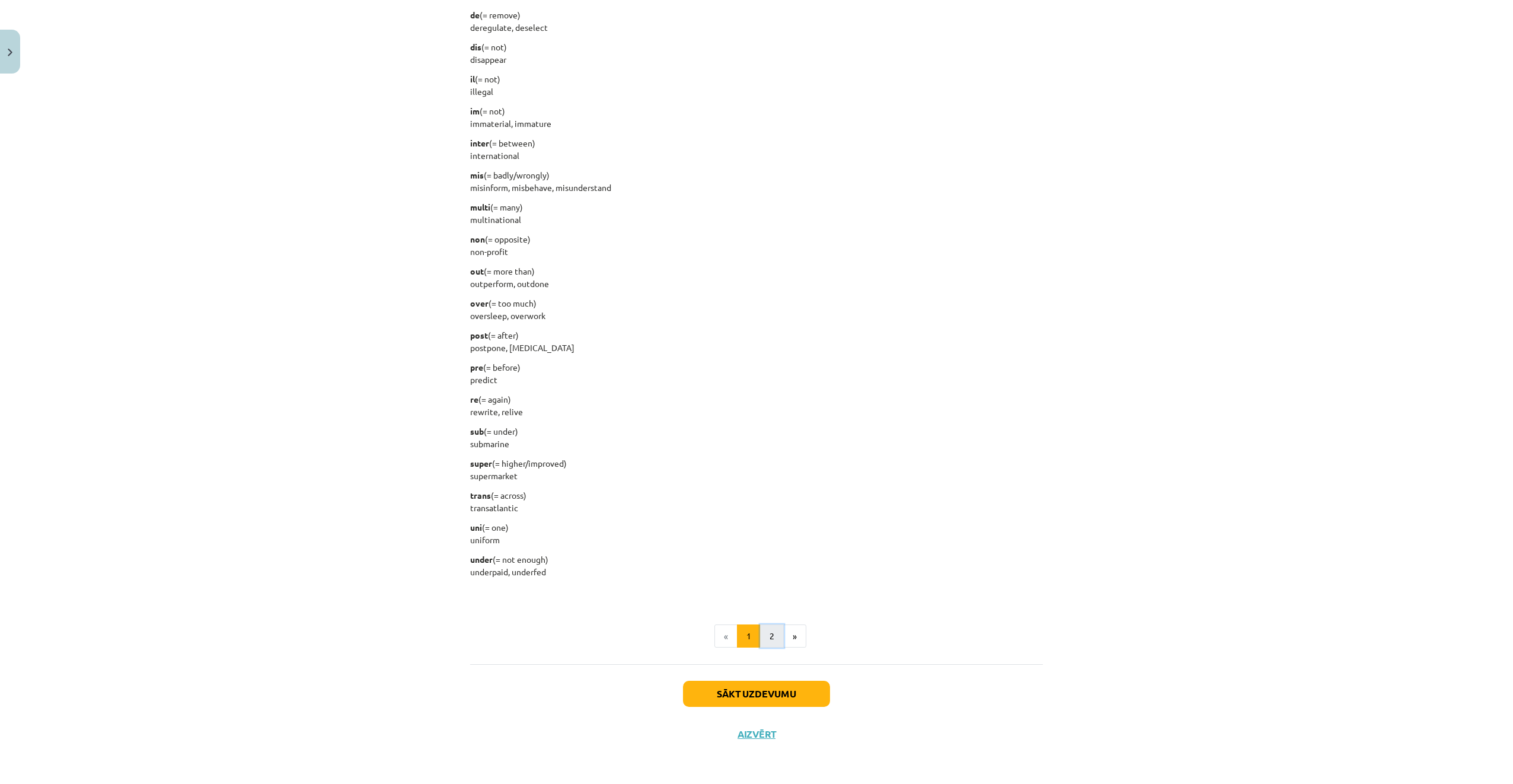
click at [773, 634] on button "2" at bounding box center [772, 636] width 24 height 24
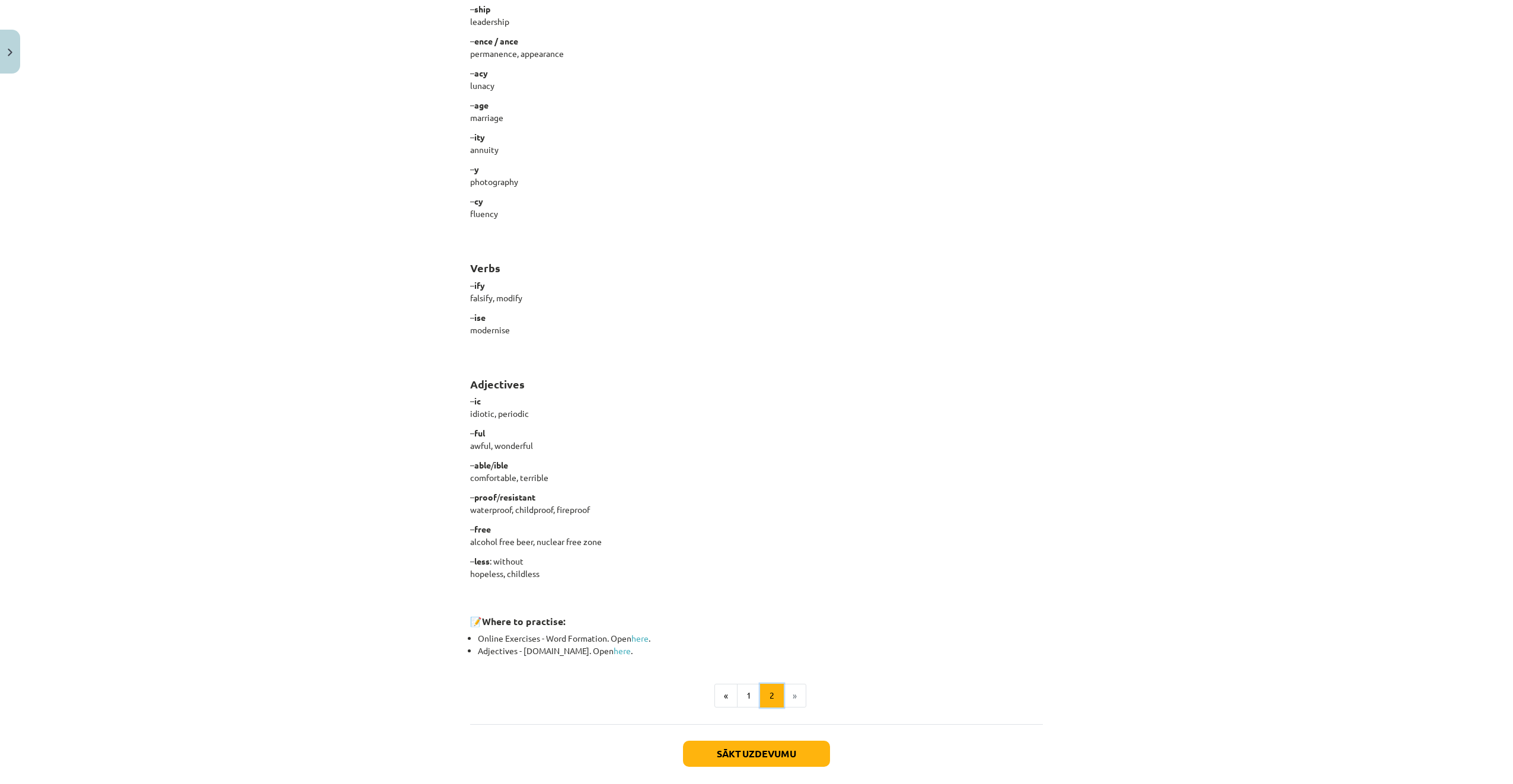
scroll to position [549, 0]
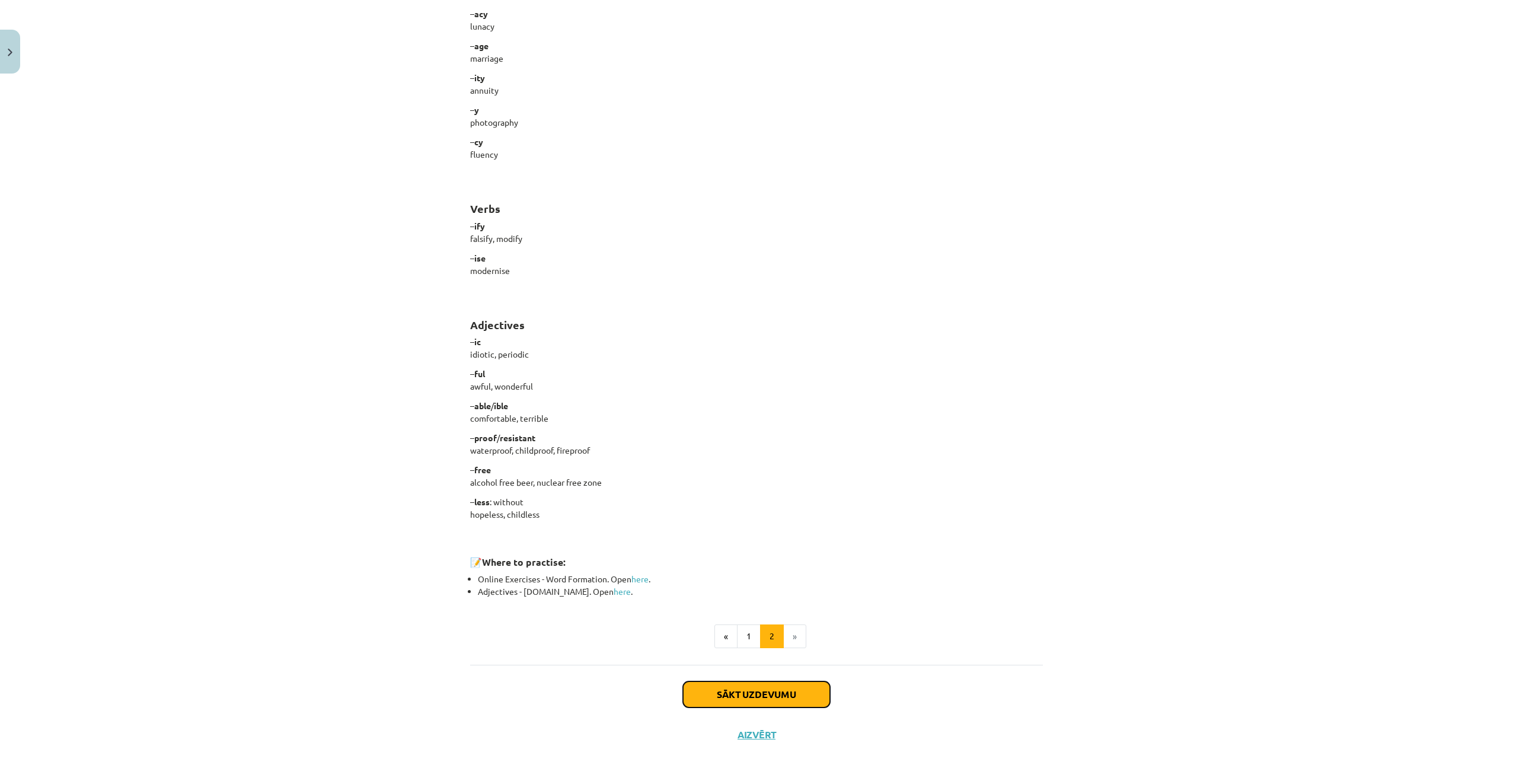
click at [812, 695] on button "Sākt uzdevumu" at bounding box center [756, 694] width 147 height 26
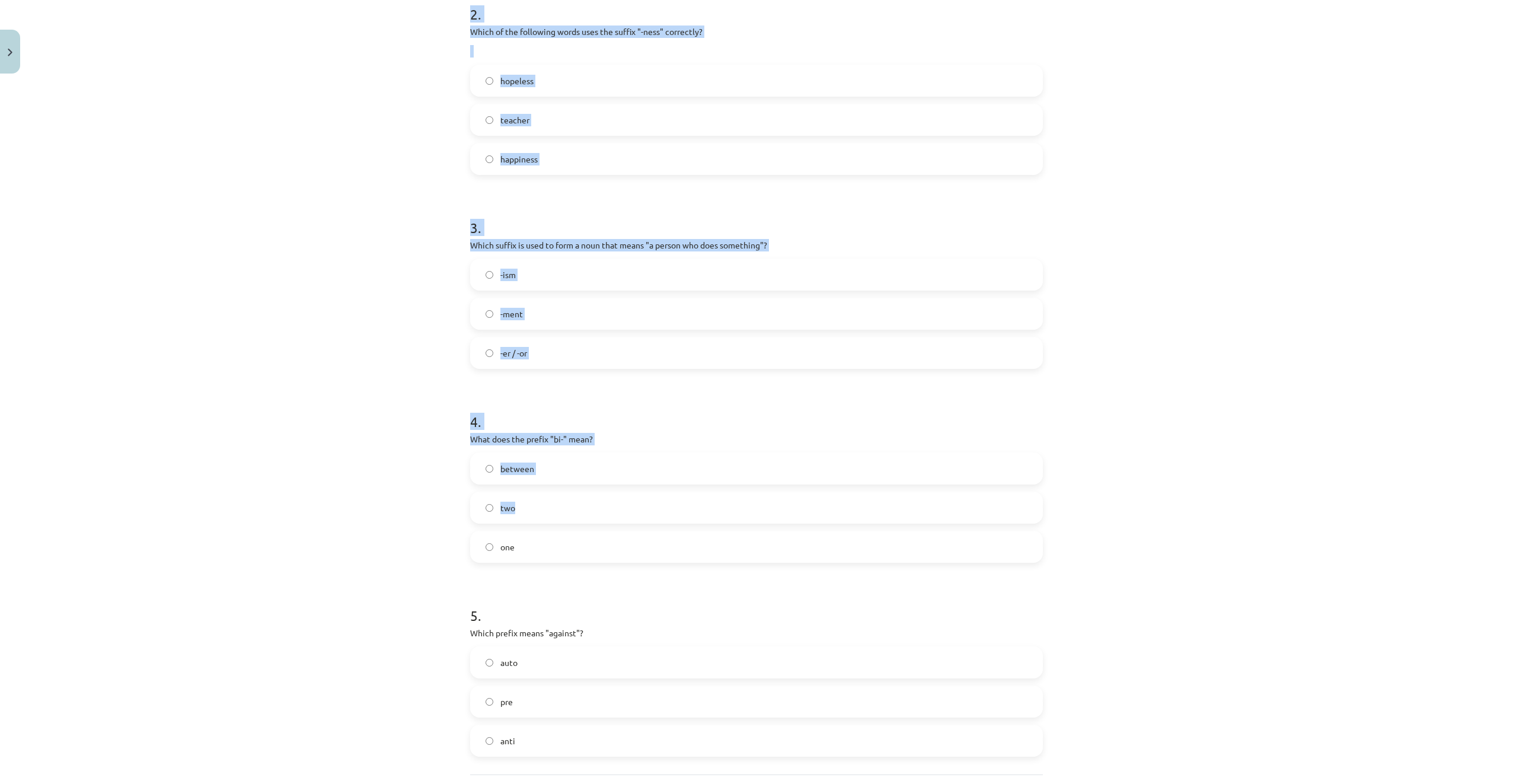
scroll to position [555, 0]
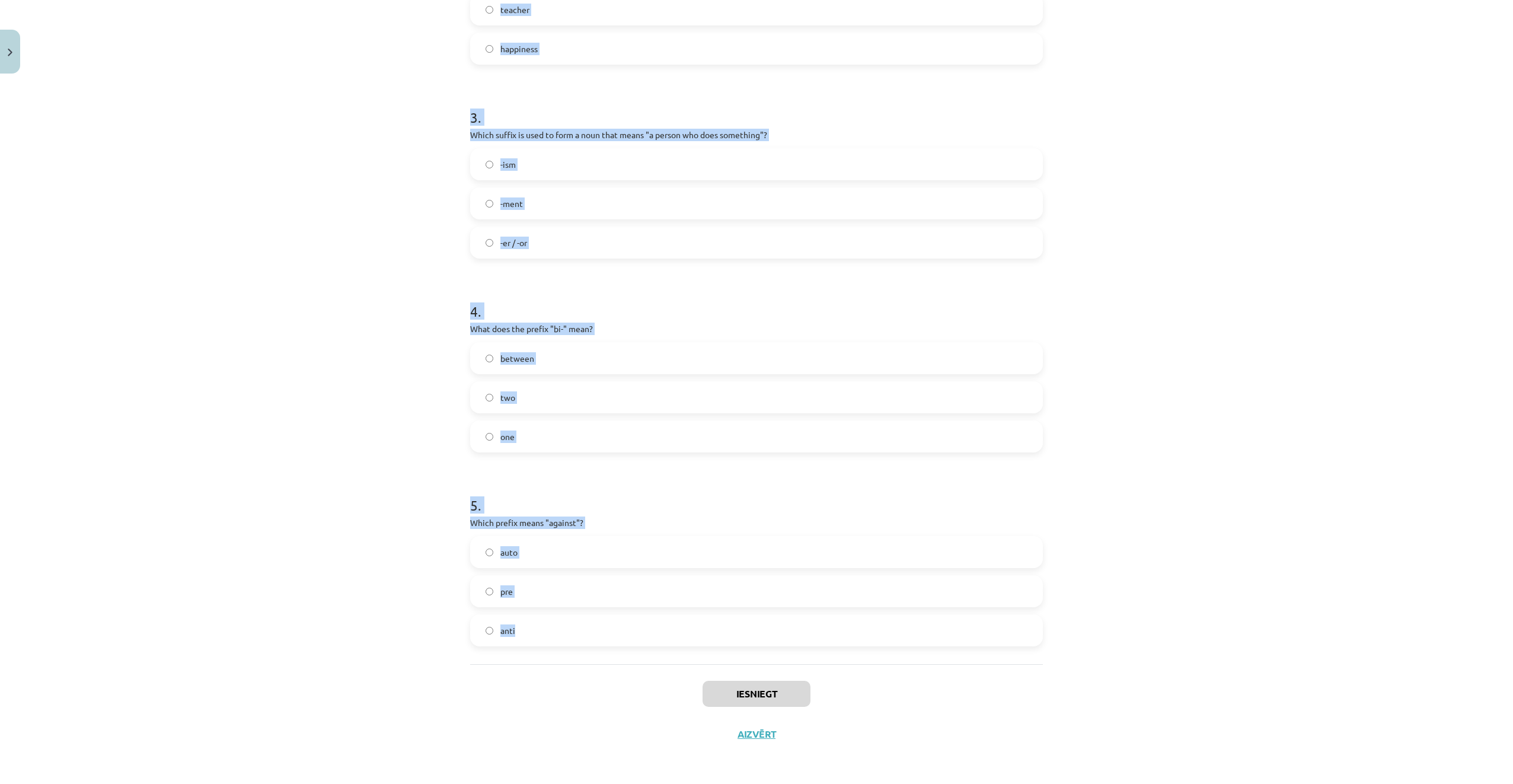
drag, startPoint x: 461, startPoint y: 239, endPoint x: 764, endPoint y: 614, distance: 482.1
click at [764, 614] on div "Mācību tēma: Angļu valodas i - 11. klases 1. ieskaites mācību materiāls #6 📝 To…" at bounding box center [756, 392] width 1513 height 784
copy form "1 . What does the prefix "sub-" mean? across under above 2 . Which of the follo…"
click at [306, 309] on div "Mācību tēma: Angļu valodas i - 11. klases 1. ieskaites mācību materiāls #6 📝 To…" at bounding box center [756, 392] width 1513 height 784
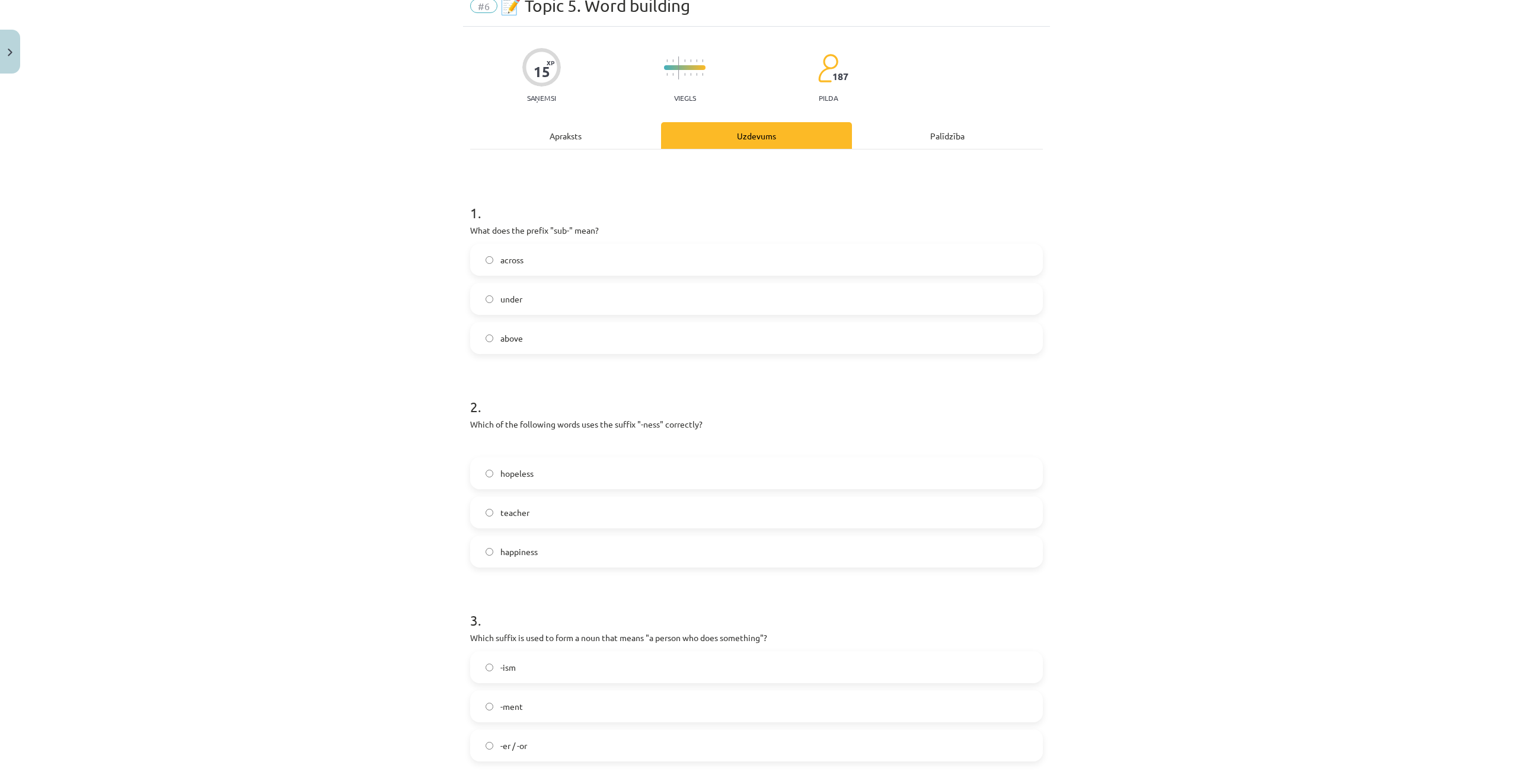
scroll to position [59, 0]
click at [576, 295] on label "under" at bounding box center [757, 292] width 570 height 30
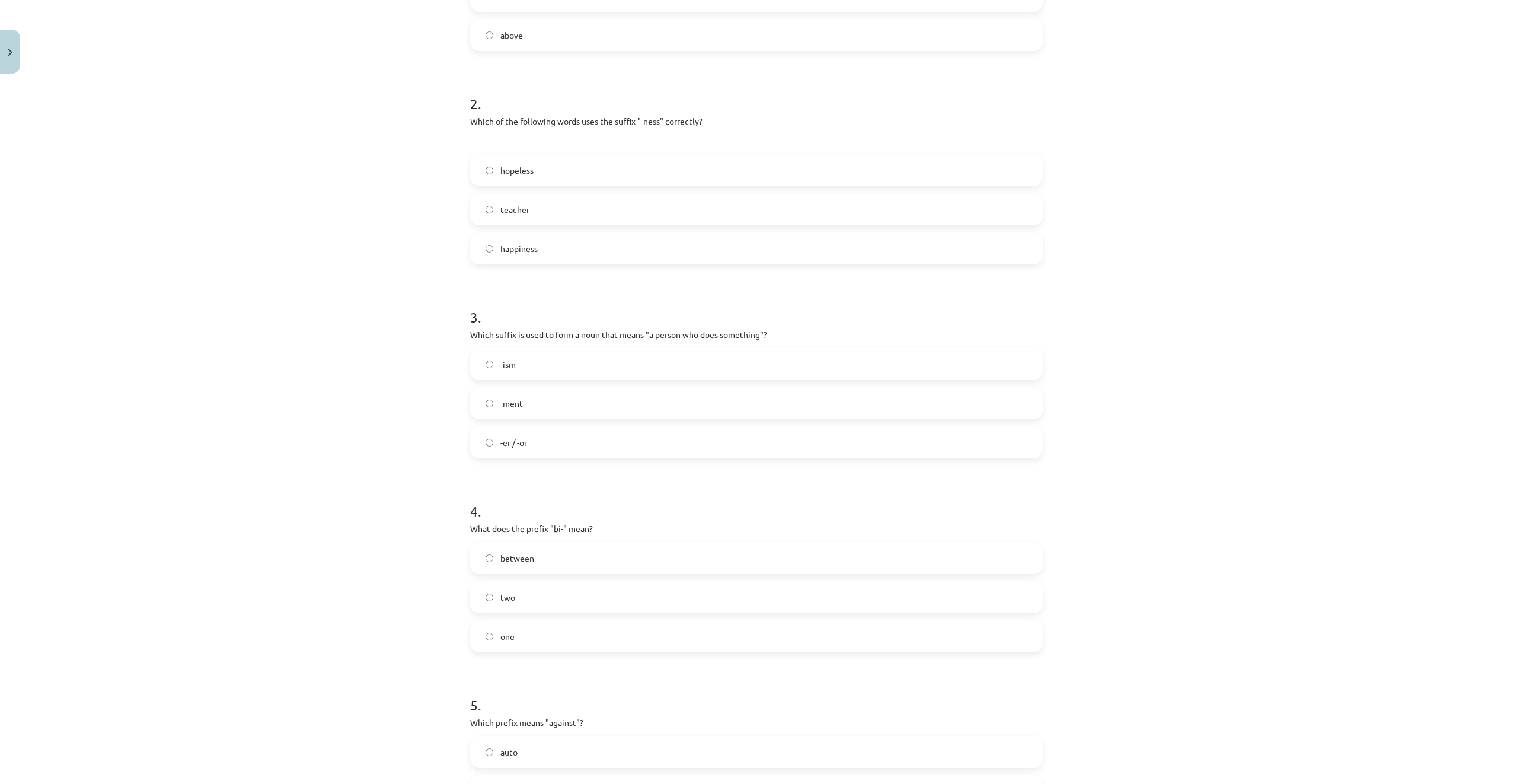
scroll to position [355, 0]
click at [586, 244] on label "happiness" at bounding box center [757, 248] width 570 height 30
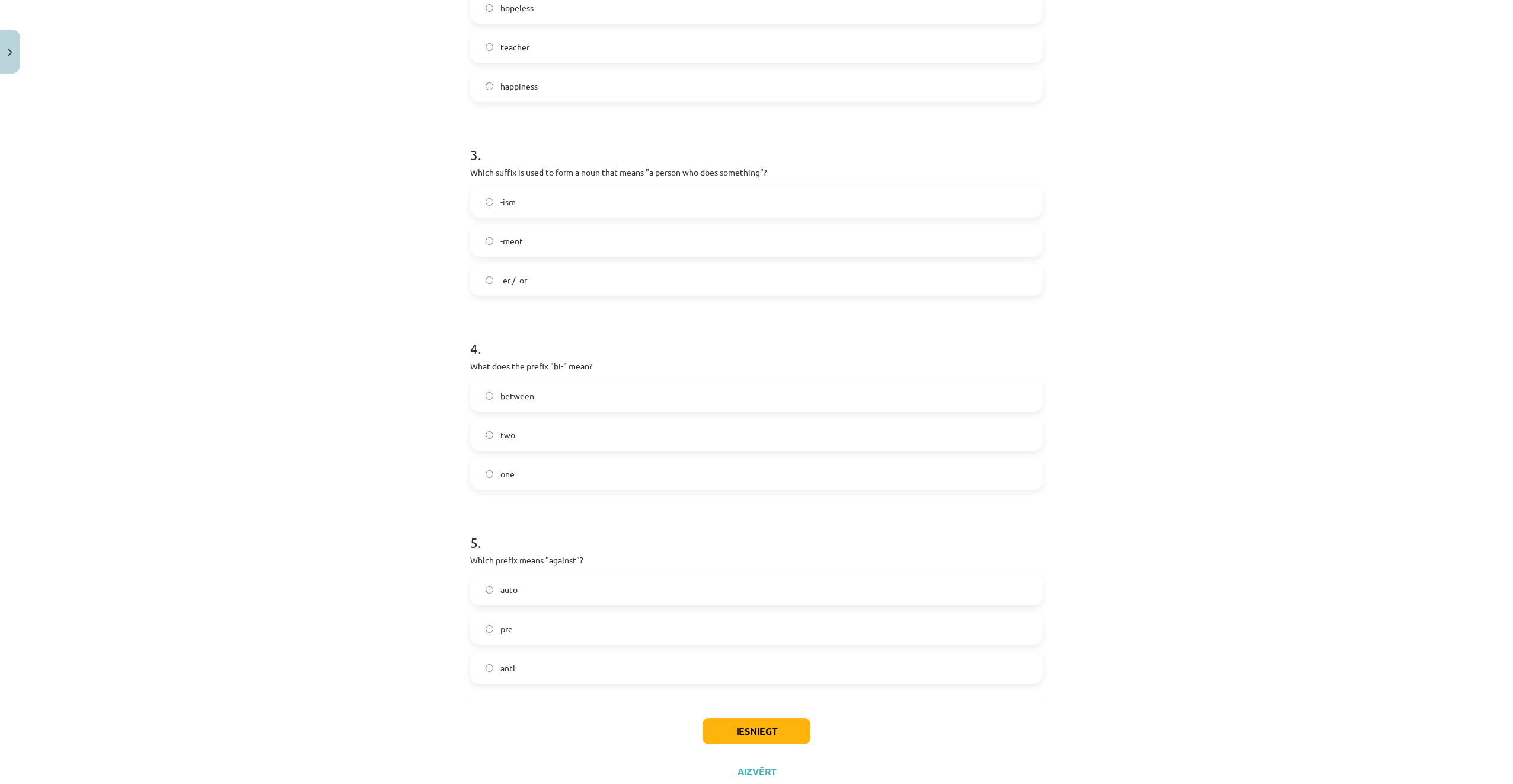
scroll to position [534, 0]
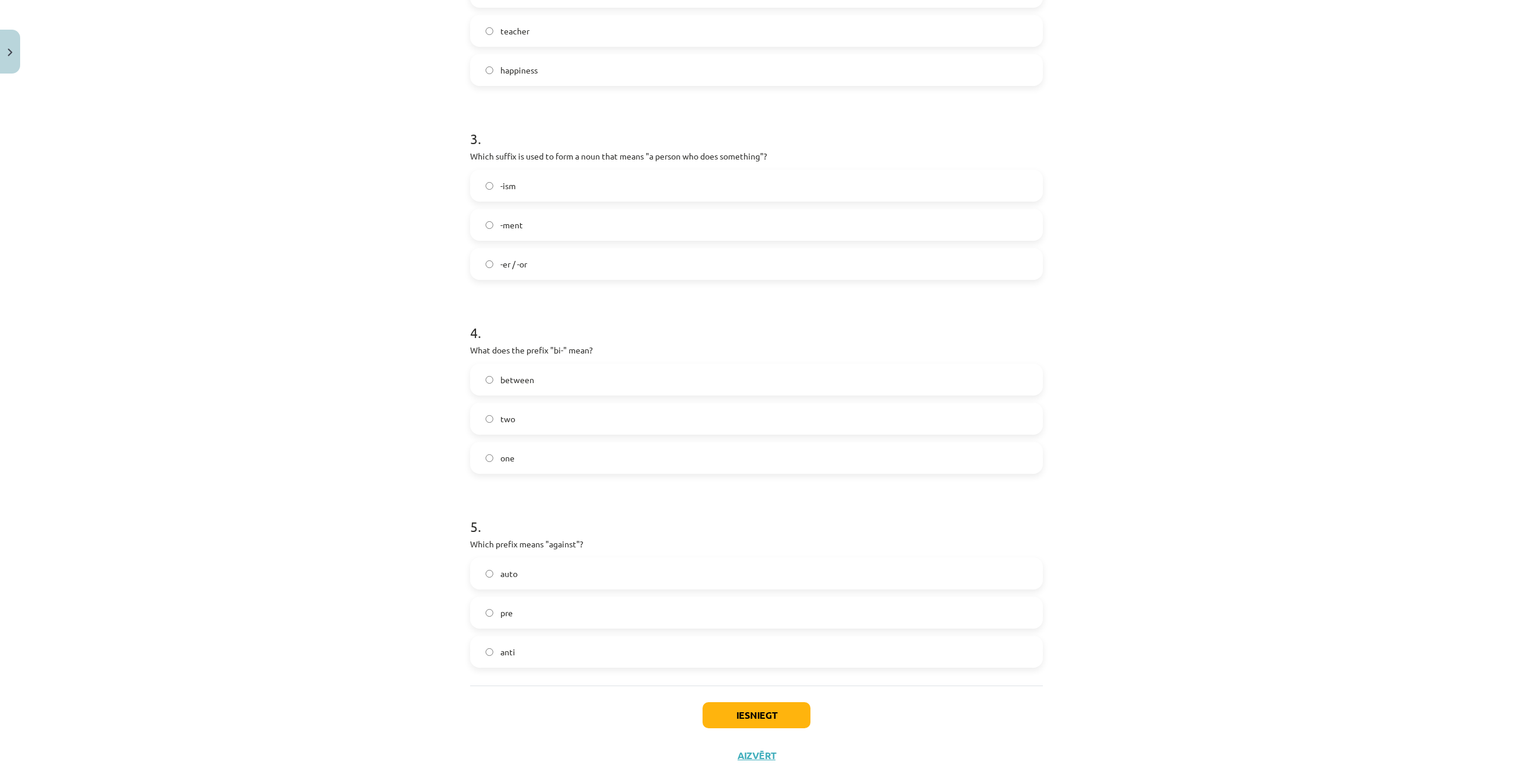
click at [572, 259] on label "-er / -or" at bounding box center [757, 264] width 570 height 30
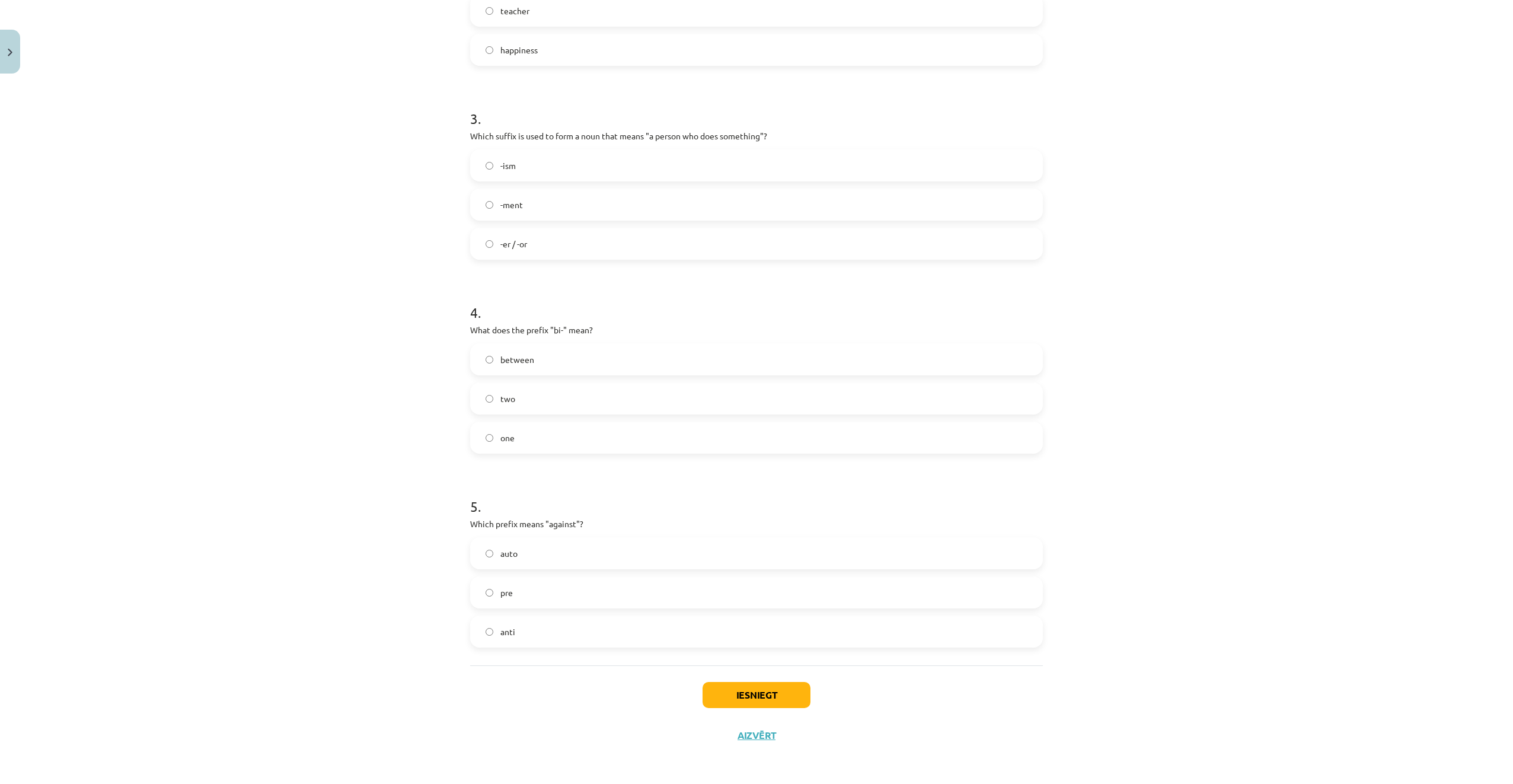
scroll to position [555, 0]
click at [565, 398] on label "two" at bounding box center [757, 397] width 570 height 30
click at [613, 639] on label "anti" at bounding box center [757, 630] width 570 height 30
drag, startPoint x: 752, startPoint y: 697, endPoint x: 747, endPoint y: 691, distance: 7.8
click at [749, 694] on button "Iesniegt" at bounding box center [757, 693] width 108 height 26
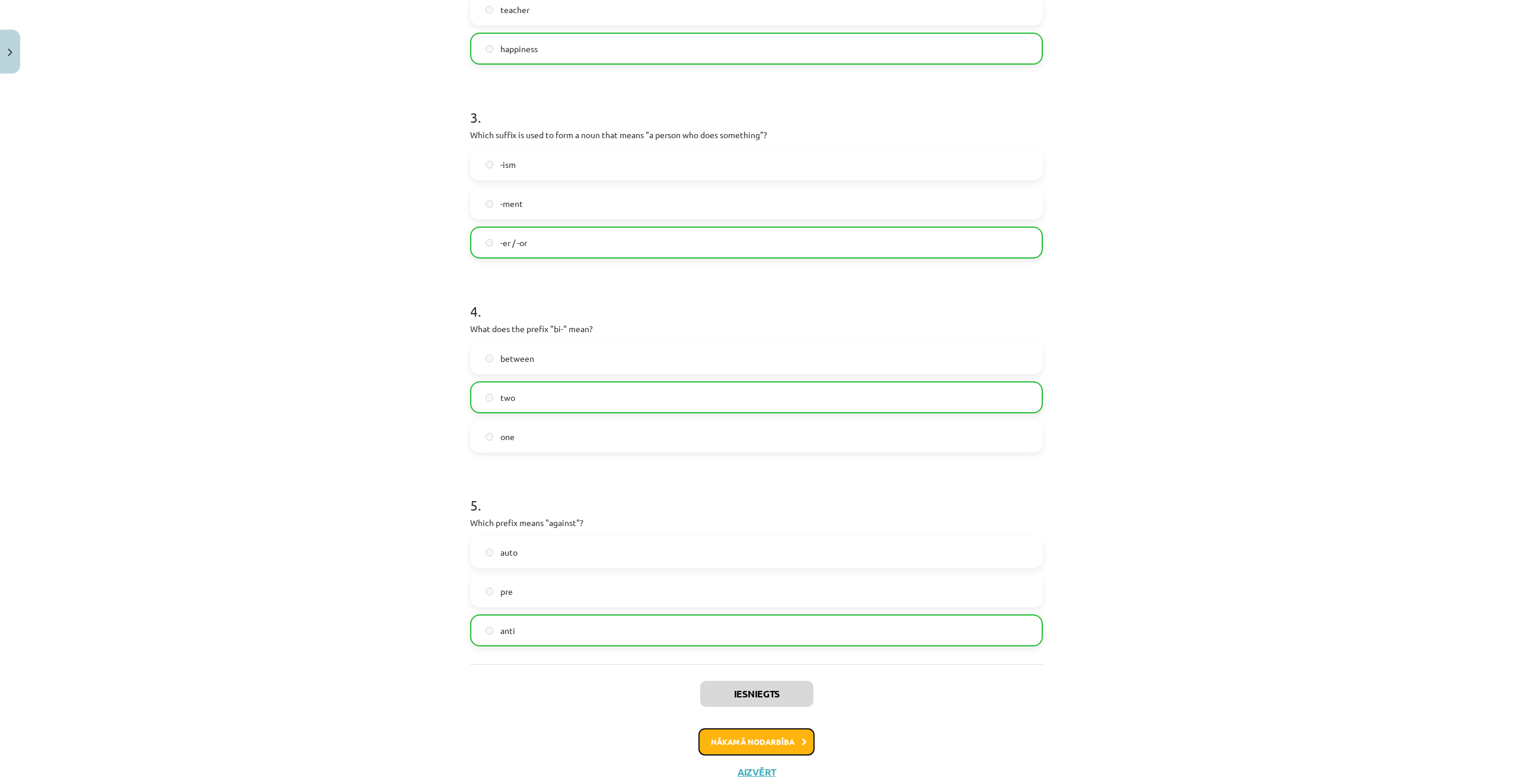
click at [749, 747] on button "Nākamā nodarbība" at bounding box center [756, 741] width 116 height 27
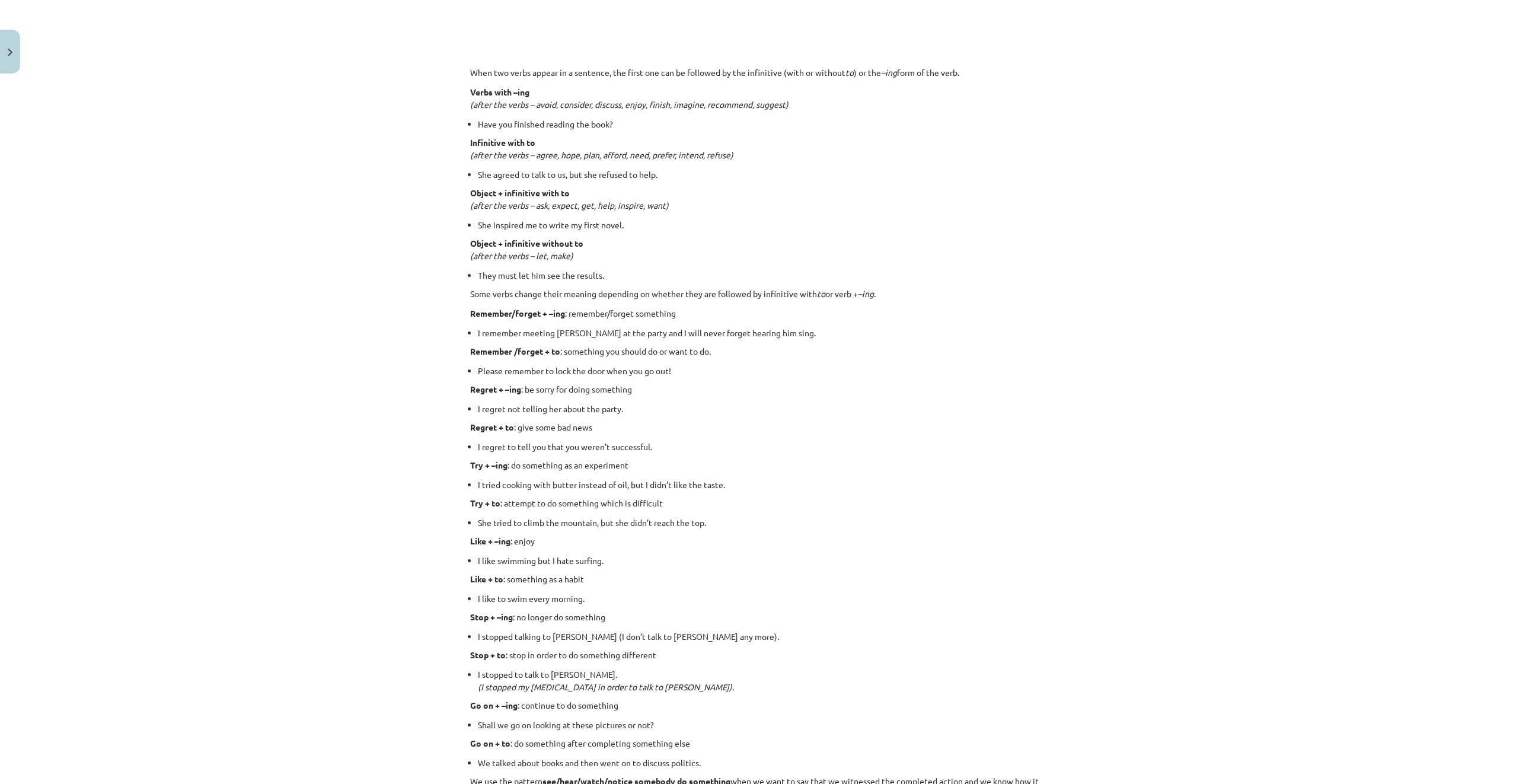
scroll to position [1240, 0]
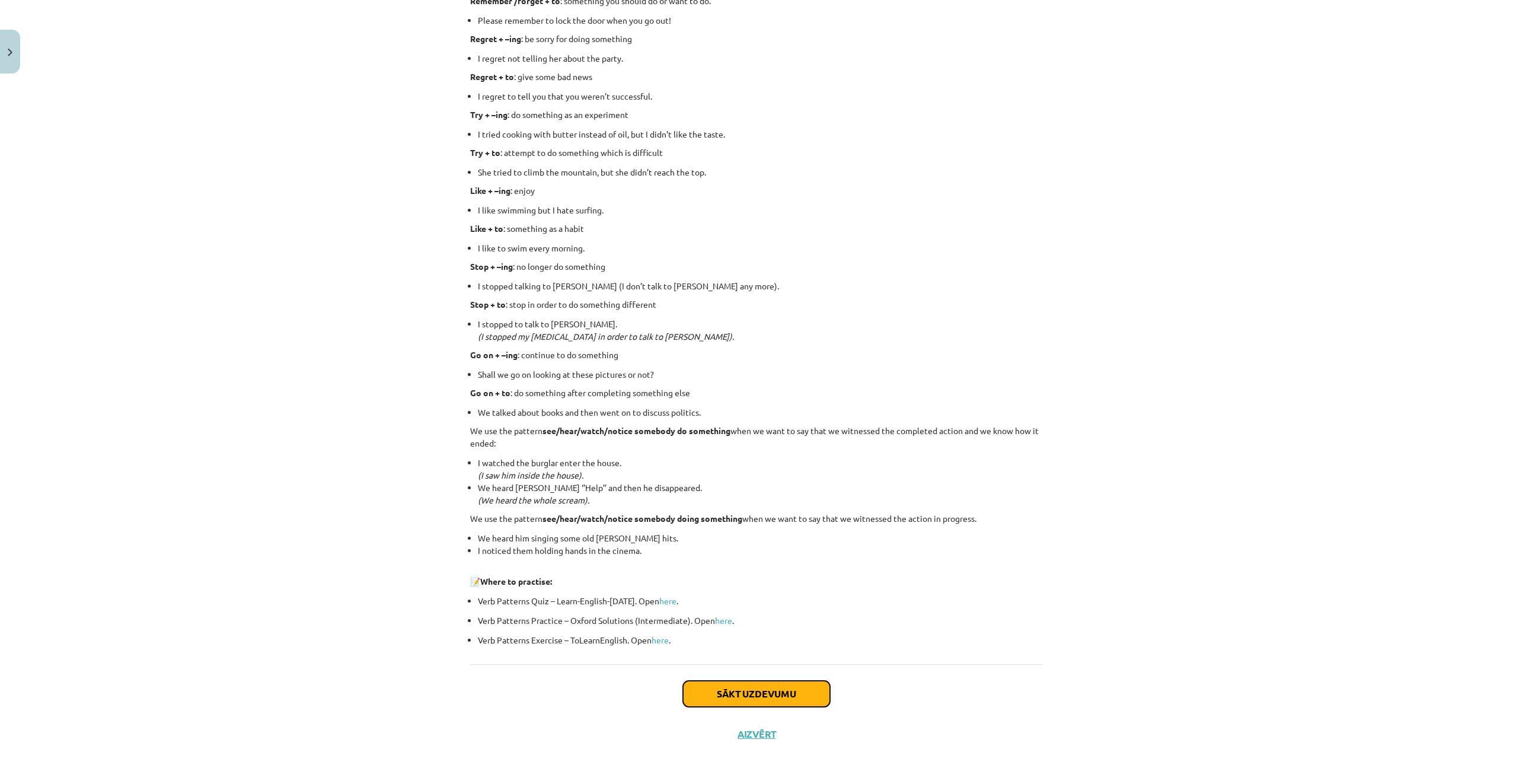
click at [761, 686] on button "Sākt uzdevumu" at bounding box center [756, 693] width 147 height 26
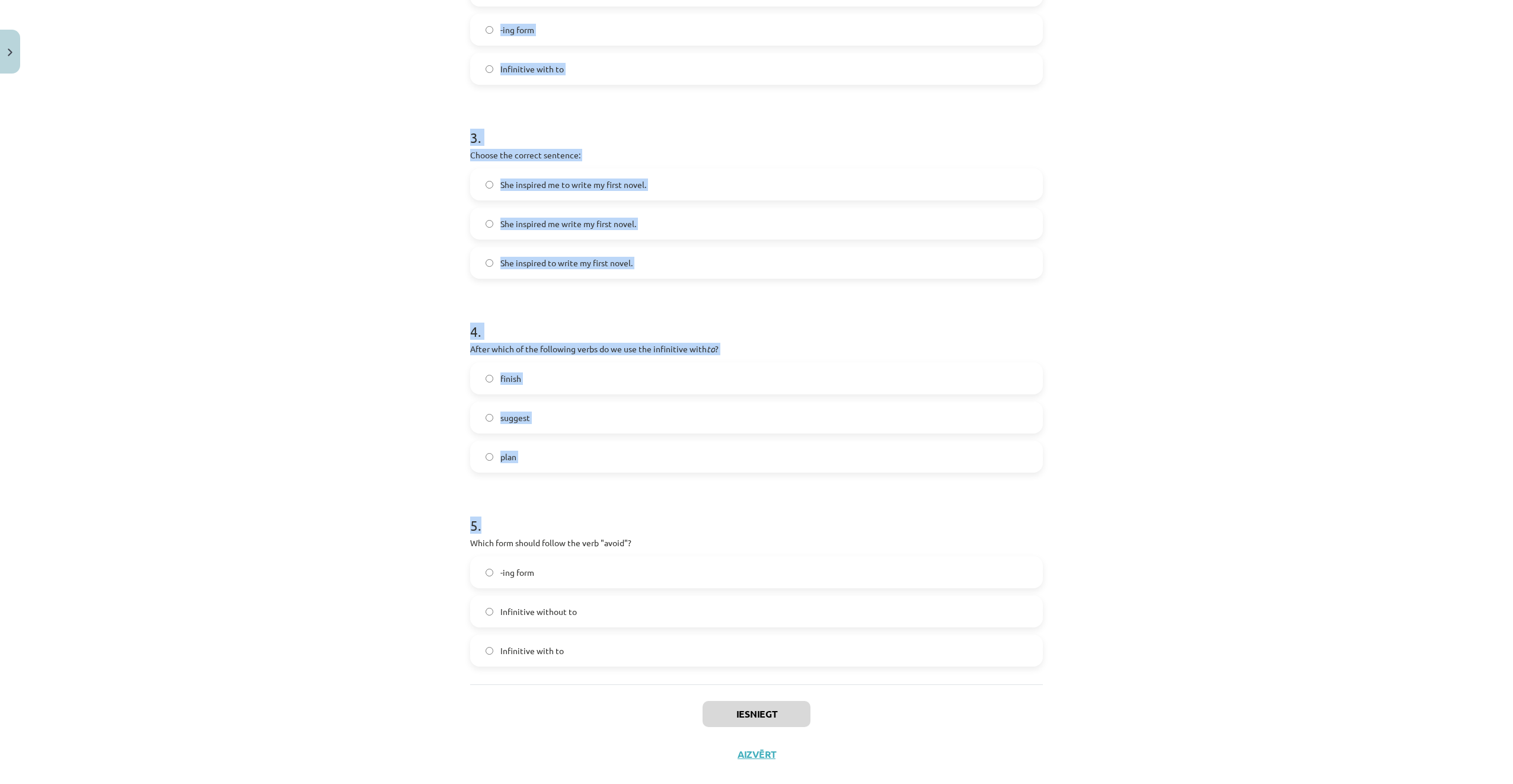
scroll to position [535, 0]
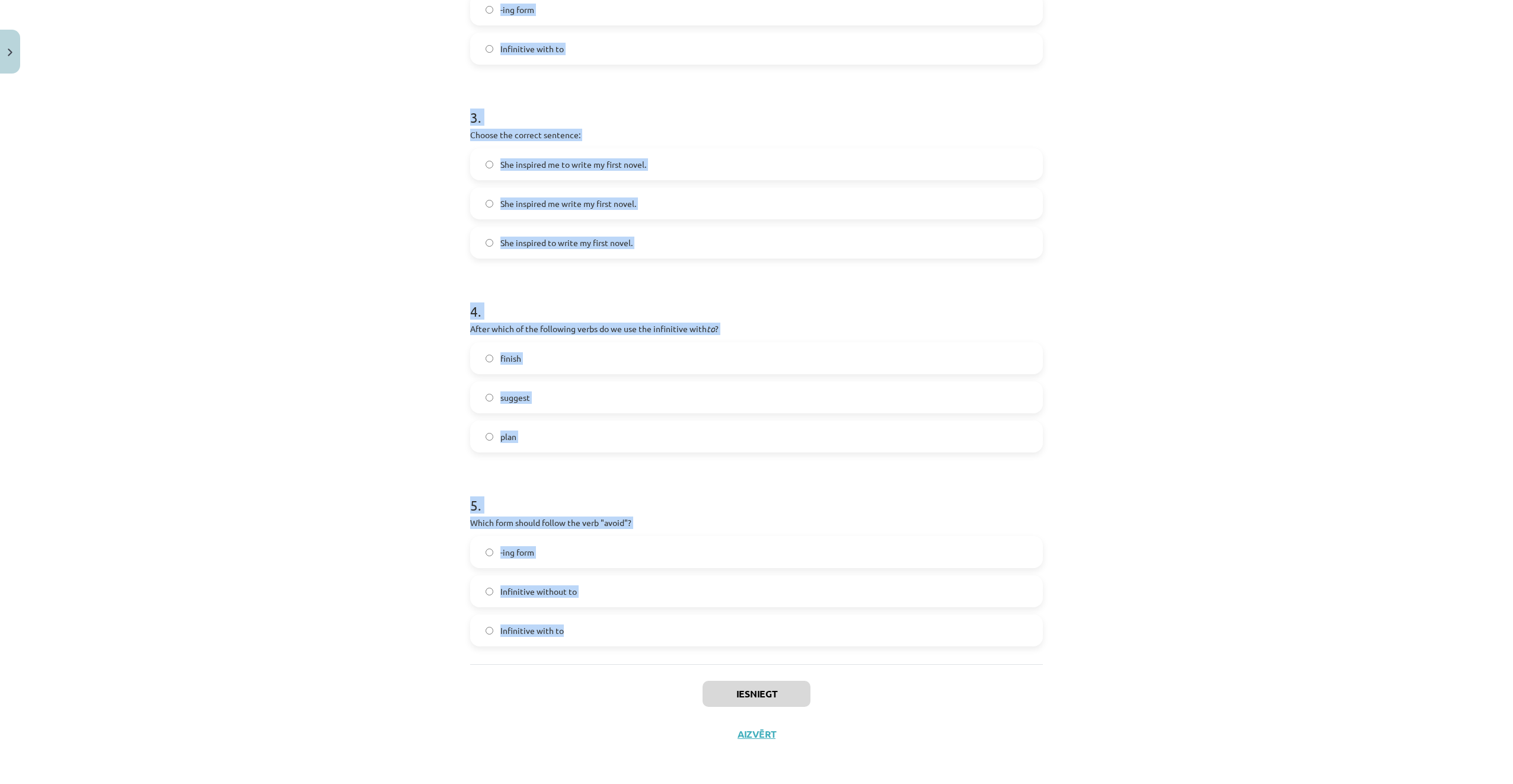
drag, startPoint x: 451, startPoint y: 227, endPoint x: 856, endPoint y: 612, distance: 558.8
click at [856, 612] on div "Mācību tēma: Angļu valodas i - 11. klases 1. ieskaites mācību materiāls #7 📝 To…" at bounding box center [756, 392] width 1513 height 784
copy form "1 . What is the difference in meaning between "stop talking" and "stop to talk"…"
drag, startPoint x: 320, startPoint y: 133, endPoint x: 319, endPoint y: 140, distance: 7.1
click at [320, 135] on div "Mācību tēma: Angļu valodas i - 11. klases 1. ieskaites mācību materiāls #7 📝 To…" at bounding box center [756, 392] width 1513 height 784
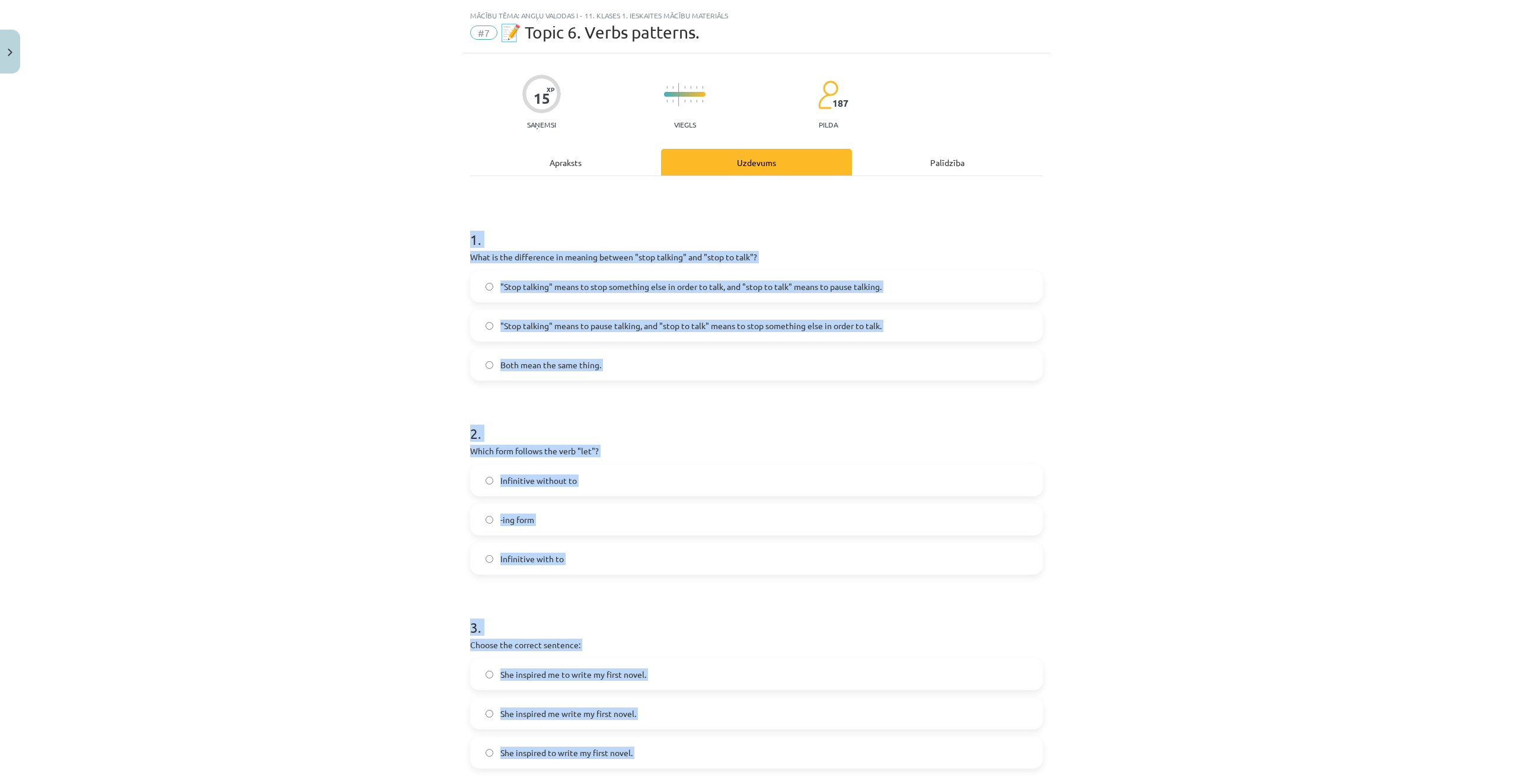
scroll to position [1, 0]
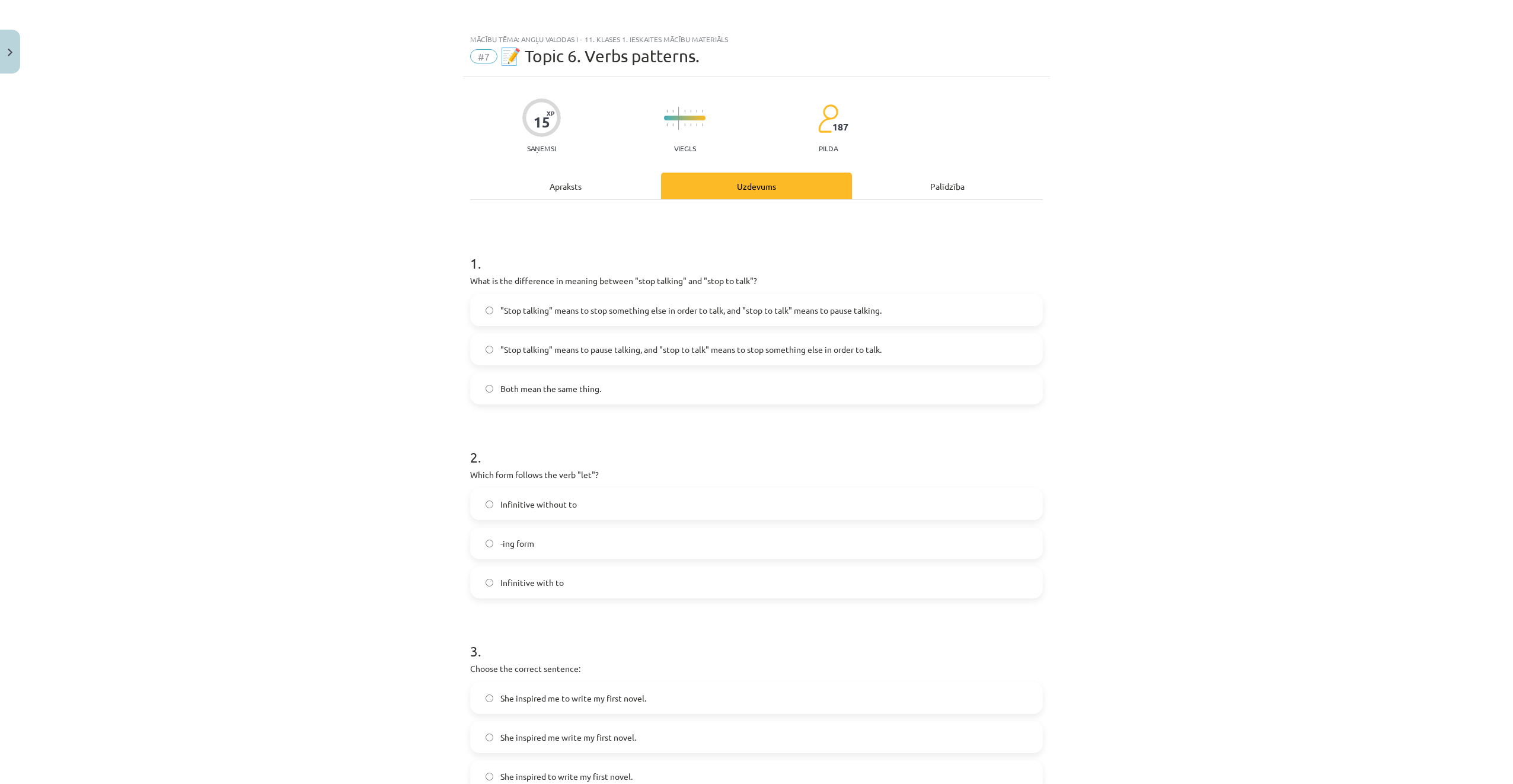
click at [313, 155] on div "Mācību tēma: Angļu valodas i - 11. klases 1. ieskaites mācību materiāls #7 📝 To…" at bounding box center [756, 392] width 1513 height 784
click at [558, 341] on label ""Stop talking" means to pause talking, and "stop to talk" means to stop somethi…" at bounding box center [757, 349] width 570 height 30
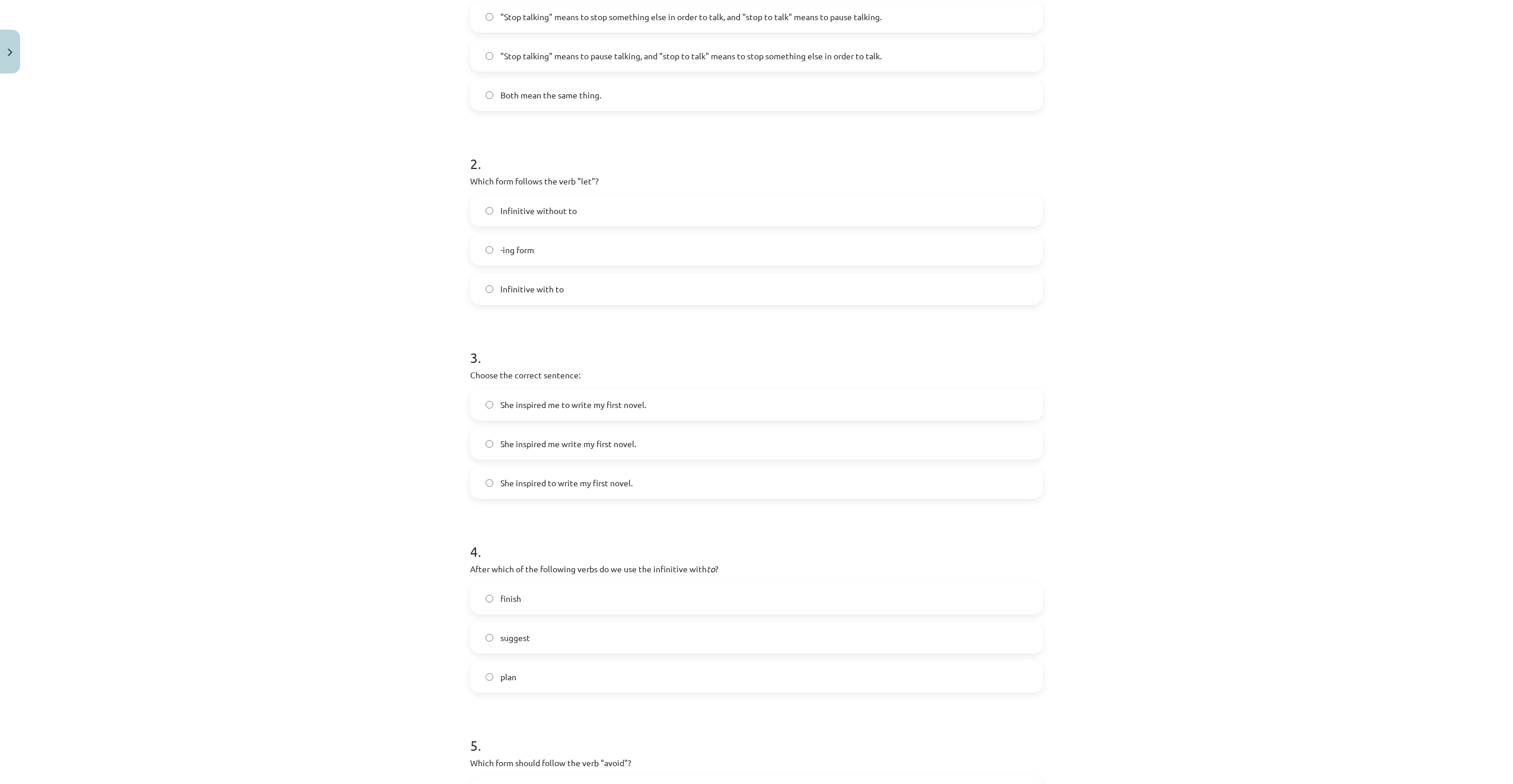
scroll to position [298, 0]
click at [561, 207] on span "Infinitive without to" at bounding box center [538, 207] width 76 height 13
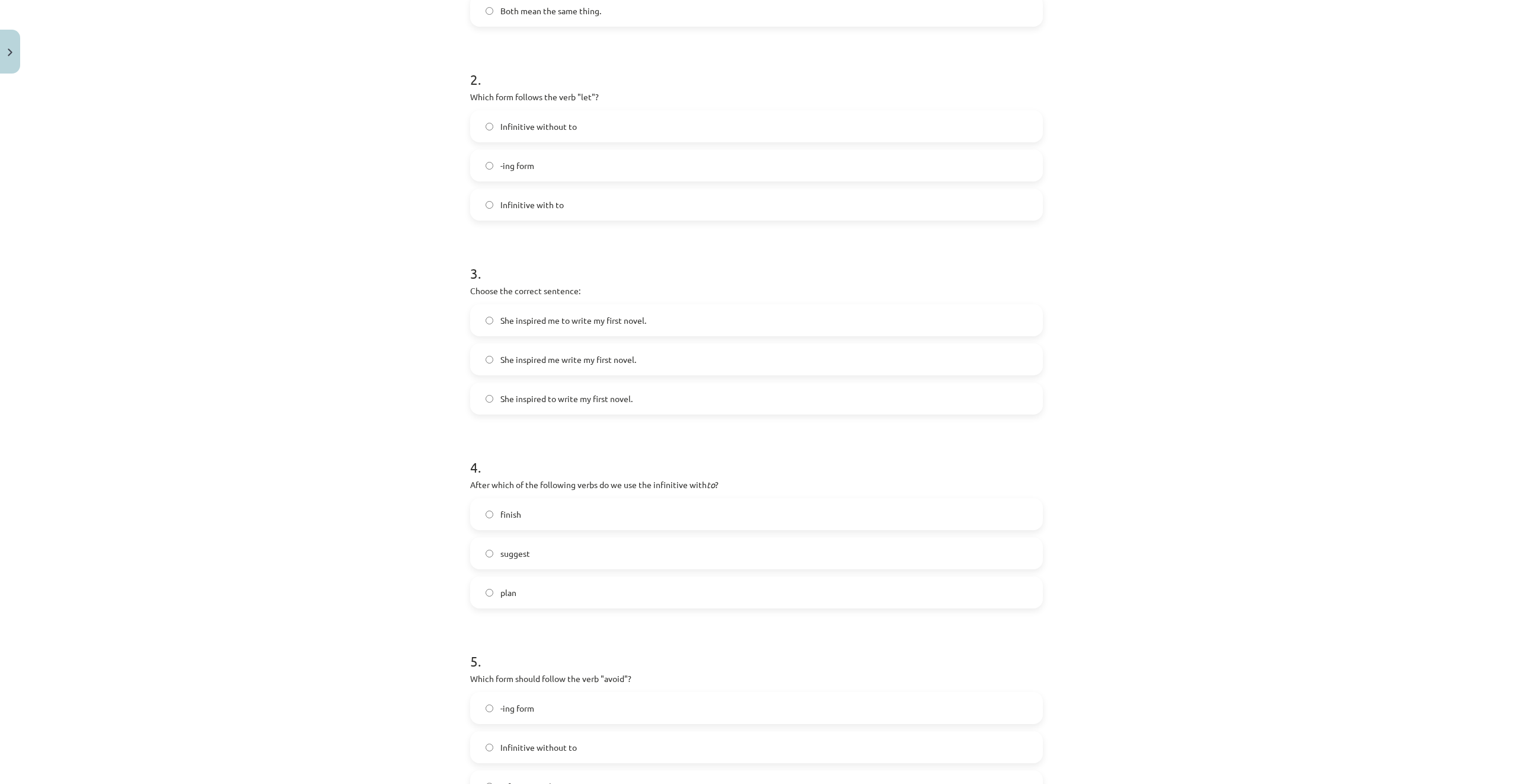
scroll to position [417, 0]
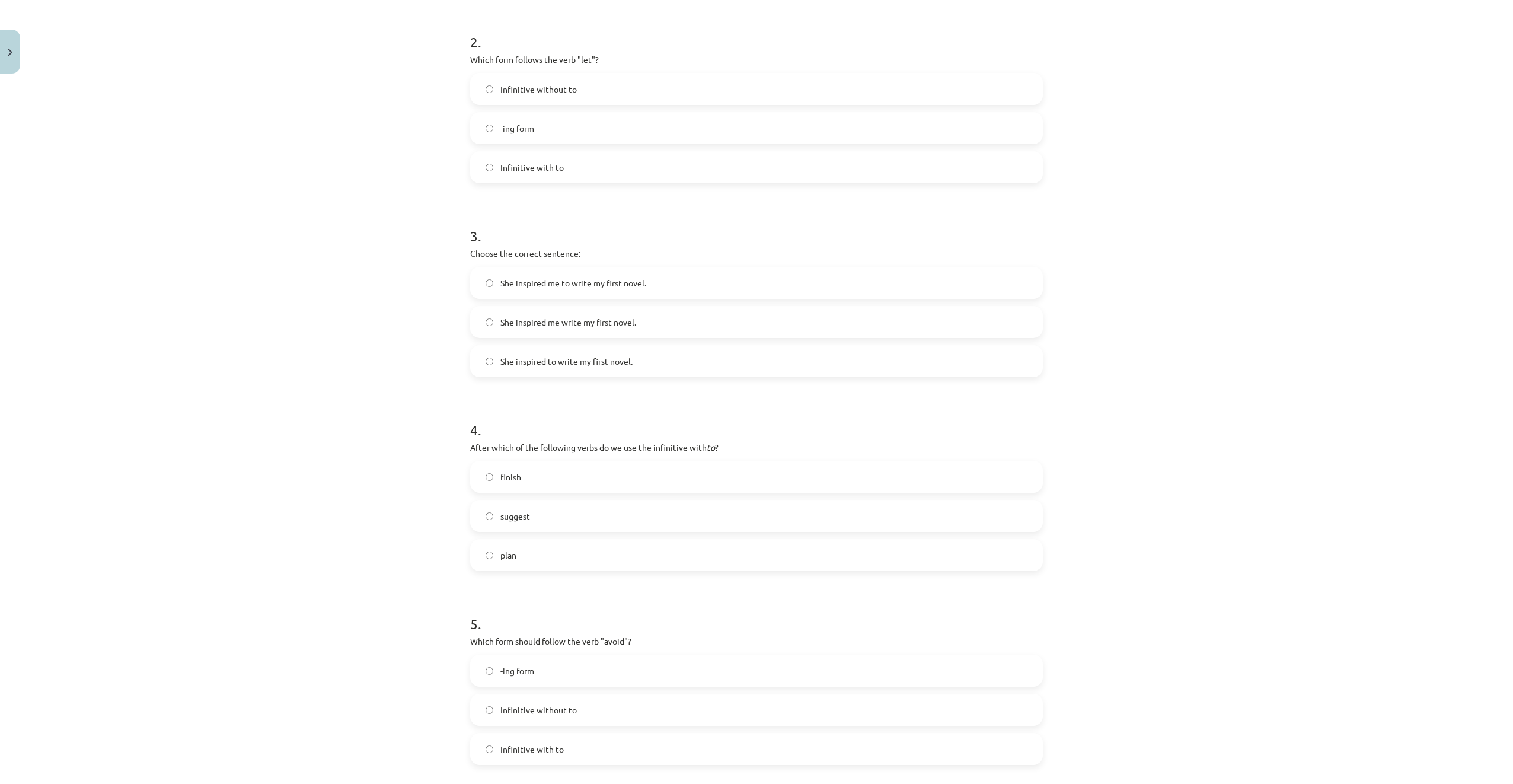
click at [606, 284] on span "She inspired me to write my first novel." at bounding box center [573, 283] width 146 height 13
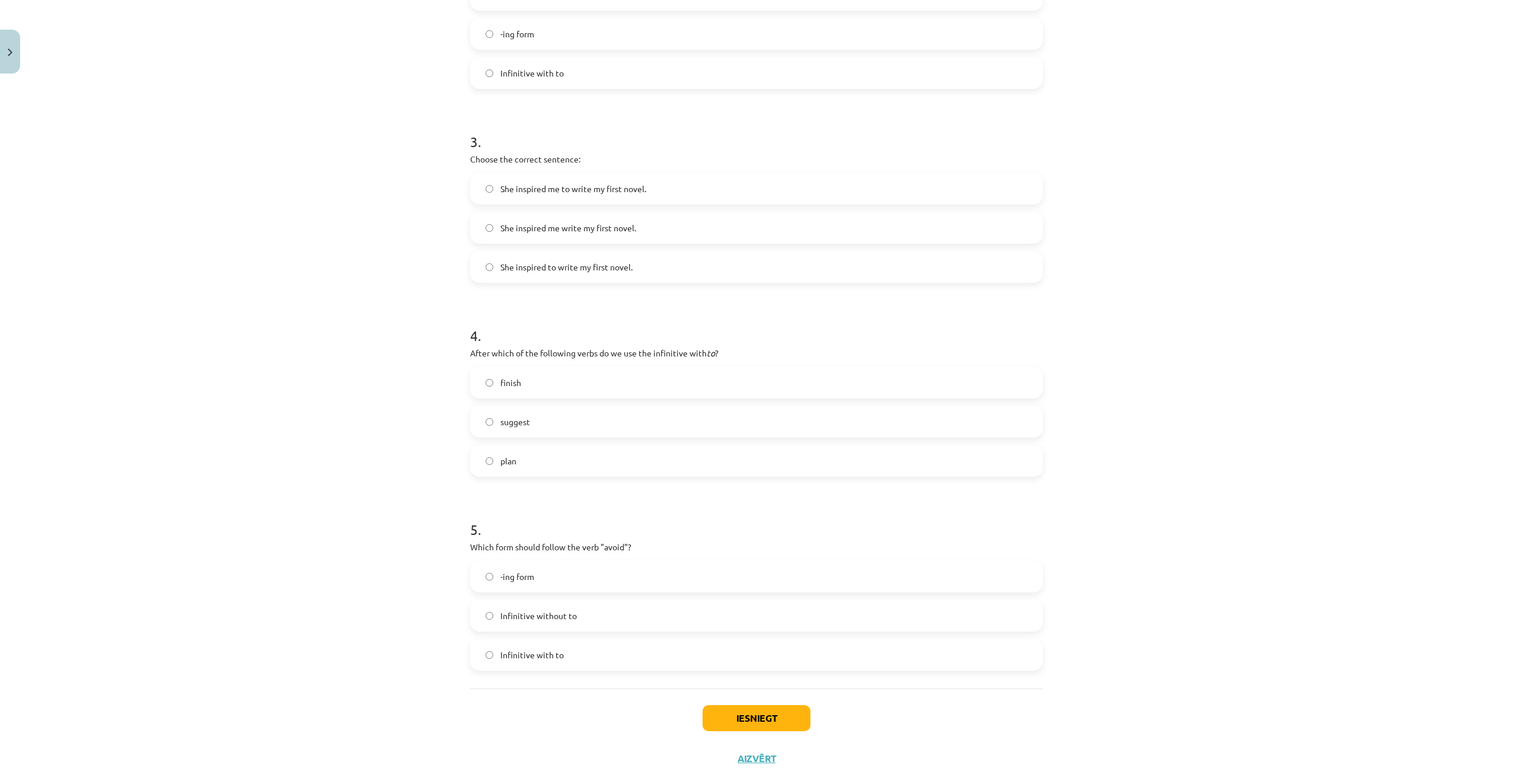
scroll to position [535, 0]
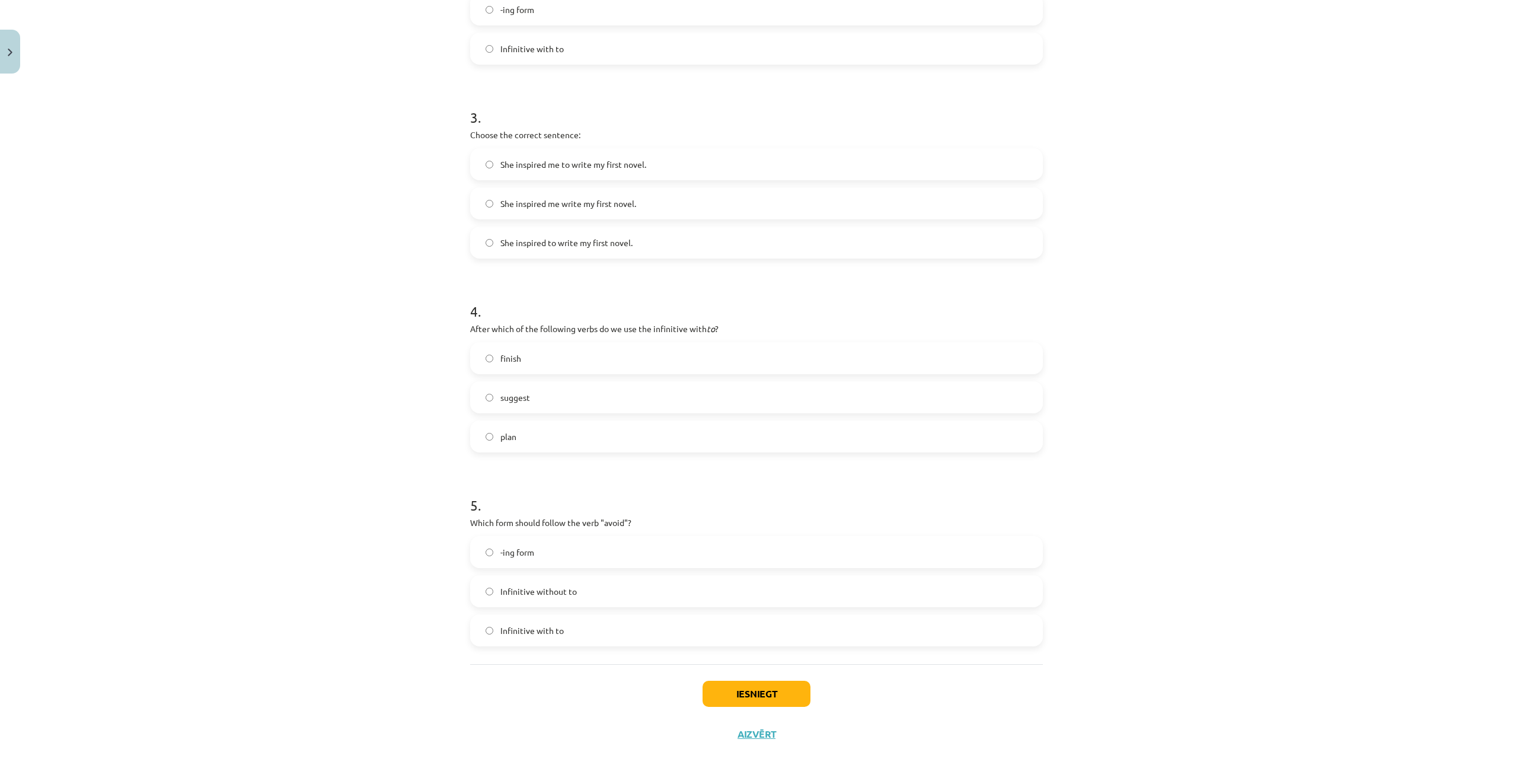
drag, startPoint x: 558, startPoint y: 432, endPoint x: 550, endPoint y: 438, distance: 10.0
click at [556, 432] on label "plan" at bounding box center [757, 436] width 570 height 30
drag, startPoint x: 558, startPoint y: 555, endPoint x: 695, endPoint y: 660, distance: 172.6
click at [564, 557] on label "-ing form" at bounding box center [757, 552] width 570 height 30
click at [766, 695] on button "Iesniegt" at bounding box center [757, 693] width 108 height 26
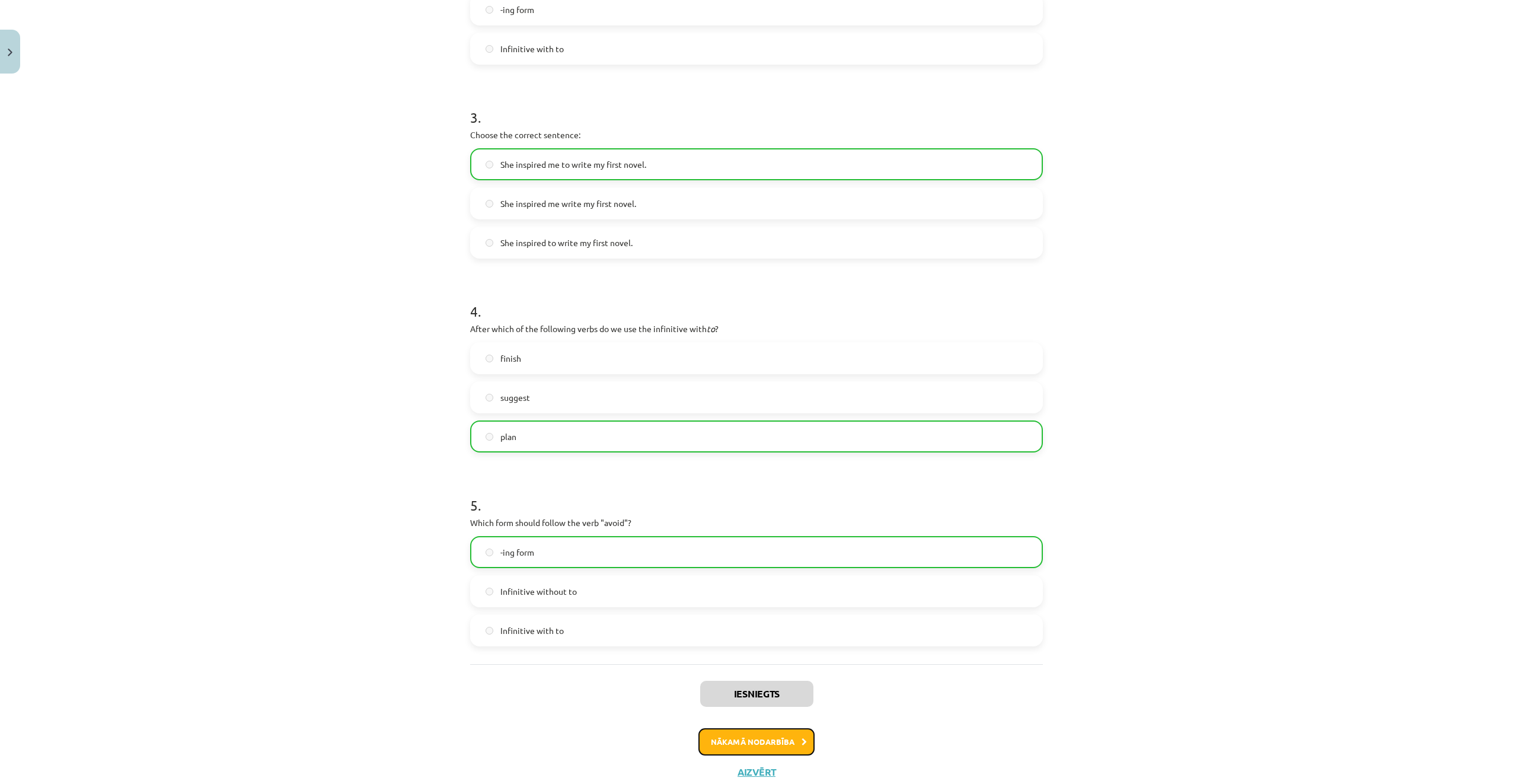
click at [775, 741] on button "Nākamā nodarbība" at bounding box center [756, 741] width 116 height 27
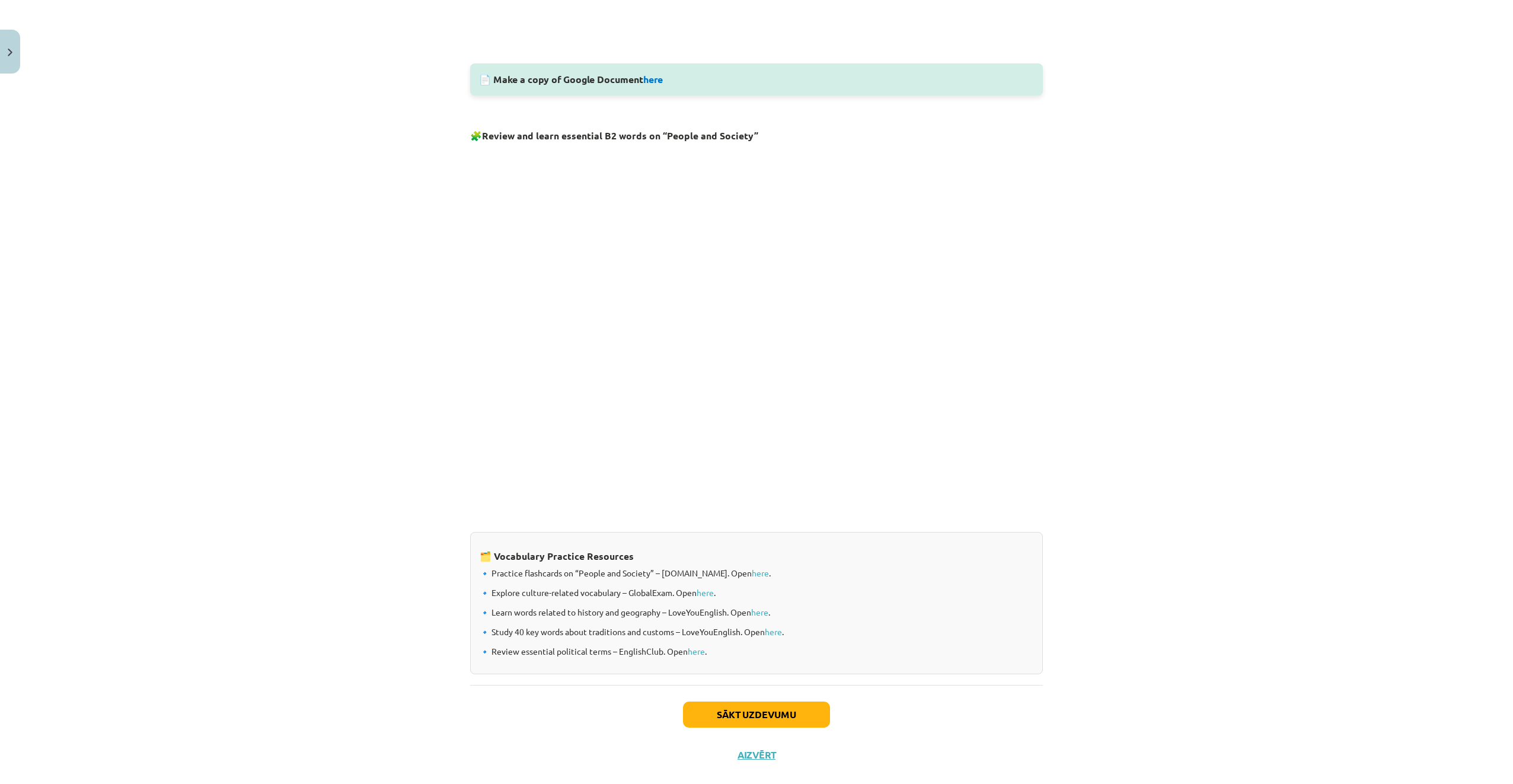
scroll to position [616, 0]
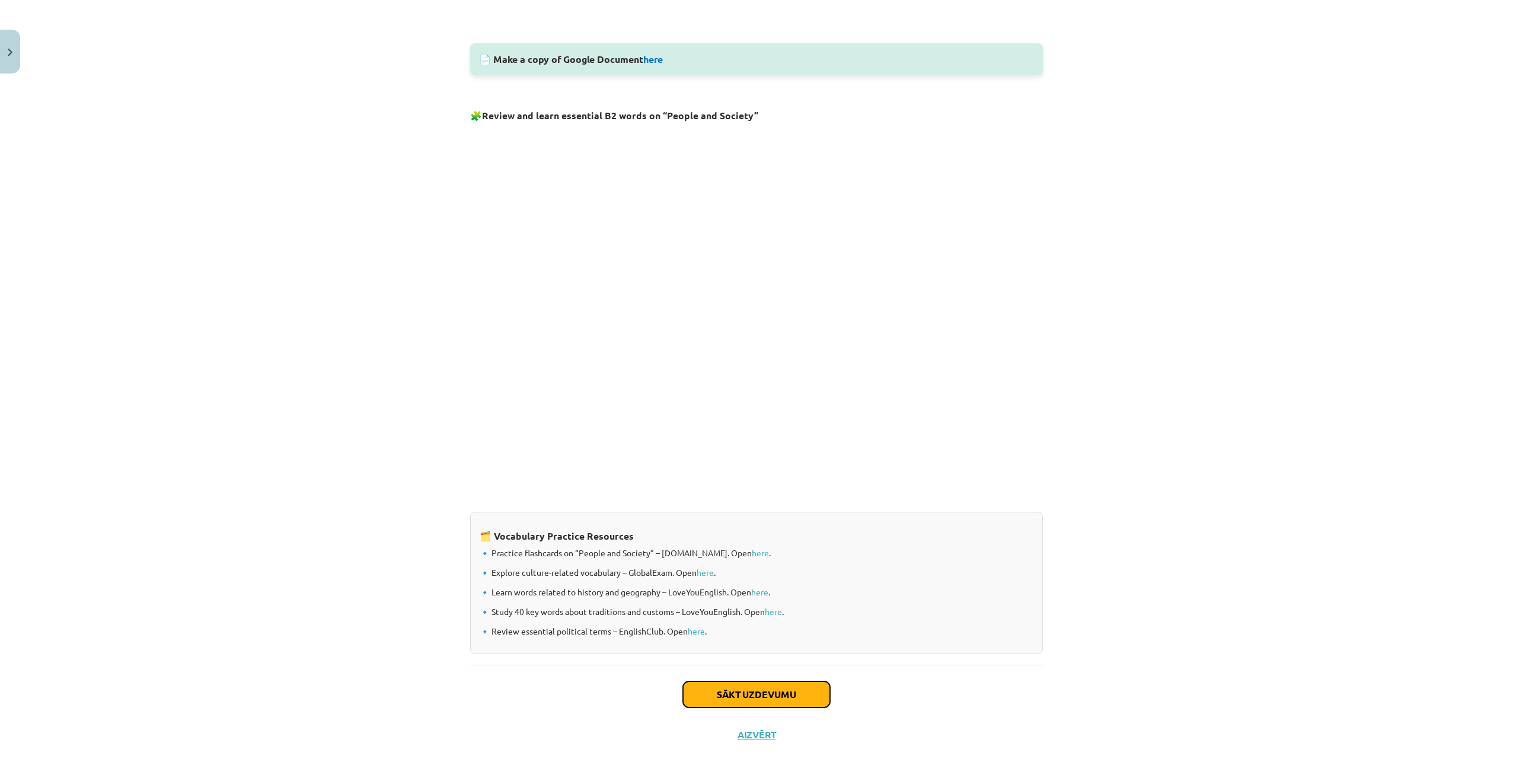
click at [757, 696] on button "Sākt uzdevumu" at bounding box center [756, 694] width 147 height 26
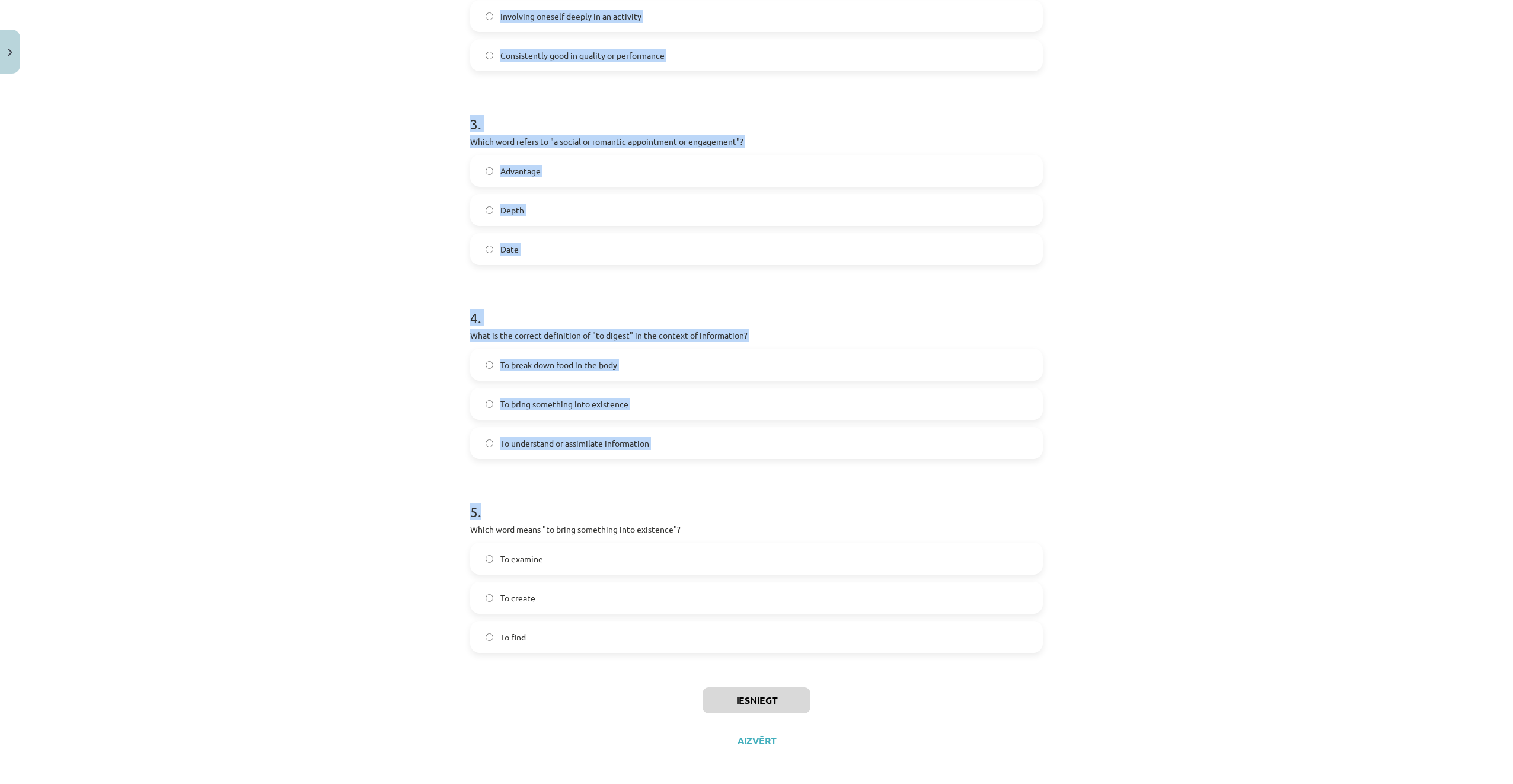
scroll to position [574, 0]
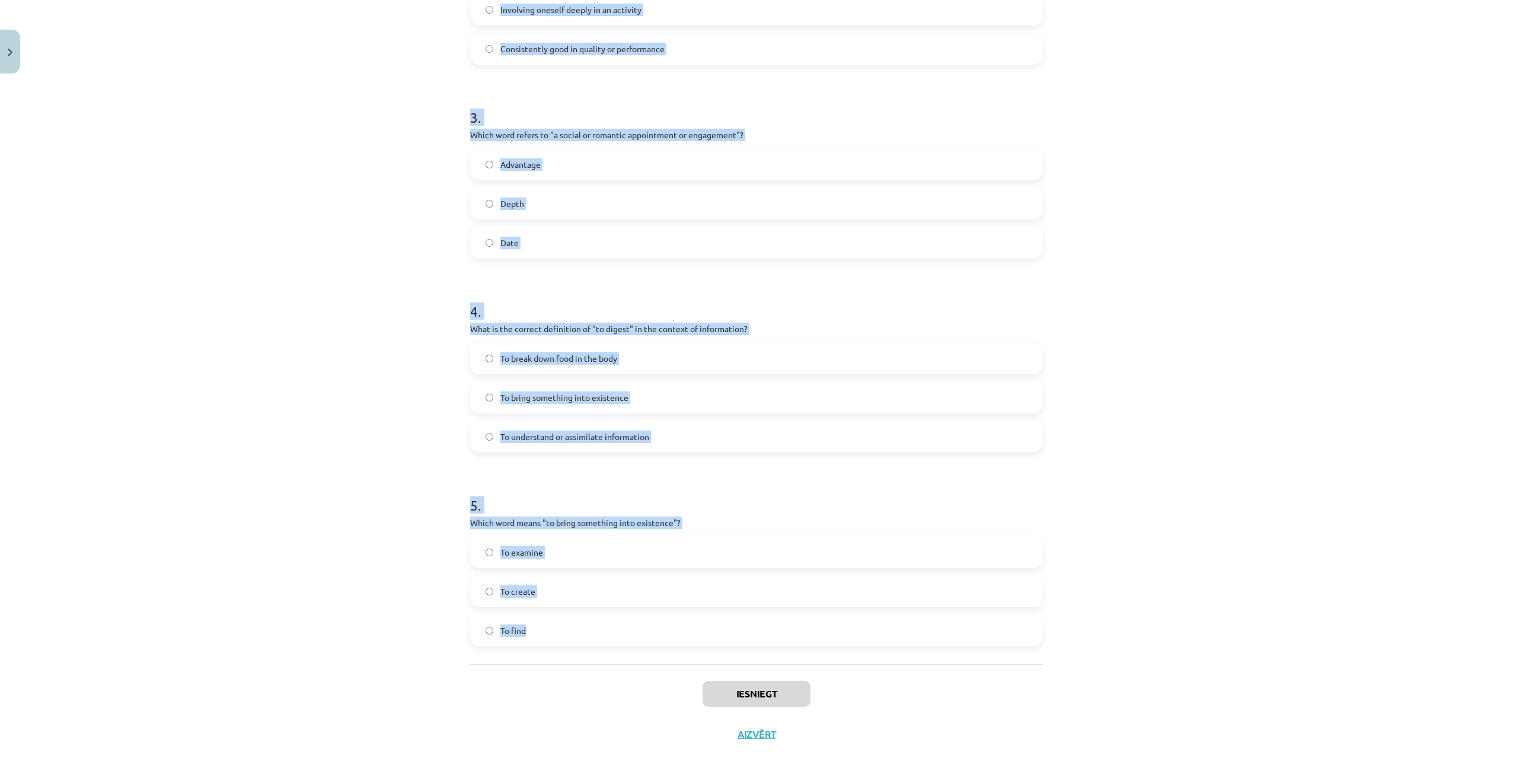
drag, startPoint x: 467, startPoint y: 224, endPoint x: 795, endPoint y: 617, distance: 511.9
click at [795, 617] on div "Mācību tēma: Angļu valodas i - 11. klases 1. ieskaites mācību materiāls #8 🔤 To…" at bounding box center [756, 392] width 1513 height 784
copy form "1 . Which of the following means "the surroundings or conditions in which a per…"
click at [435, 257] on div "Mācību tēma: Angļu valodas i - 11. klases 1. ieskaites mācību materiāls #8 🔤 To…" at bounding box center [756, 392] width 1513 height 784
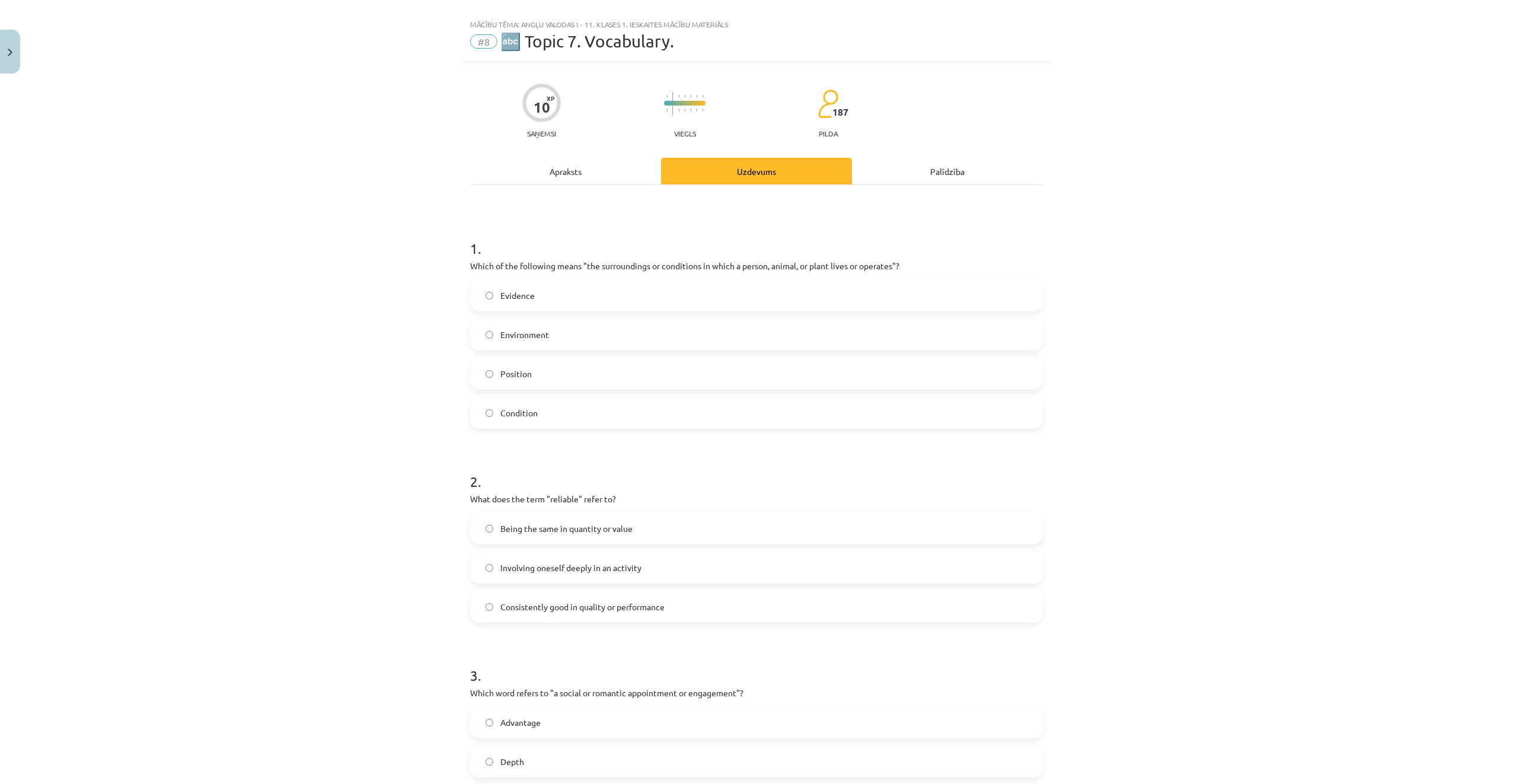
scroll to position [0, 0]
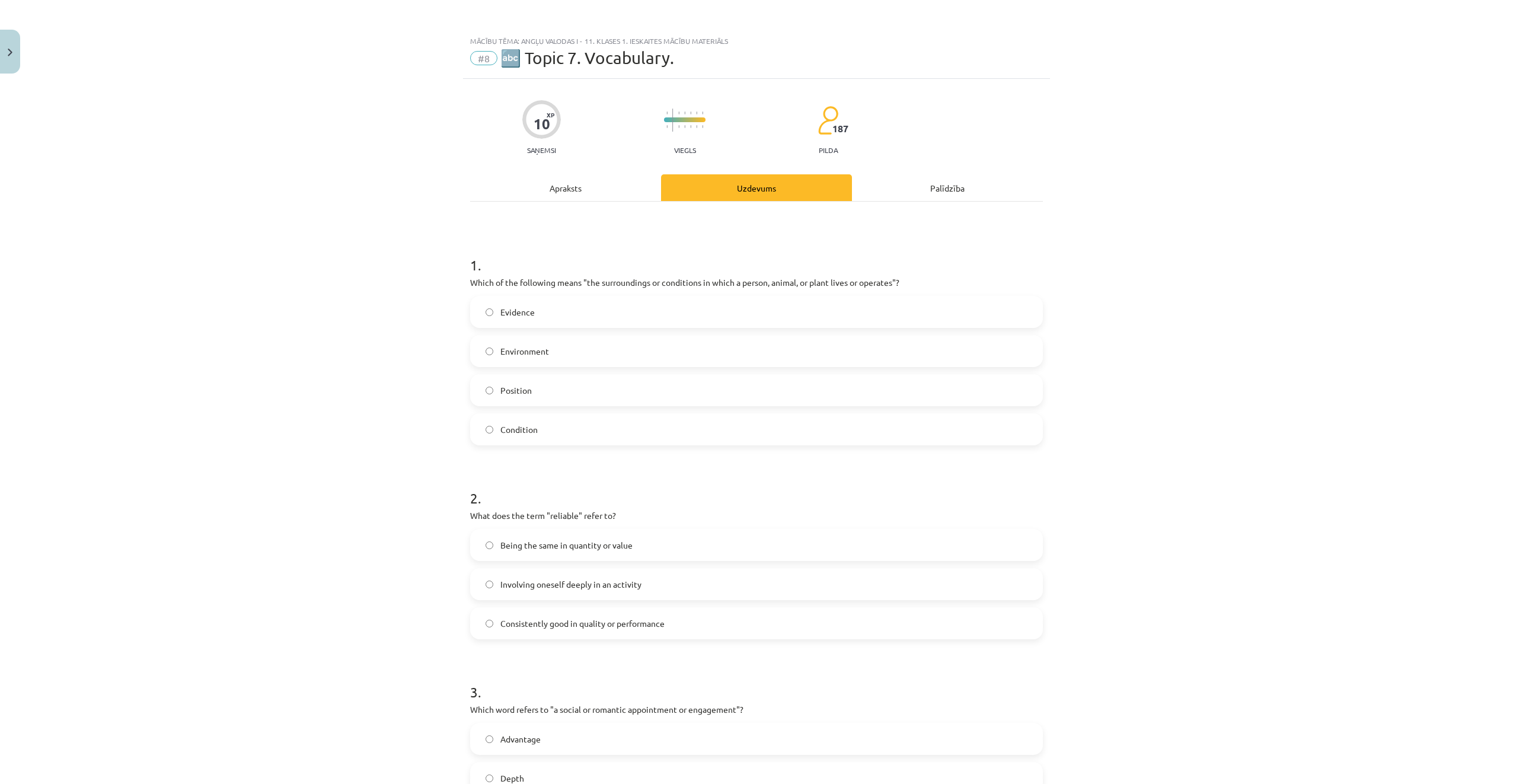
click at [588, 348] on label "Environment" at bounding box center [757, 351] width 570 height 30
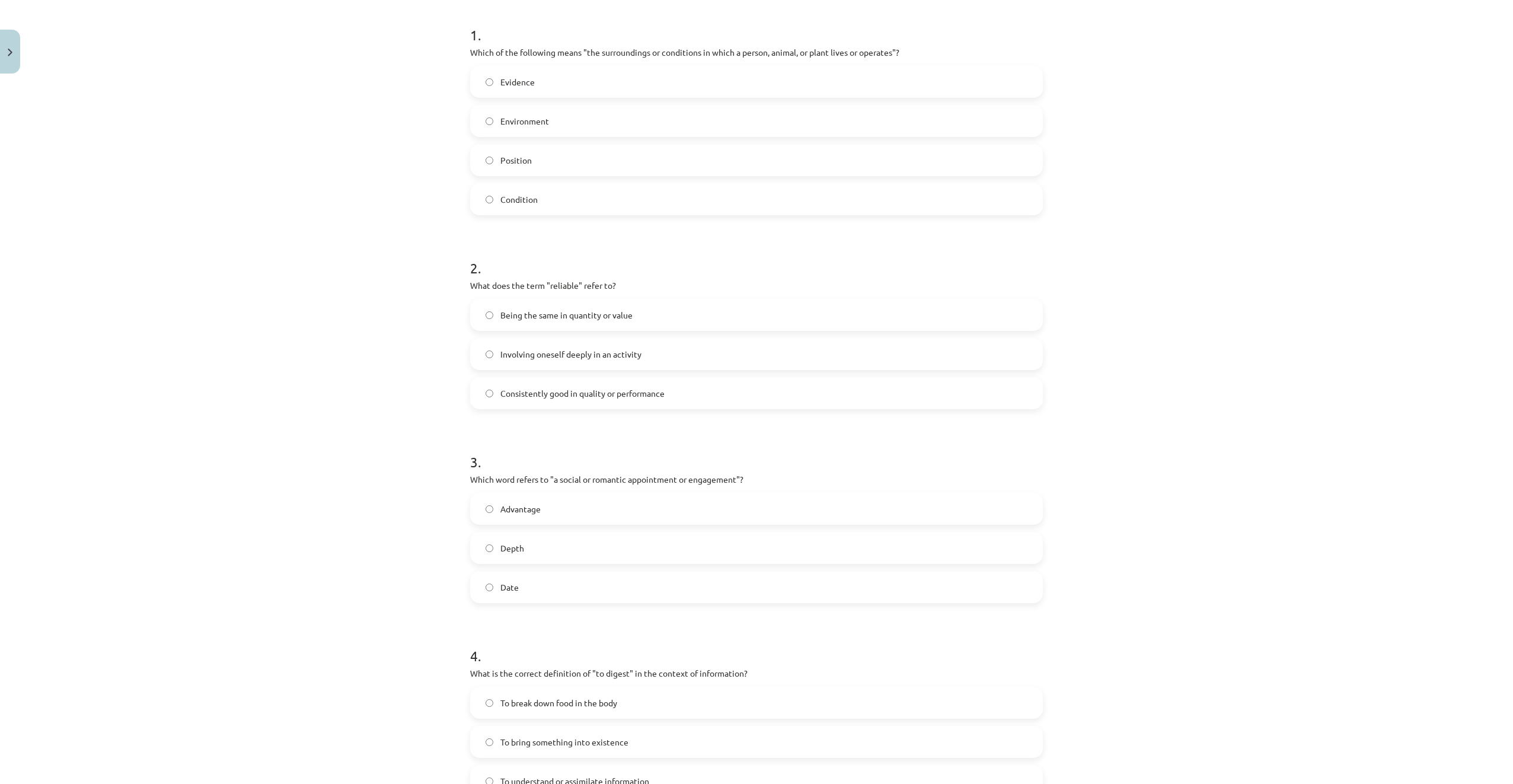
scroll to position [237, 0]
click at [641, 385] on span "Consistently good in quality or performance" at bounding box center [583, 386] width 164 height 13
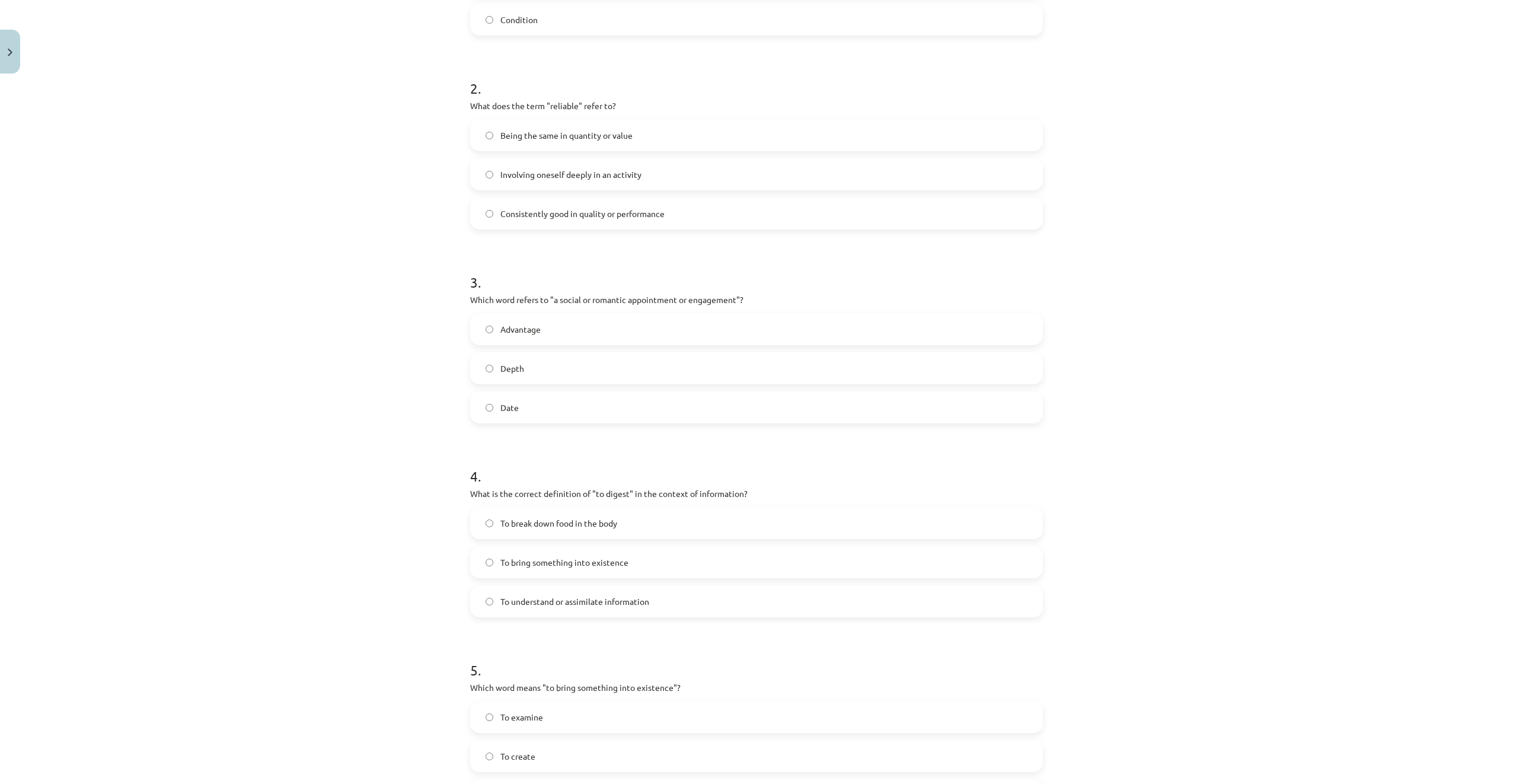
scroll to position [534, 0]
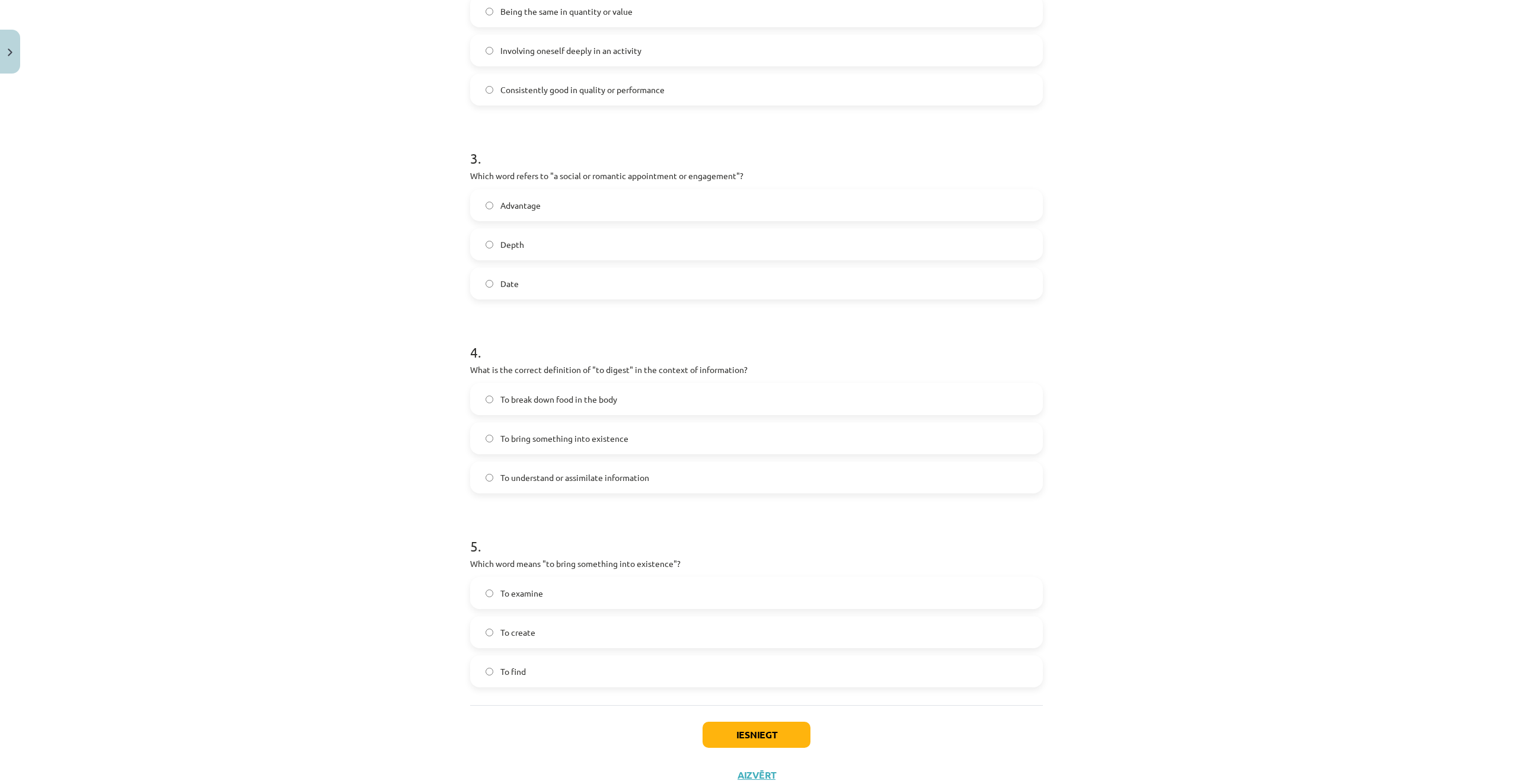
drag, startPoint x: 595, startPoint y: 272, endPoint x: 603, endPoint y: 291, distance: 20.6
click at [595, 273] on label "Date" at bounding box center [757, 284] width 570 height 30
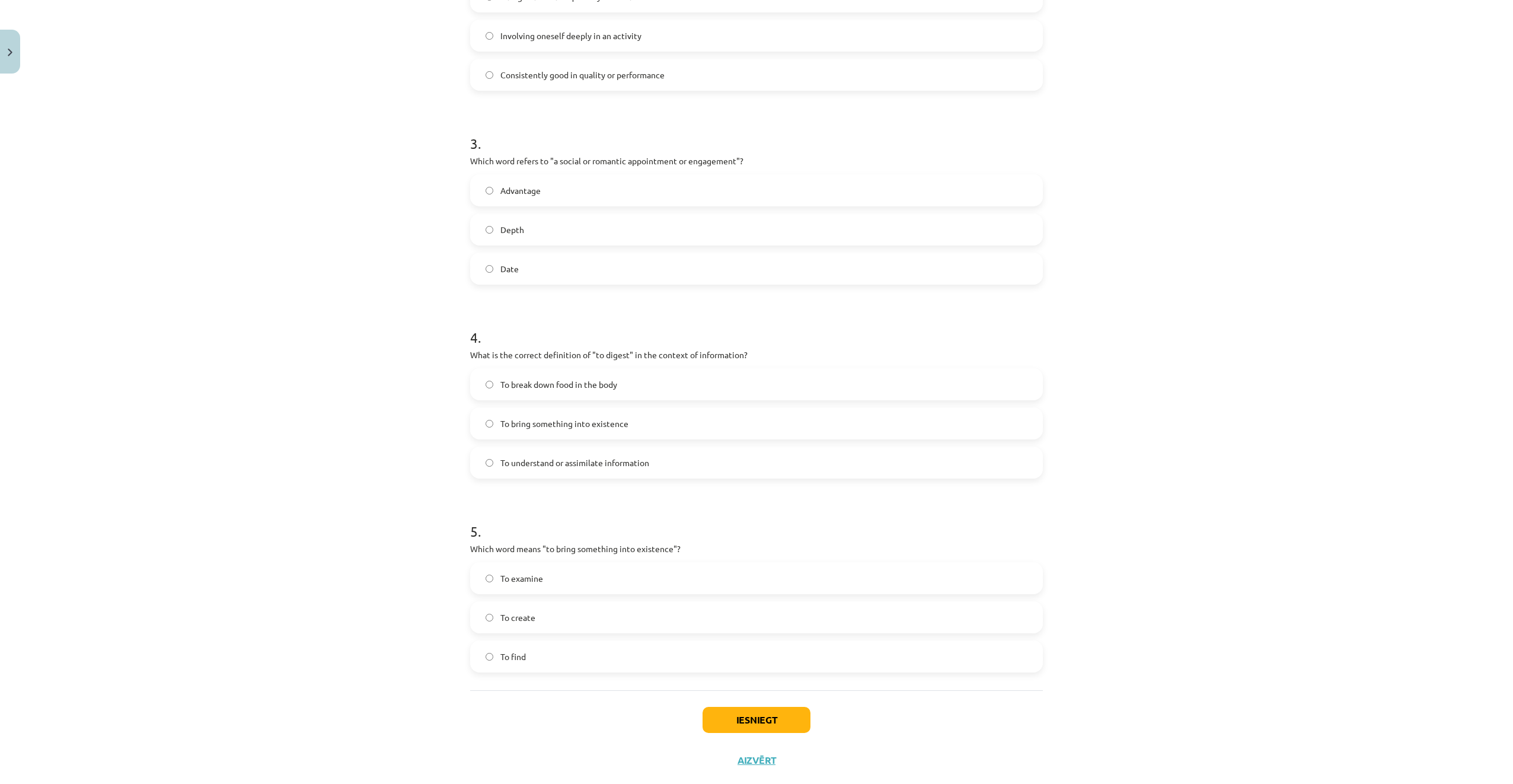
scroll to position [574, 0]
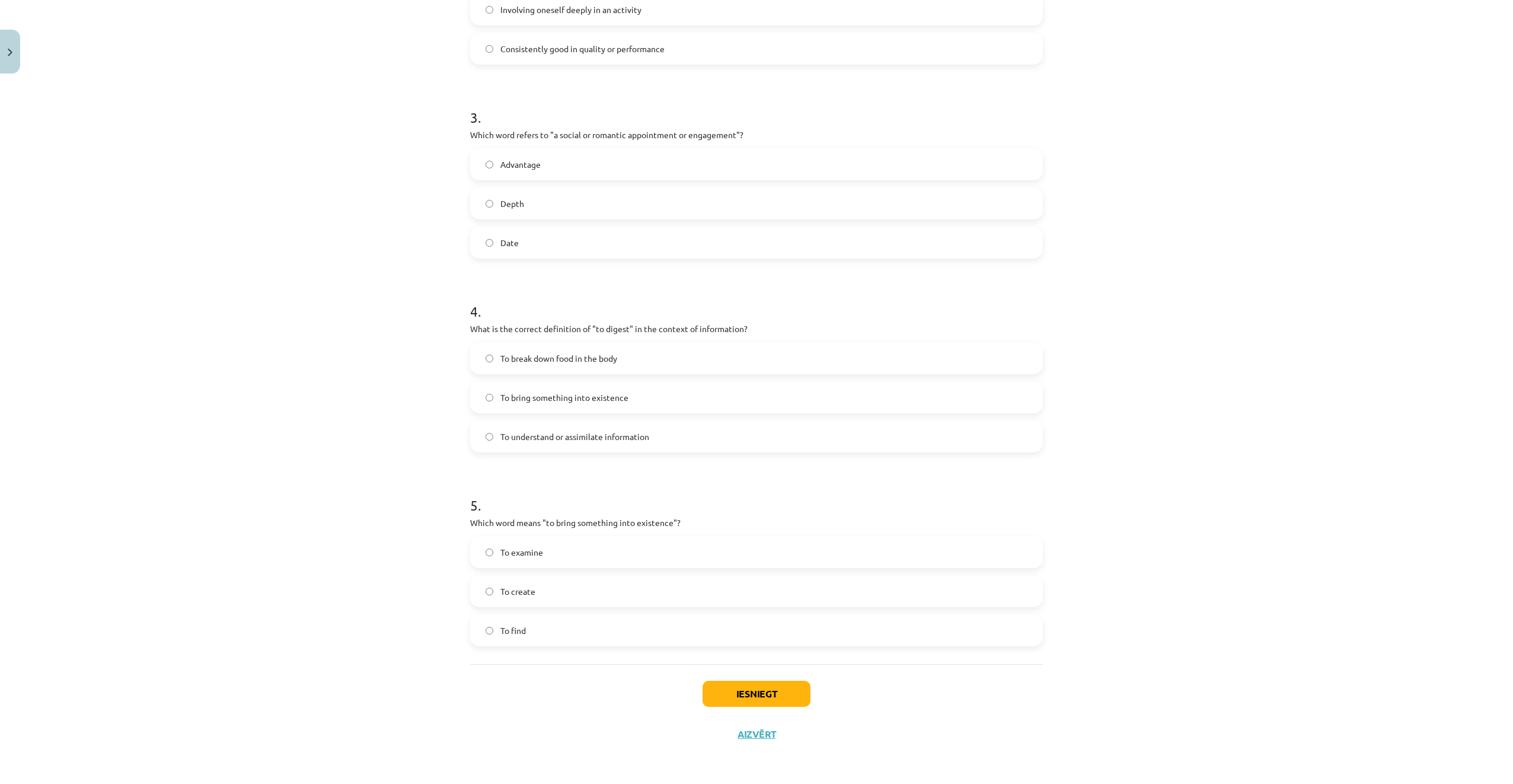
click at [592, 436] on span "To understand or assimilate information" at bounding box center [575, 436] width 149 height 13
click at [632, 589] on label "To create" at bounding box center [757, 591] width 570 height 30
click at [760, 684] on button "Iesniegt" at bounding box center [757, 693] width 108 height 26
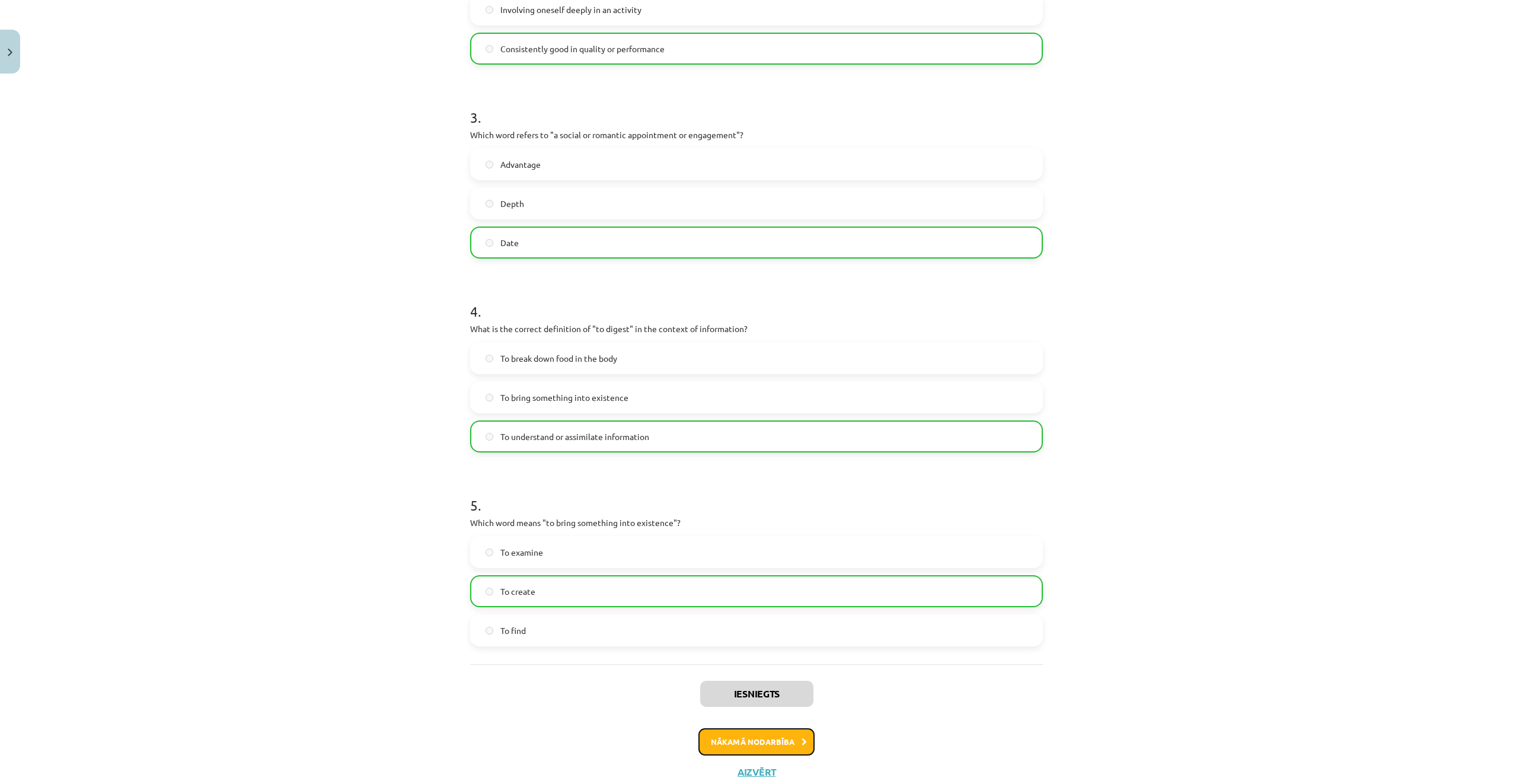
click at [787, 741] on button "Nākamā nodarbība" at bounding box center [756, 741] width 116 height 27
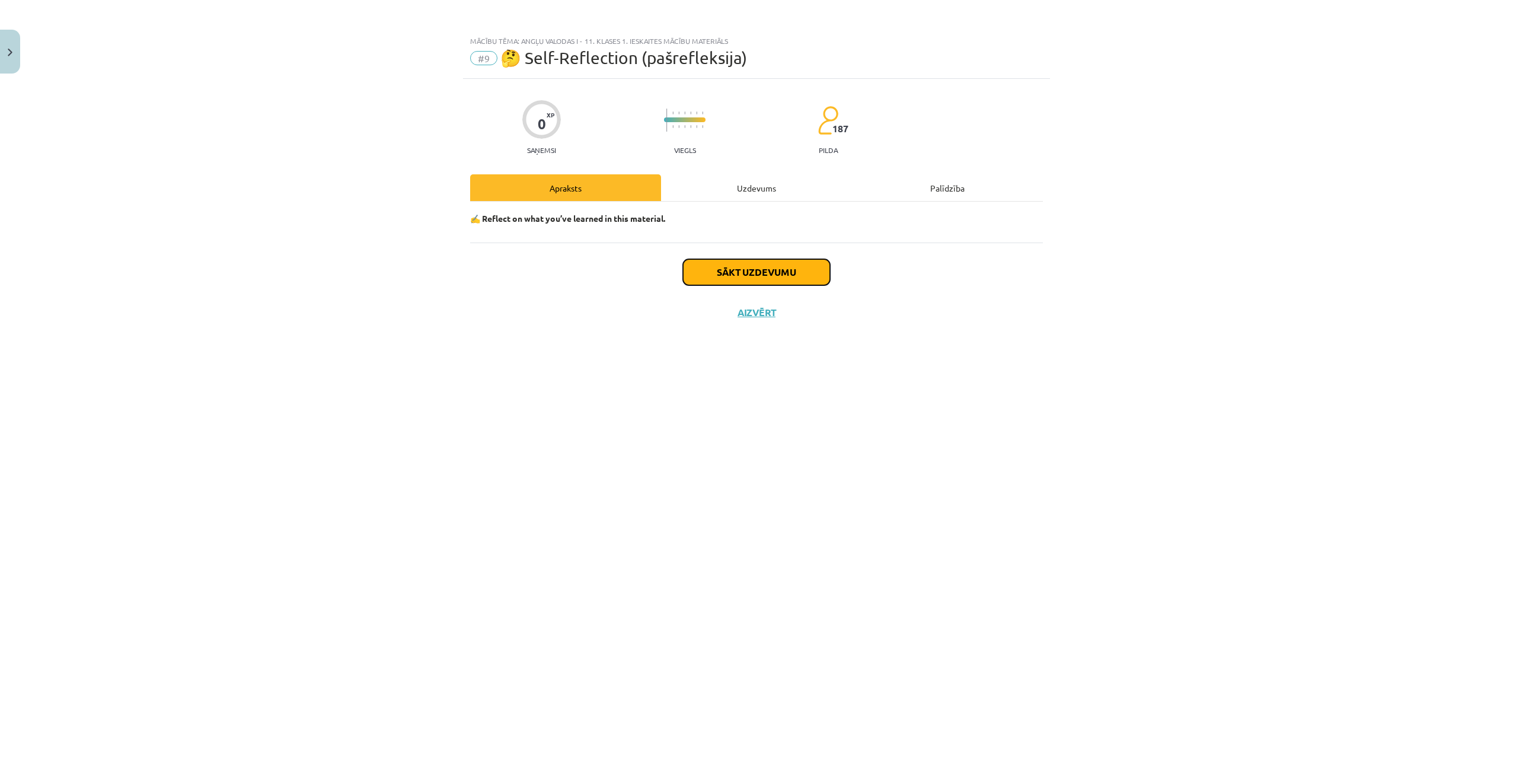
click at [786, 281] on button "Sākt uzdevumu" at bounding box center [756, 272] width 147 height 26
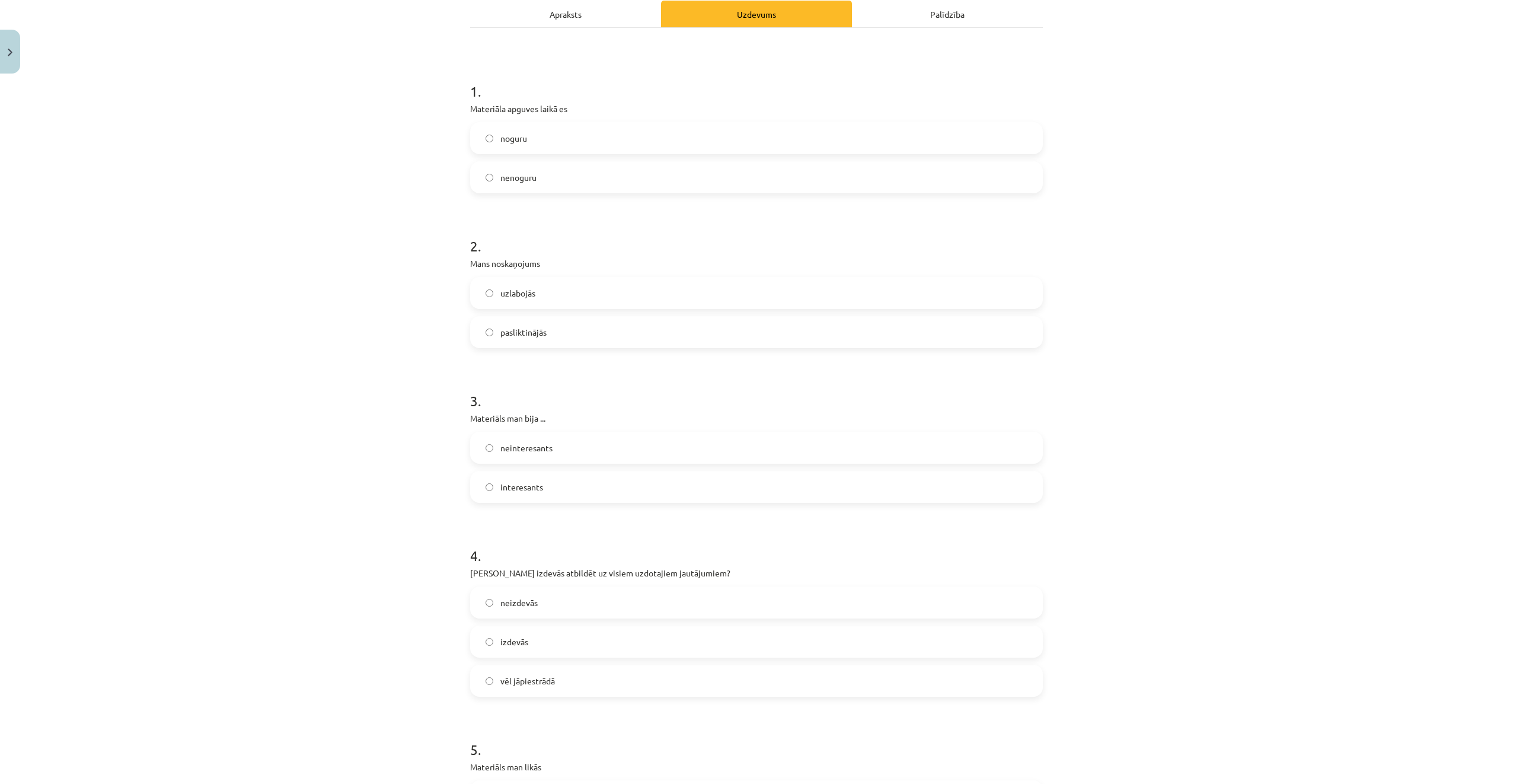
scroll to position [178, 0]
click at [570, 167] on label "nenoguru" at bounding box center [757, 173] width 570 height 30
click at [578, 283] on label "uzlabojās" at bounding box center [757, 289] width 570 height 30
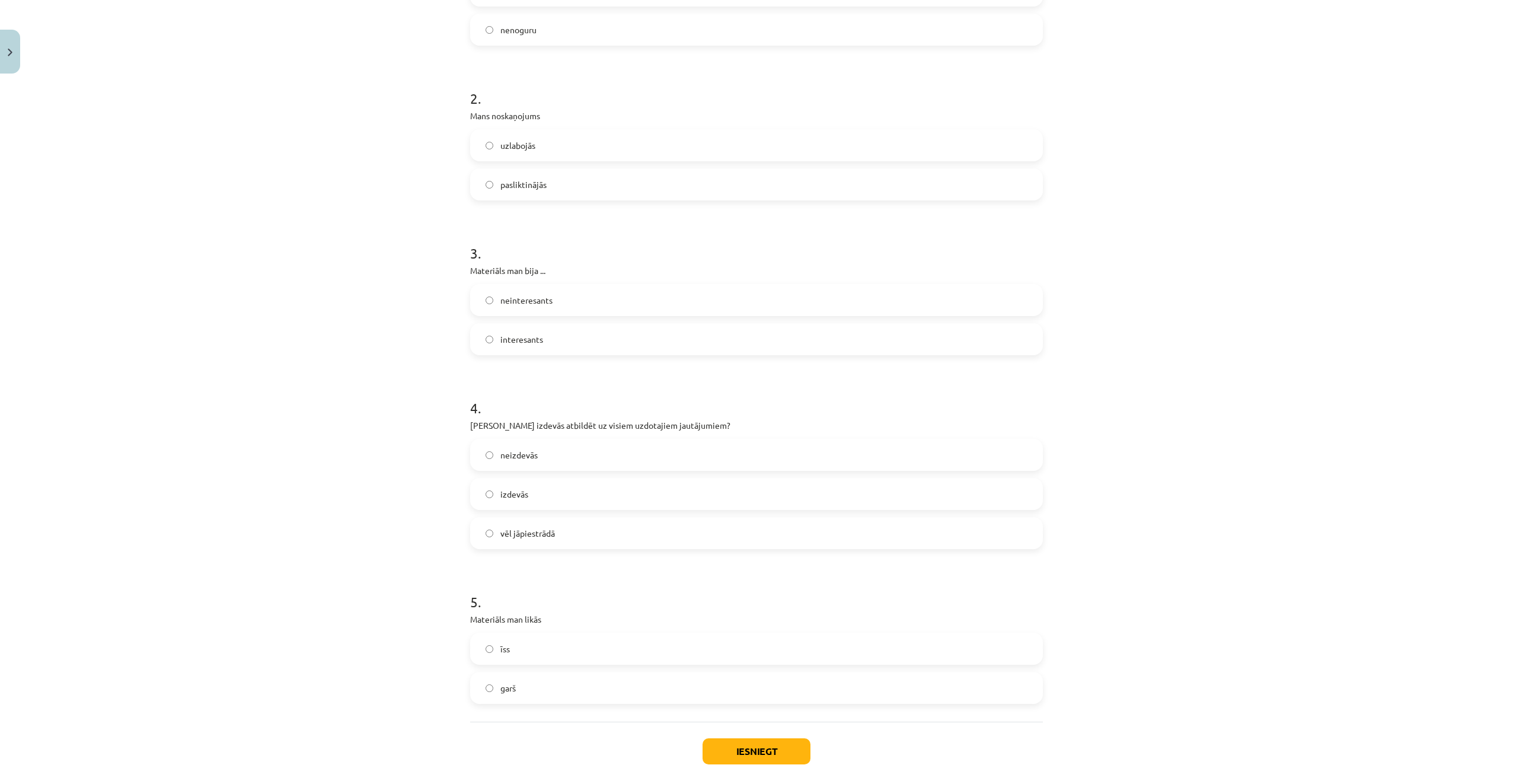
scroll to position [355, 0]
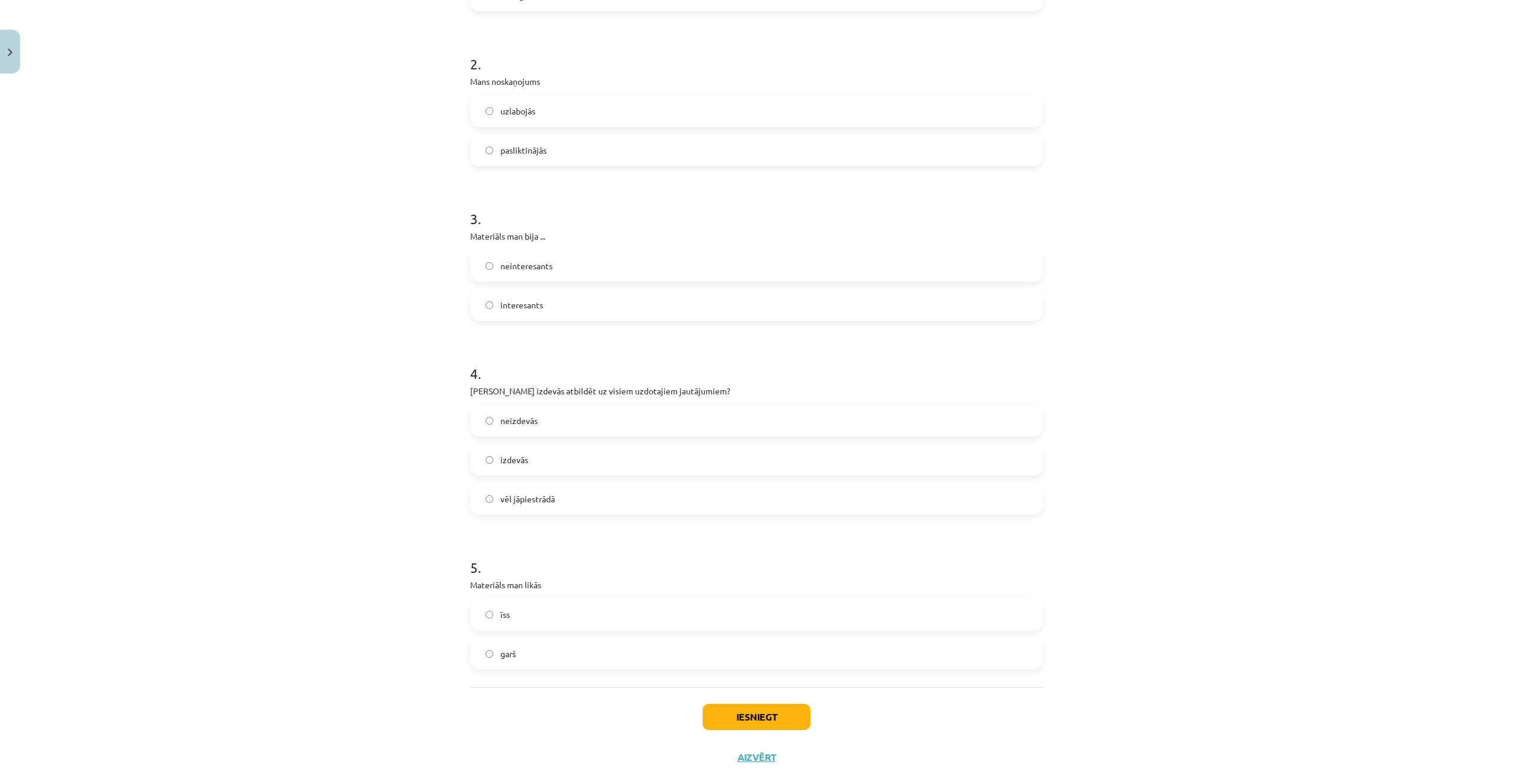
click at [606, 302] on label "interesants" at bounding box center [757, 305] width 570 height 30
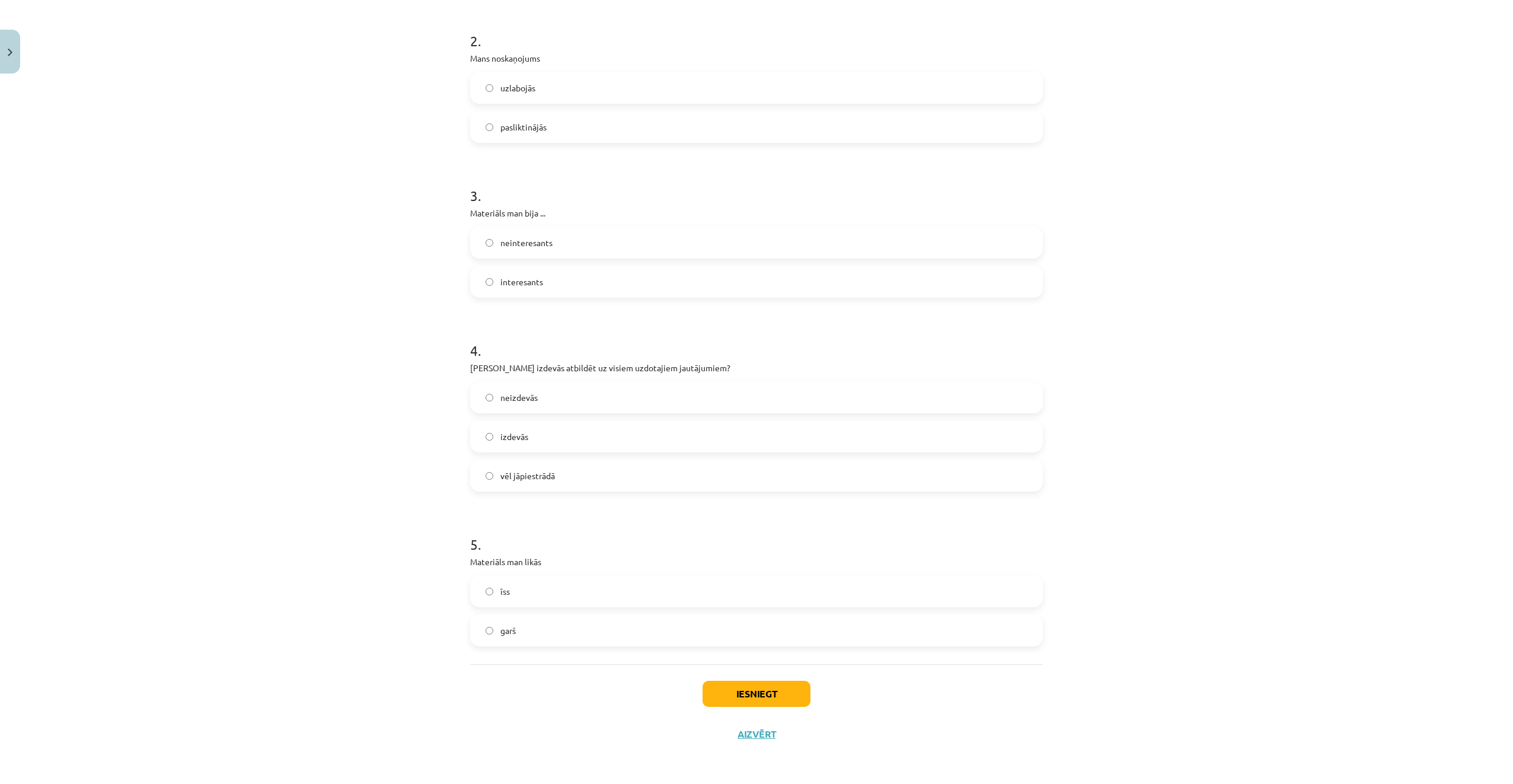
click at [736, 398] on label "neizdevās" at bounding box center [757, 397] width 570 height 30
click at [722, 477] on label "vēl jāpiestrādā" at bounding box center [757, 475] width 570 height 30
drag, startPoint x: 722, startPoint y: 629, endPoint x: 775, endPoint y: 650, distance: 57.0
click at [722, 628] on label "garš" at bounding box center [757, 630] width 570 height 30
click at [796, 694] on button "Iesniegt" at bounding box center [757, 693] width 108 height 26
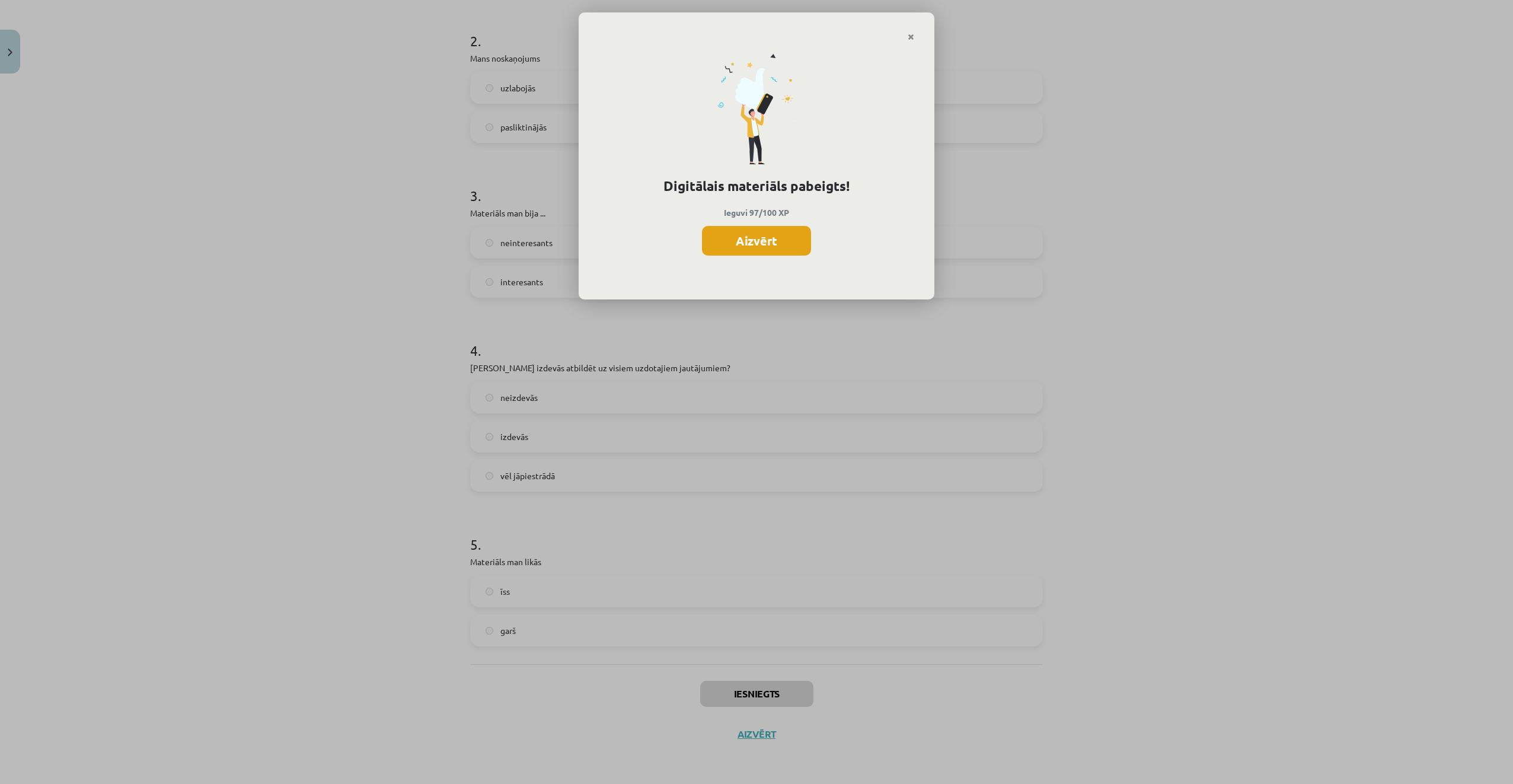
click at [780, 243] on button "Aizvērt" at bounding box center [756, 241] width 109 height 30
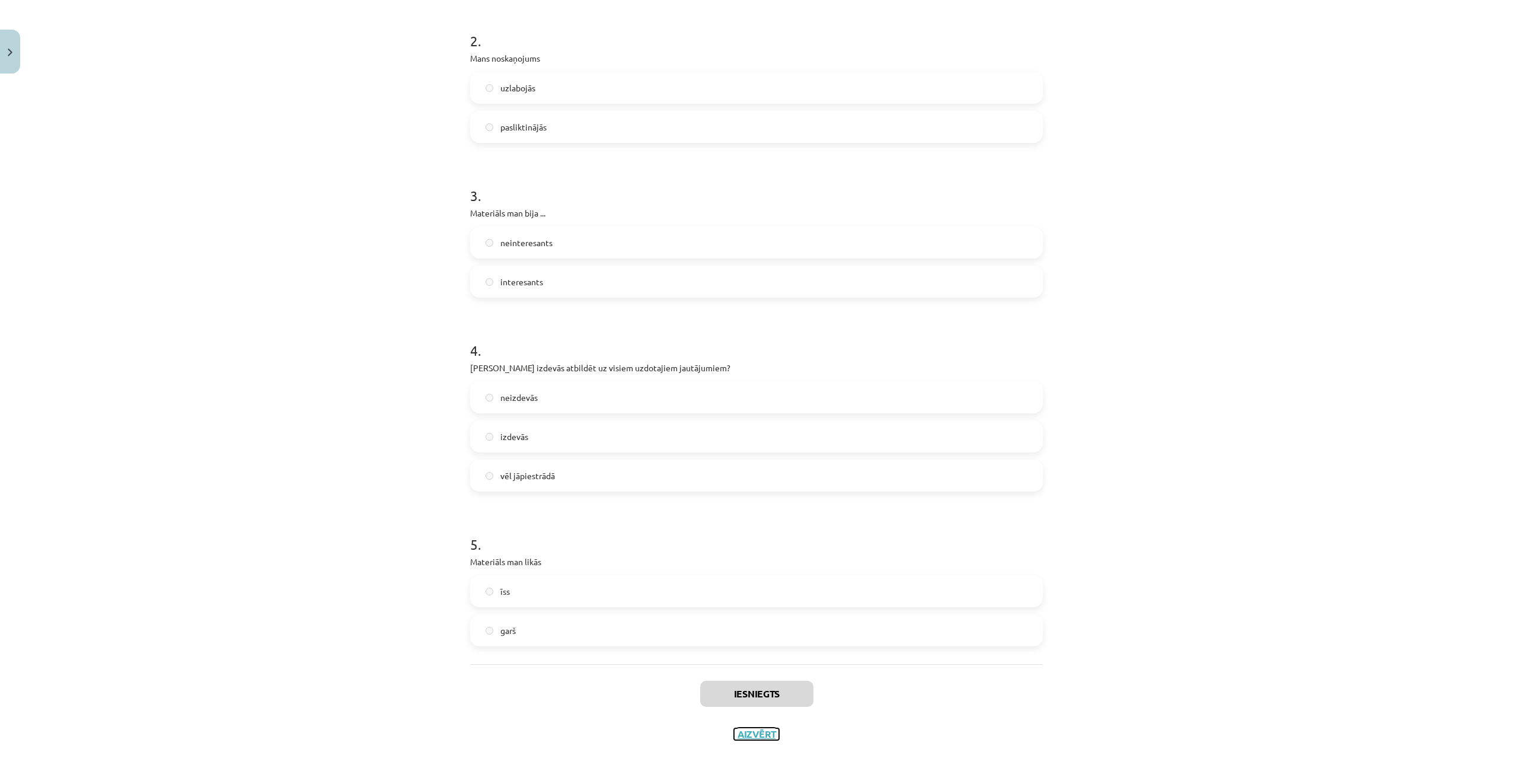
click at [761, 729] on button "Aizvērt" at bounding box center [756, 734] width 45 height 12
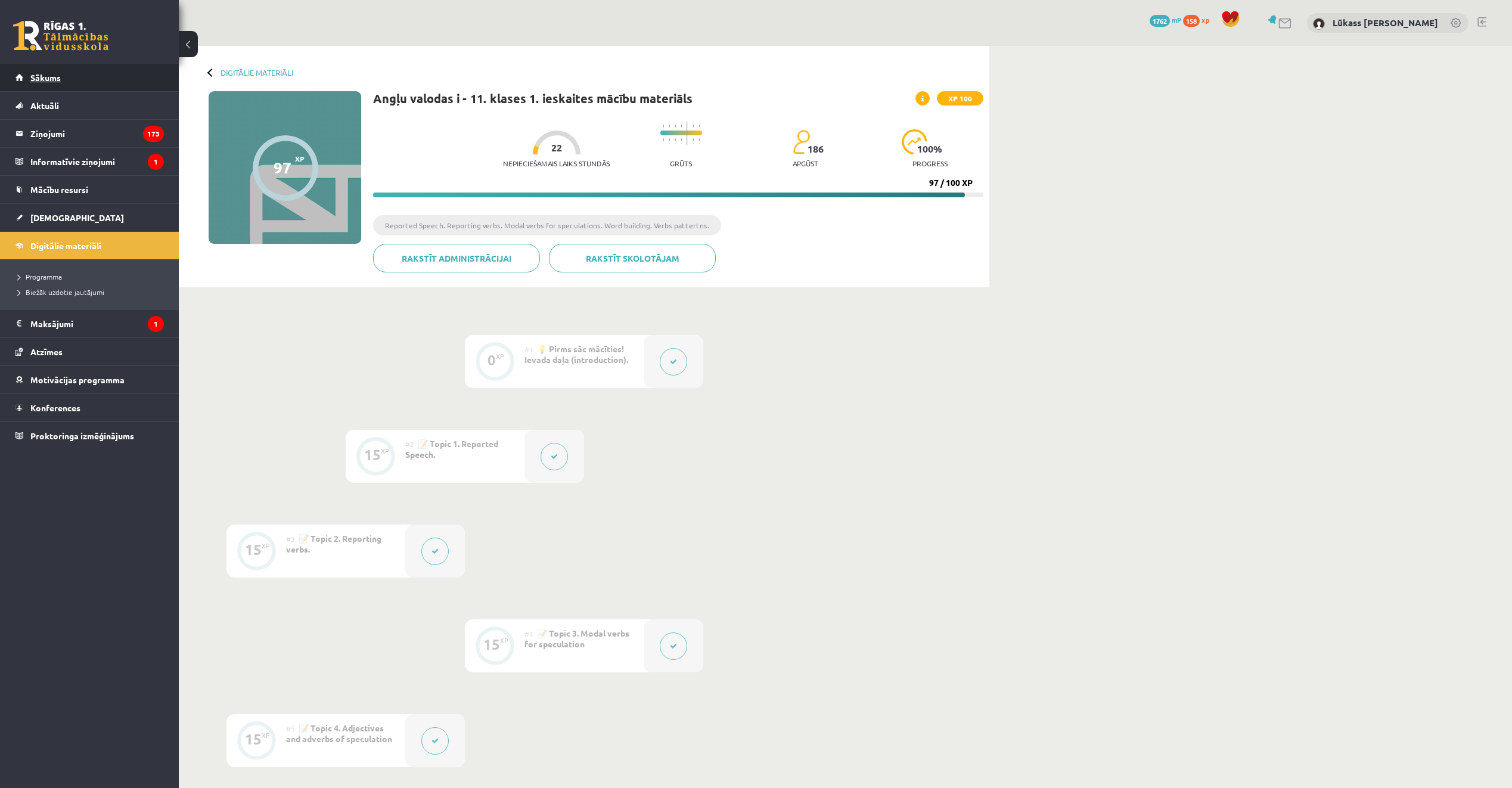
click at [79, 68] on link "Sākums" at bounding box center [89, 77] width 148 height 28
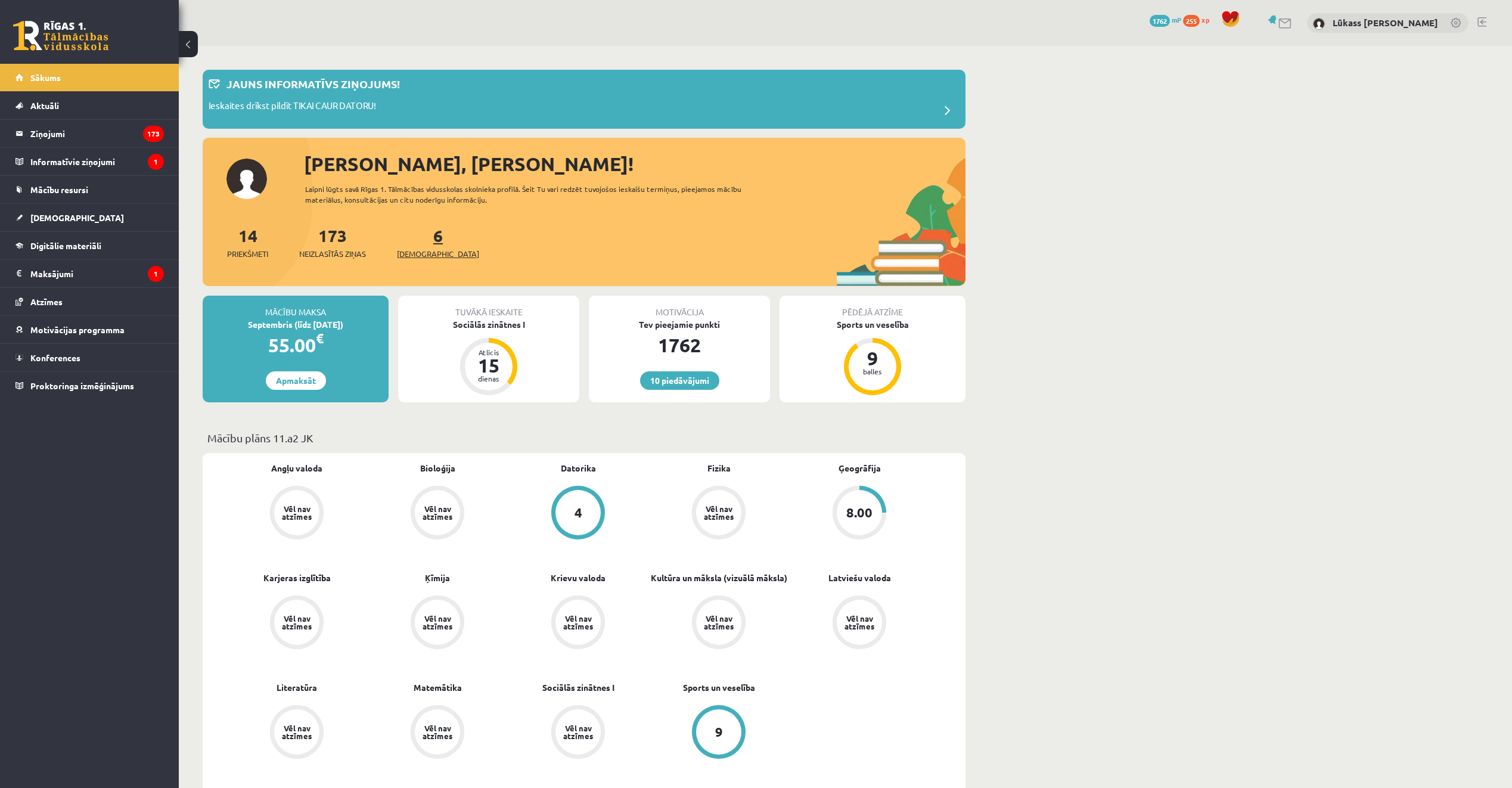
click at [421, 236] on link "6 Ieskaites" at bounding box center [438, 242] width 83 height 35
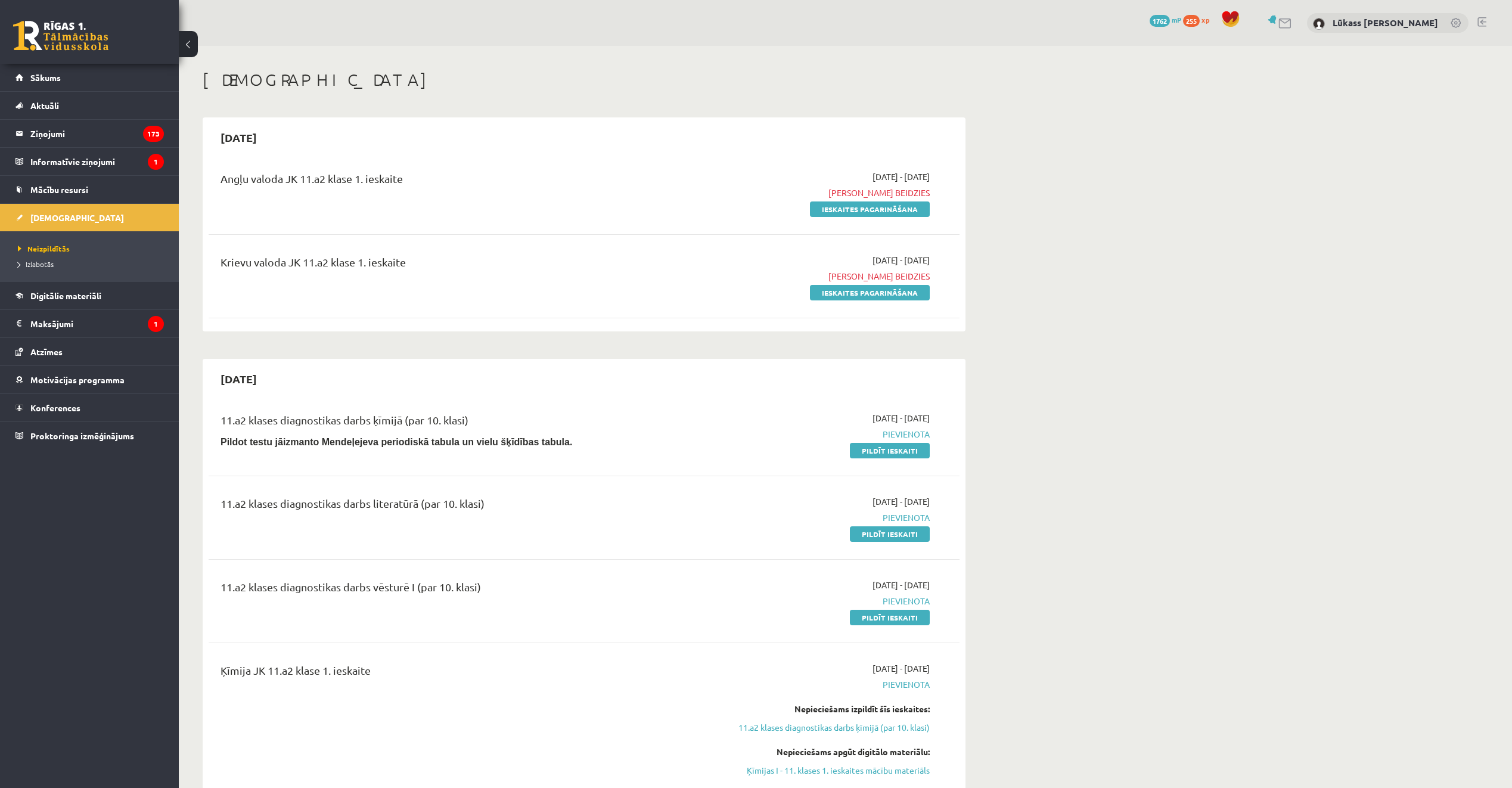
click at [680, 200] on div "Angļu valoda JK 11.a2 klase 1. ieskaite" at bounding box center [453, 193] width 485 height 45
click at [689, 199] on div "Angļu valoda JK 11.a2 klase 1. ieskaite" at bounding box center [453, 193] width 485 height 45
click at [424, 148] on div "[DATE]" at bounding box center [584, 138] width 751 height 28
